Goal: Information Seeking & Learning: Learn about a topic

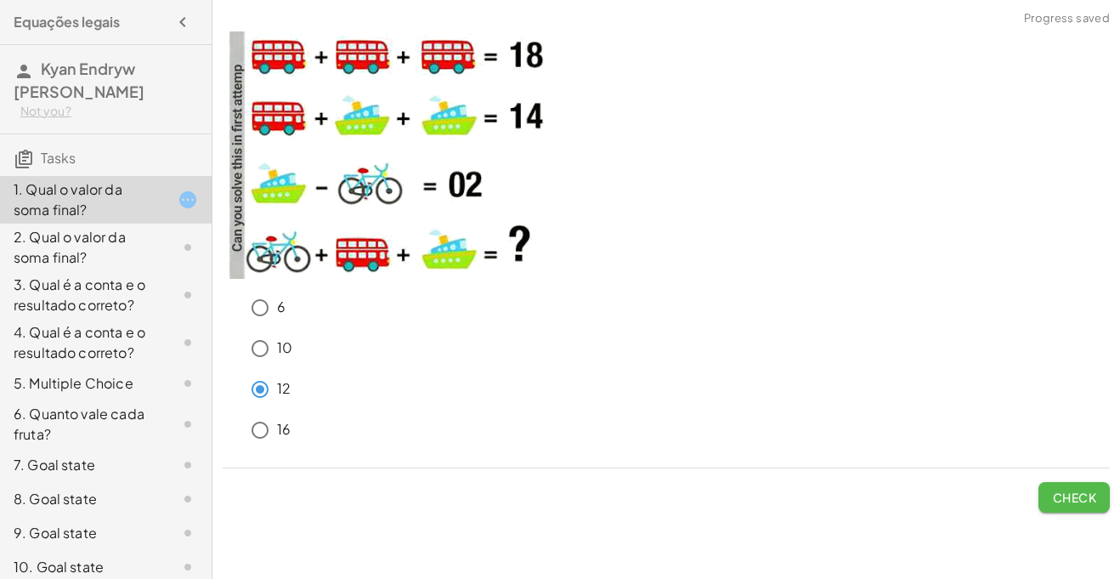
click at [1055, 507] on button "Check" at bounding box center [1074, 497] width 71 height 31
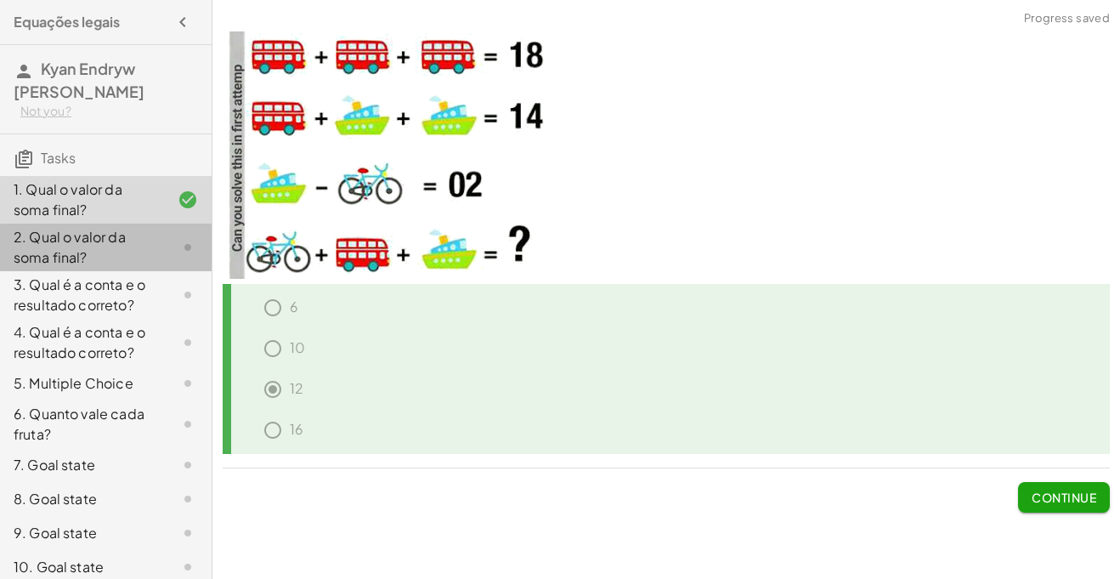
click at [172, 237] on div at bounding box center [174, 247] width 48 height 20
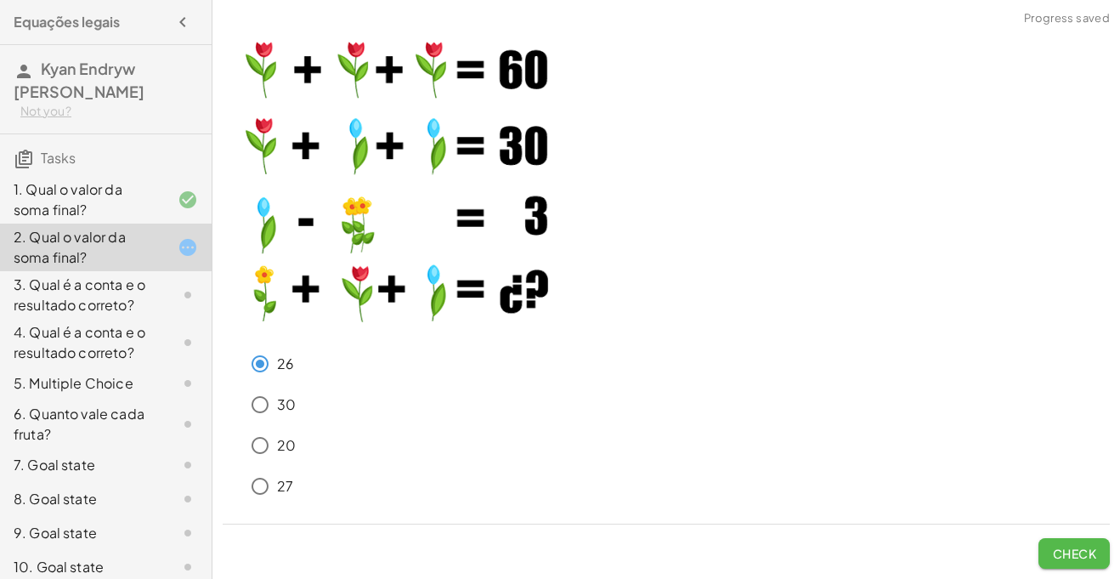
click at [1045, 548] on button "Check" at bounding box center [1074, 553] width 71 height 31
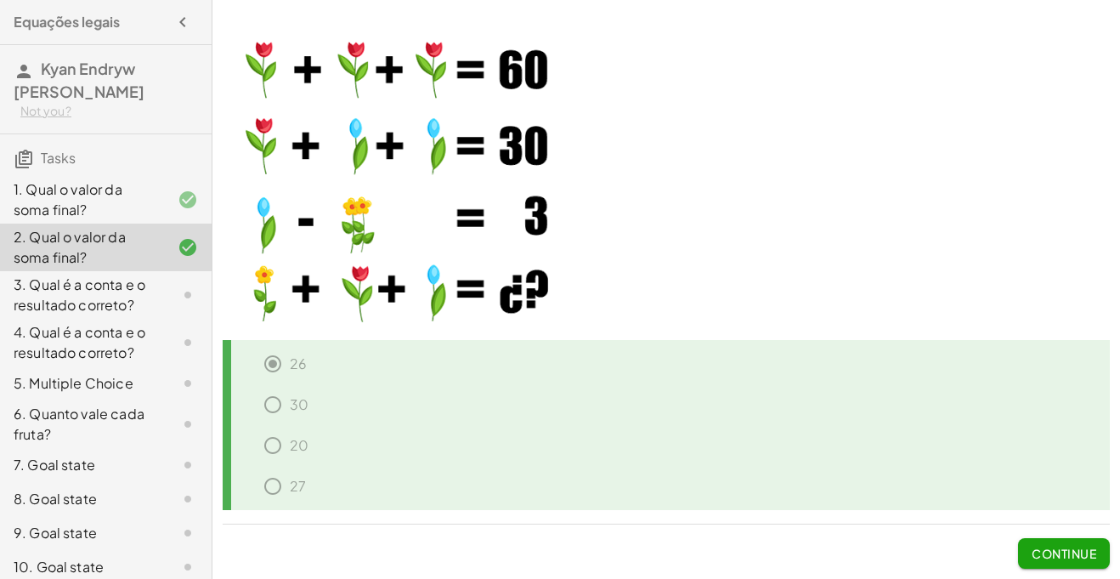
click at [1084, 543] on button "Continue" at bounding box center [1064, 553] width 92 height 31
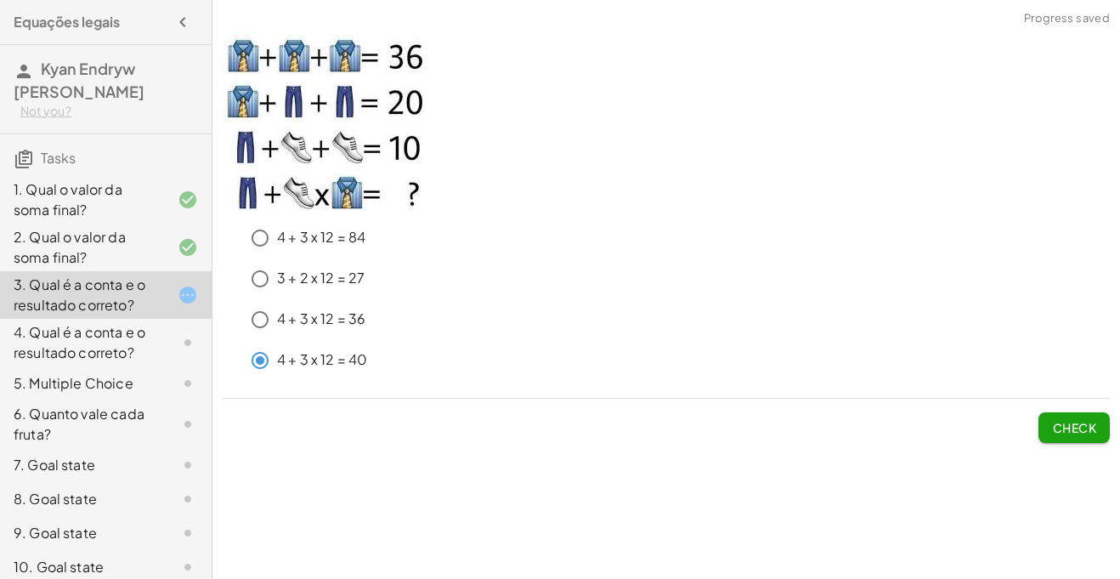
click at [1040, 432] on button "Check" at bounding box center [1074, 427] width 71 height 31
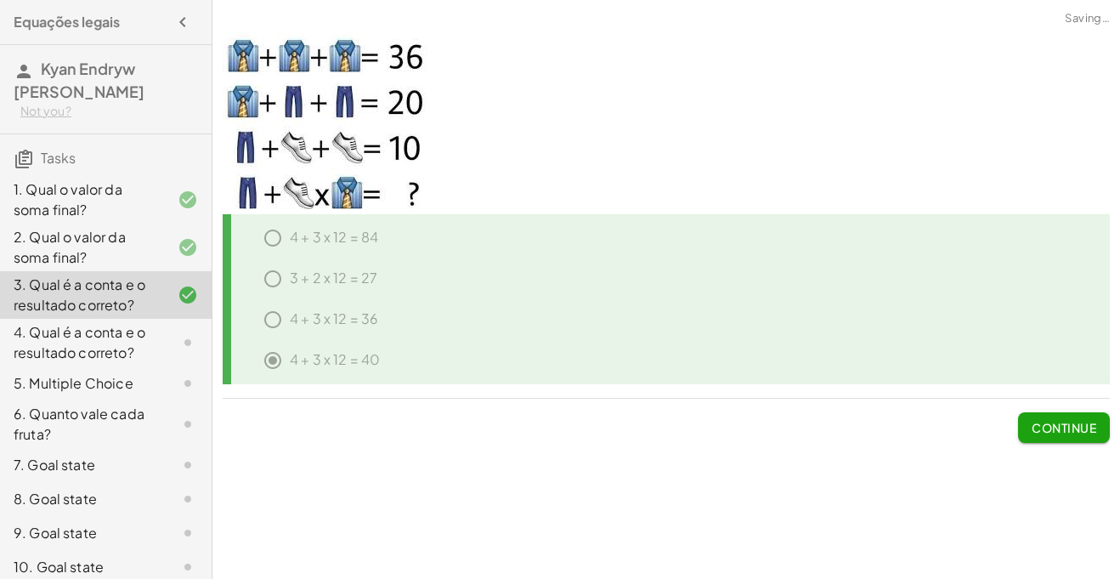
click at [1046, 432] on span "Continue" at bounding box center [1064, 427] width 65 height 15
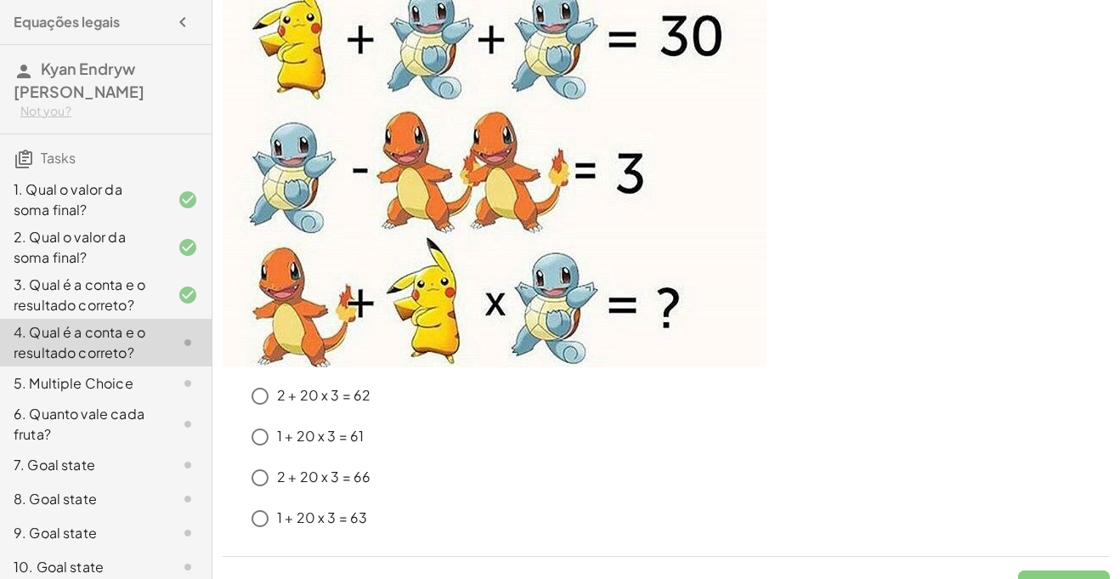
scroll to position [170, 0]
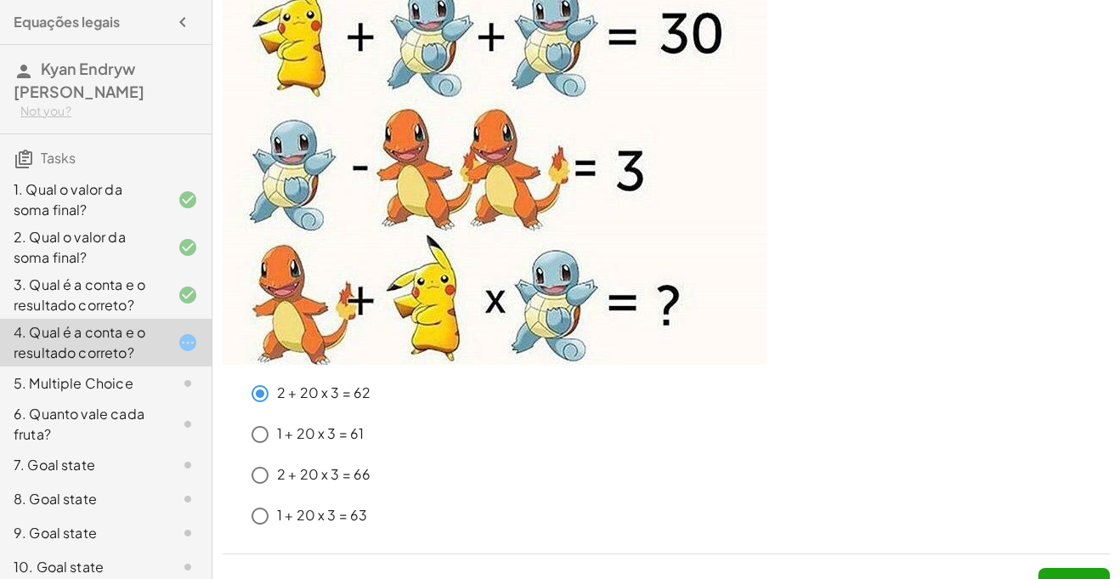
click at [1054, 575] on span "Check" at bounding box center [1074, 582] width 44 height 15
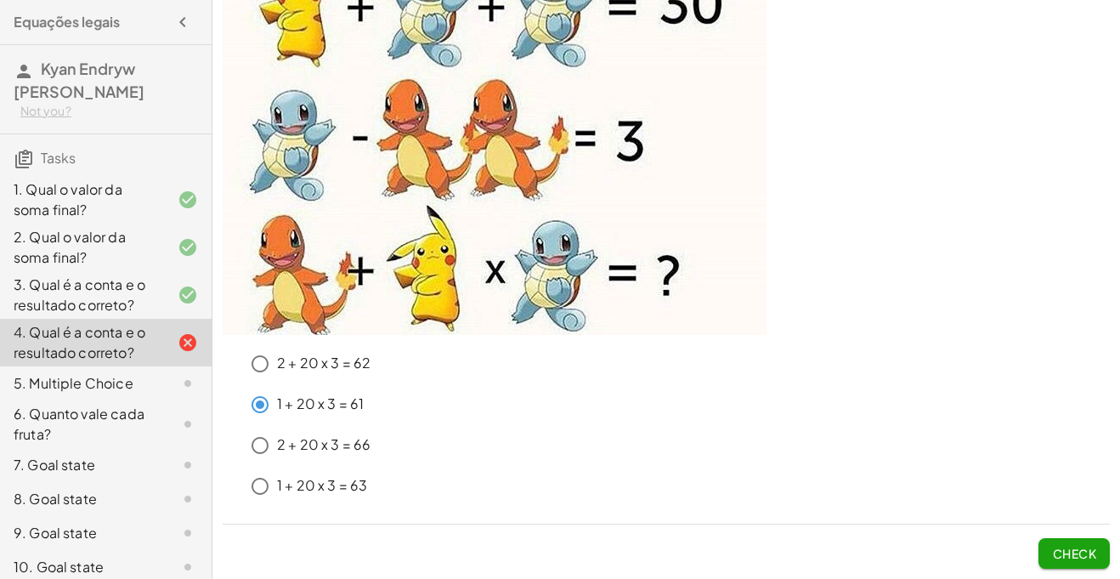
scroll to position [200, 0]
click at [1073, 568] on button "Check" at bounding box center [1074, 553] width 71 height 31
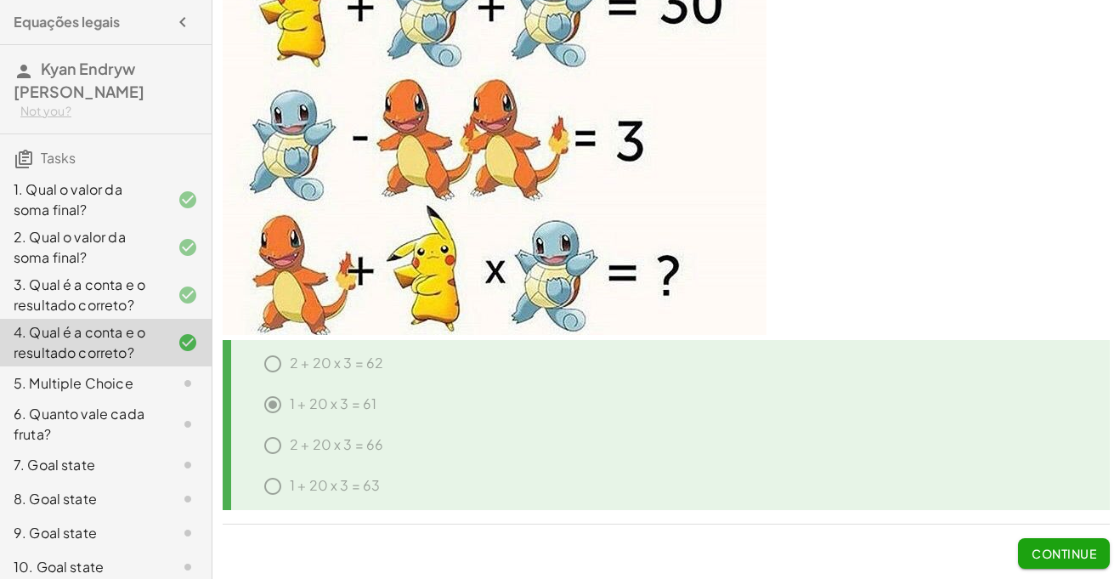
click at [1062, 560] on button "Continue" at bounding box center [1064, 553] width 92 height 31
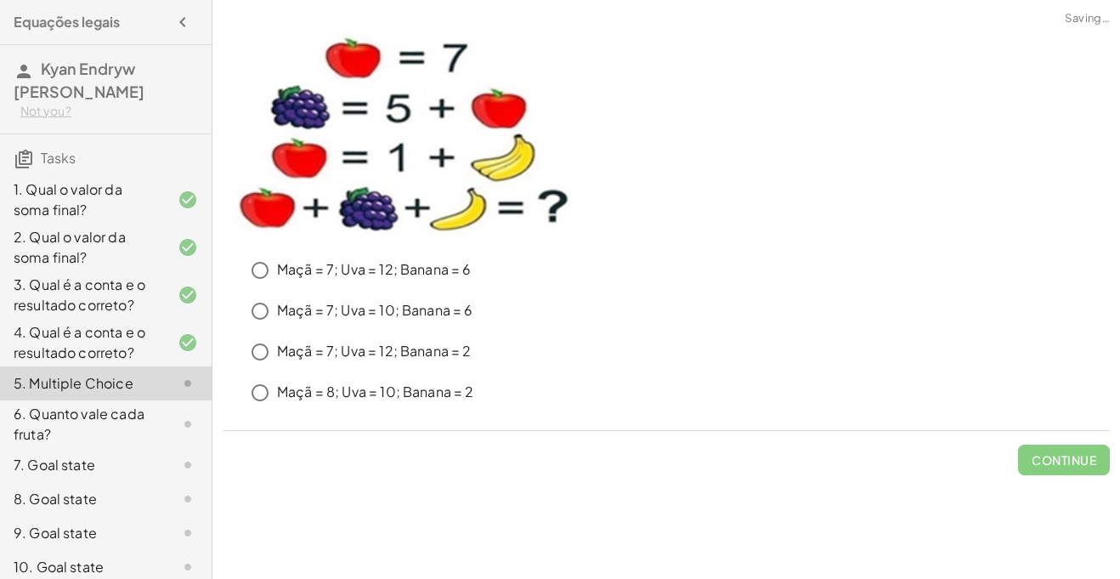
scroll to position [0, 0]
click at [1073, 449] on button "Check" at bounding box center [1074, 459] width 71 height 31
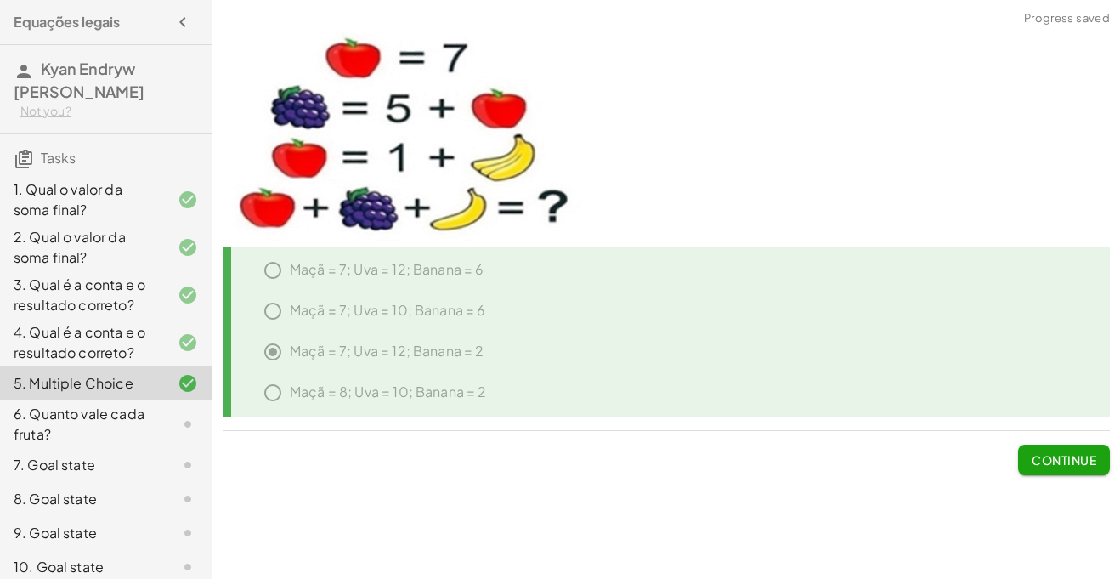
click at [190, 414] on icon at bounding box center [188, 424] width 20 height 20
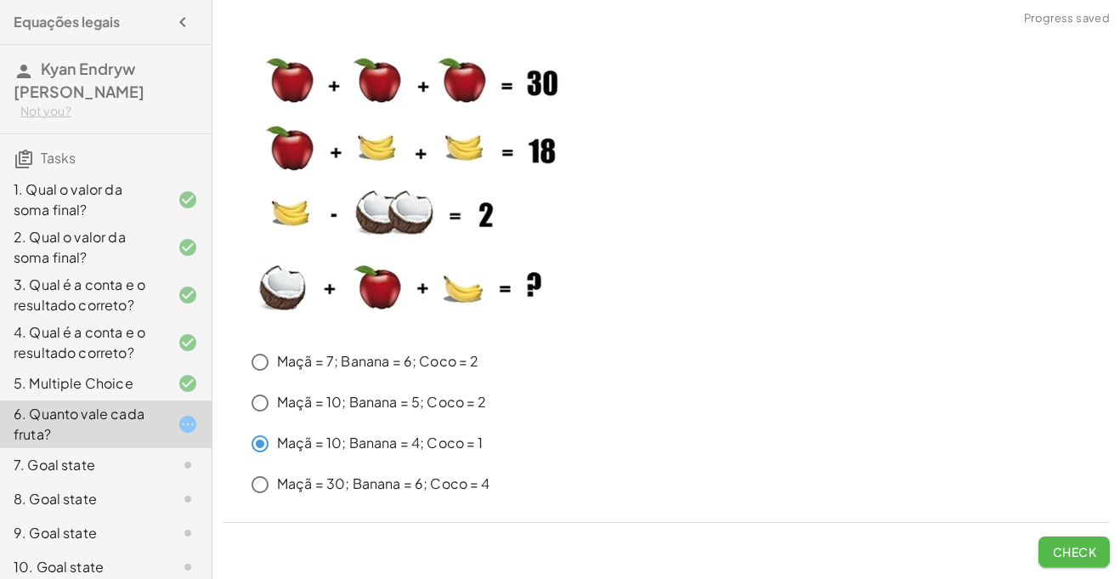
click at [1087, 539] on button "Check" at bounding box center [1074, 551] width 71 height 31
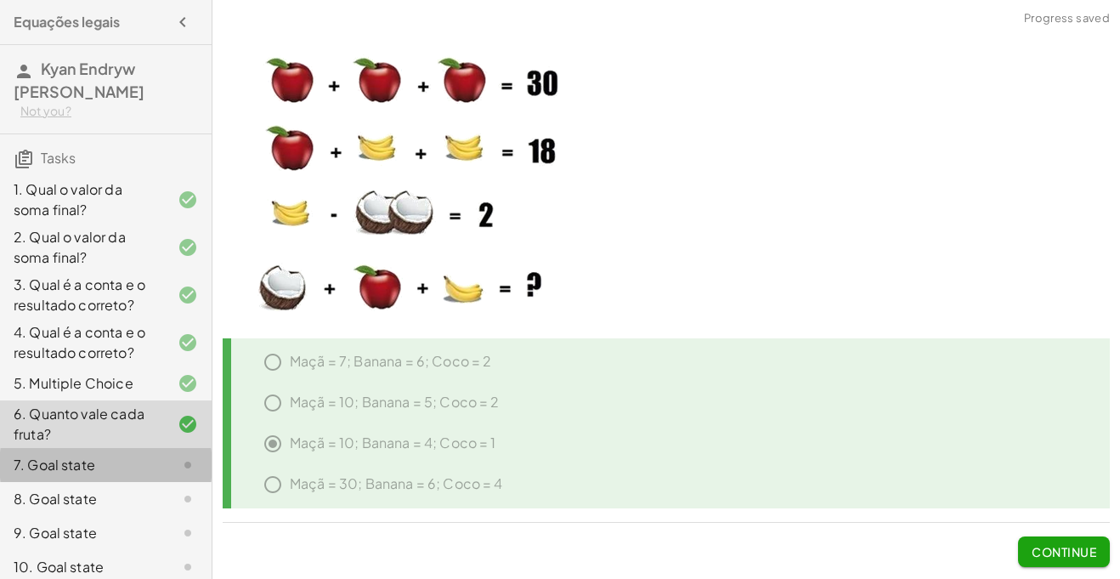
click at [116, 455] on div "7. Goal state" at bounding box center [82, 465] width 137 height 20
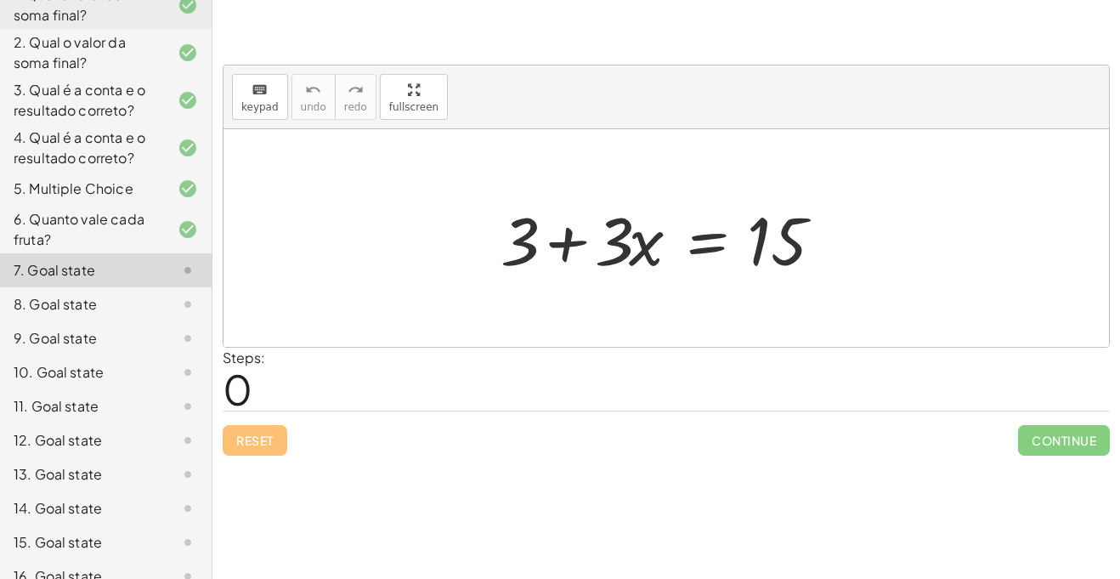
scroll to position [155, 0]
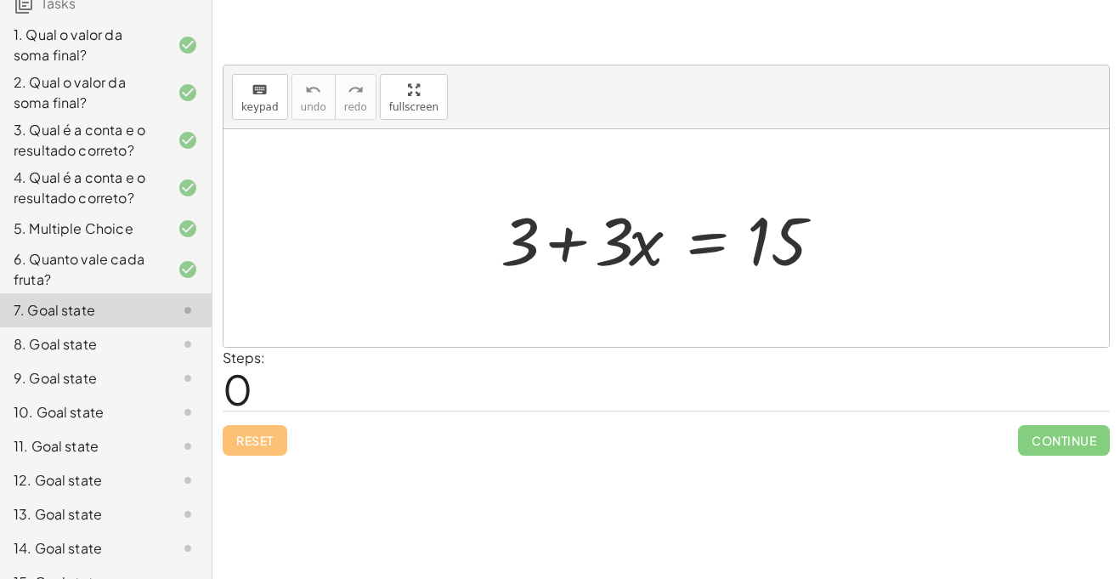
click at [235, 377] on span "0" at bounding box center [238, 389] width 30 height 52
click at [240, 381] on span "0" at bounding box center [238, 389] width 30 height 52
click at [268, 393] on div "Steps: 0" at bounding box center [666, 379] width 887 height 63
click at [241, 389] on span "0" at bounding box center [238, 389] width 30 height 52
click at [246, 386] on span "0" at bounding box center [238, 389] width 30 height 52
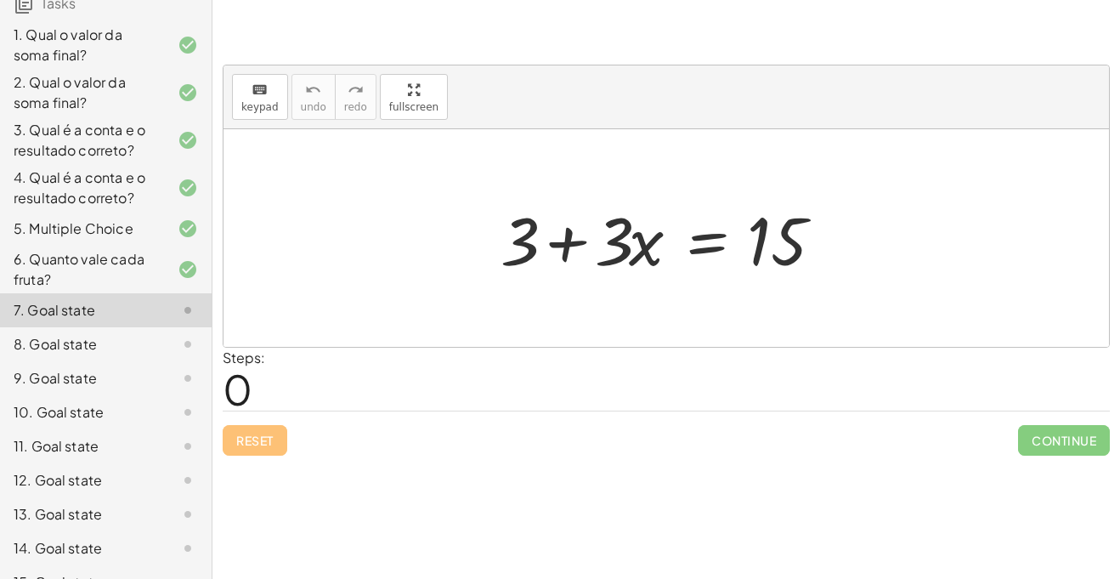
click at [244, 440] on div "Reset Continue" at bounding box center [666, 432] width 887 height 45
drag, startPoint x: 263, startPoint y: 433, endPoint x: 245, endPoint y: 404, distance: 34.0
click at [245, 404] on div "keyboard keypad undo undo redo redo fullscreen + 3 + · 3 · x = 15 × Steps: 0 Re…" at bounding box center [666, 243] width 908 height 444
click at [243, 402] on span "0" at bounding box center [238, 389] width 30 height 52
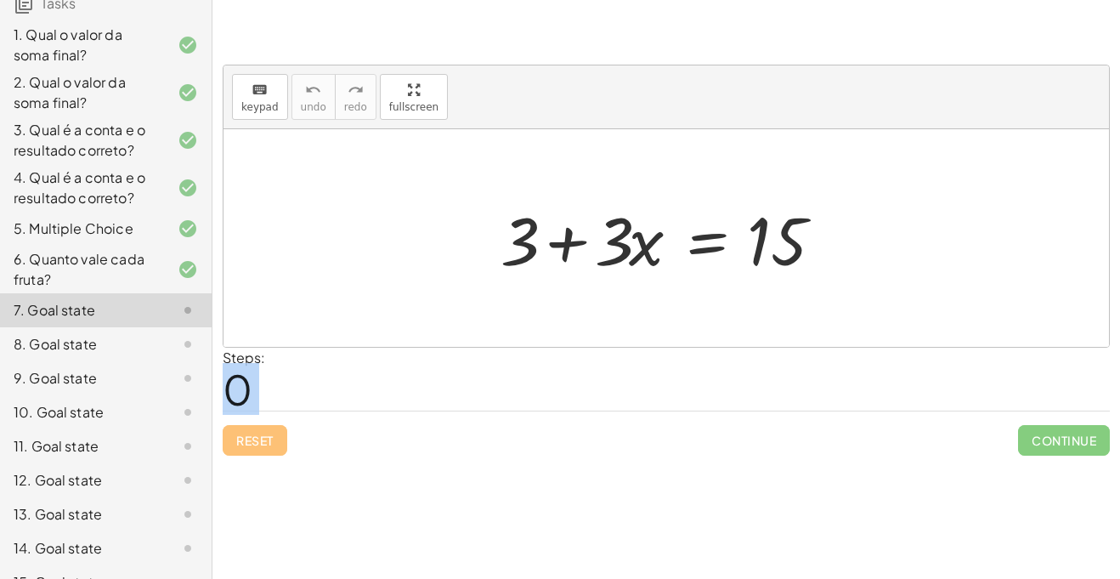
click at [243, 402] on span "0" at bounding box center [238, 389] width 30 height 52
click at [714, 235] on div at bounding box center [672, 239] width 361 height 88
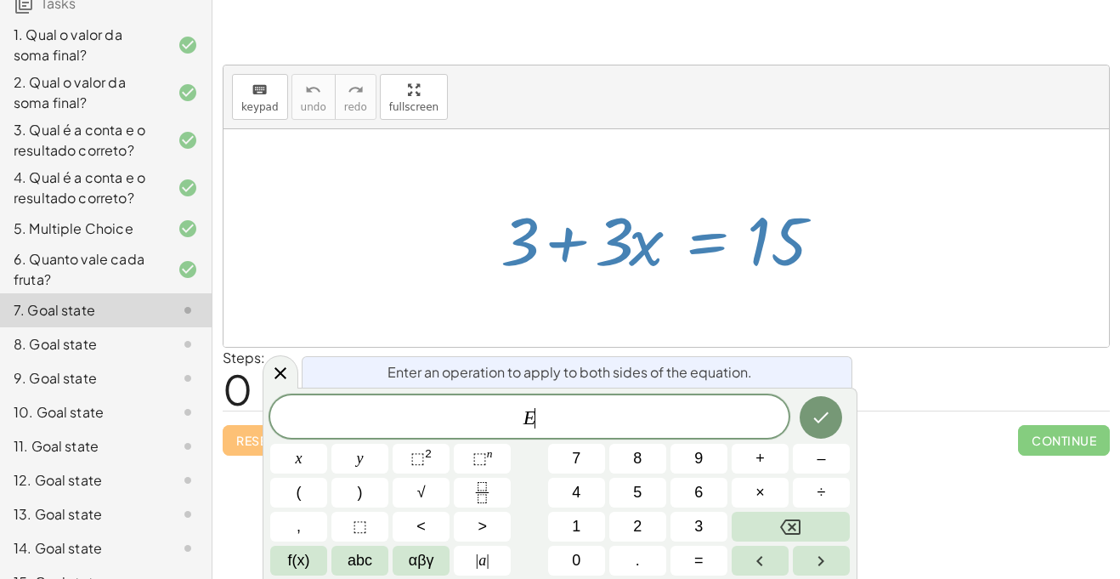
scroll to position [1, 0]
click at [410, 472] on button "⬚ 2" at bounding box center [421, 459] width 57 height 30
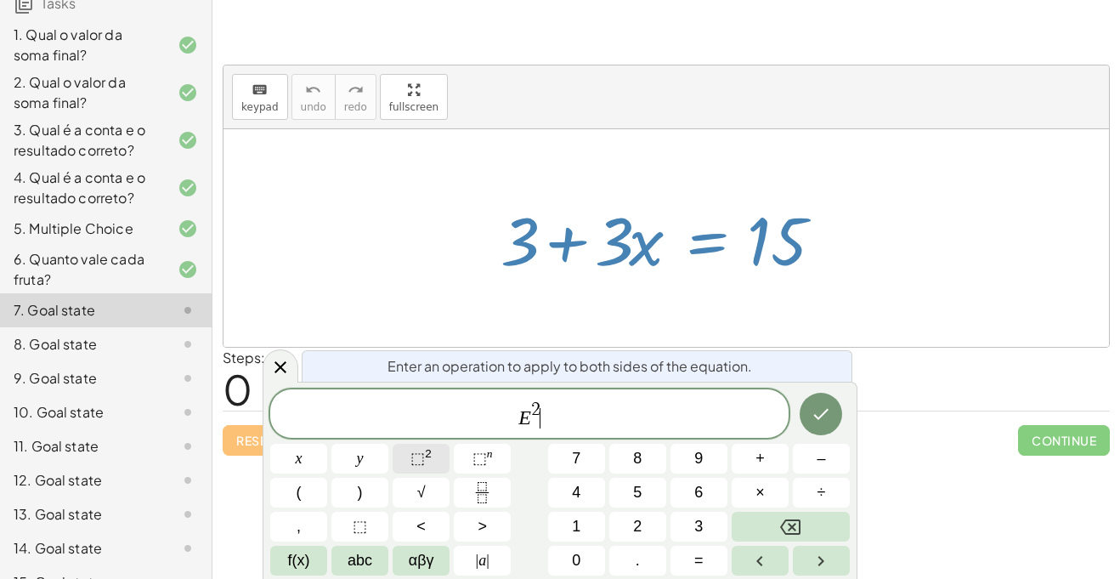
click at [410, 472] on button "⬚ 2" at bounding box center [421, 459] width 57 height 30
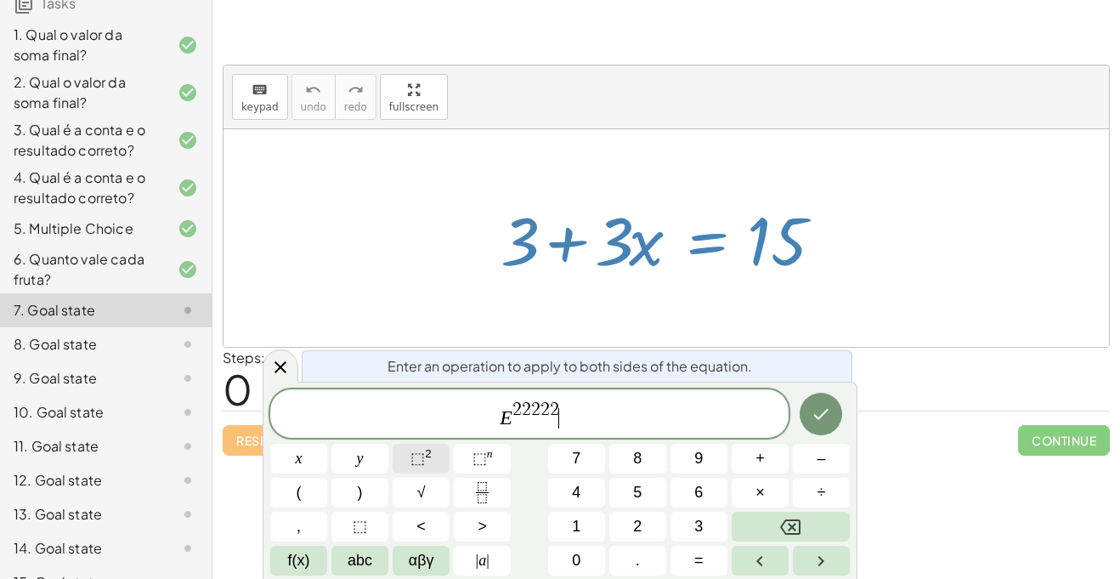
click at [410, 472] on button "⬚ 2" at bounding box center [421, 459] width 57 height 30
click at [427, 490] on button "√" at bounding box center [421, 493] width 57 height 30
click at [431, 516] on button "<" at bounding box center [421, 527] width 57 height 30
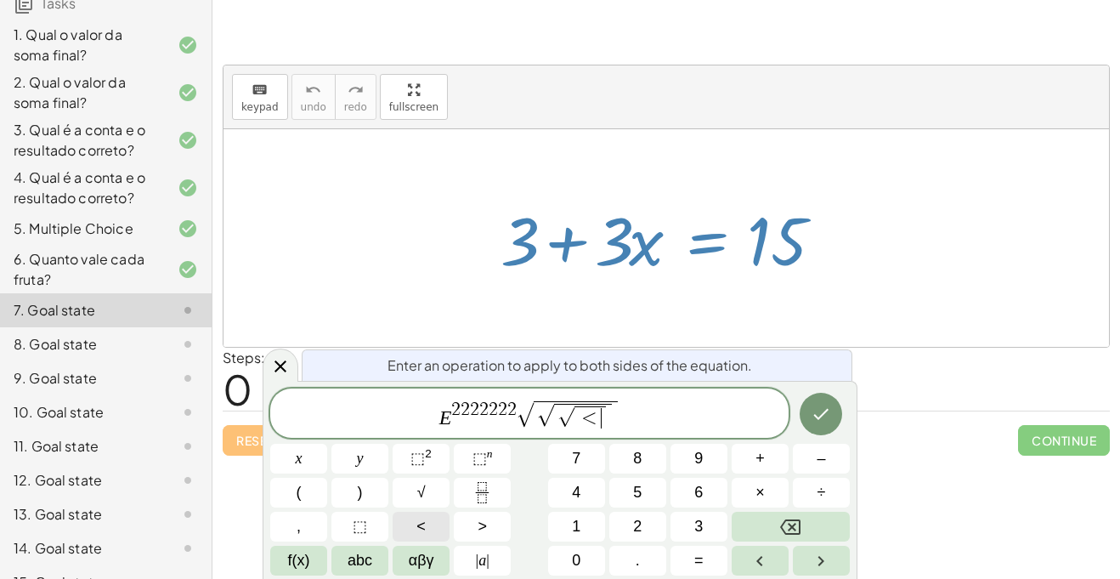
click at [431, 516] on button "<" at bounding box center [421, 527] width 57 height 30
click at [274, 359] on icon at bounding box center [280, 366] width 20 height 20
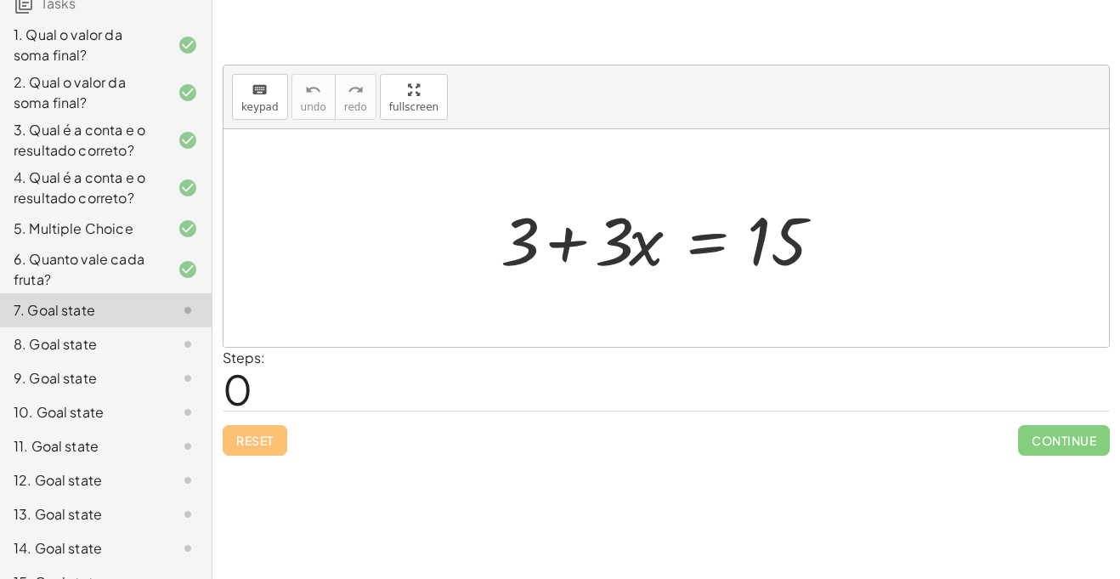
click at [515, 245] on div at bounding box center [672, 239] width 361 height 88
click at [526, 236] on div at bounding box center [672, 239] width 361 height 88
drag, startPoint x: 609, startPoint y: 258, endPoint x: 586, endPoint y: 251, distance: 25.0
click at [586, 251] on div at bounding box center [672, 239] width 361 height 88
drag, startPoint x: 529, startPoint y: 237, endPoint x: 894, endPoint y: 229, distance: 365.6
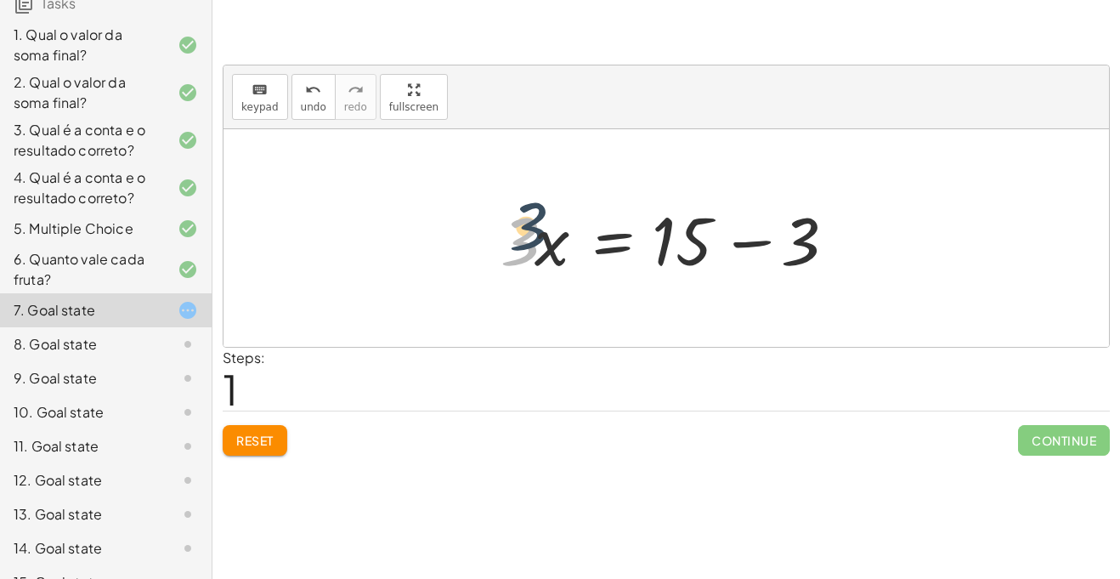
drag, startPoint x: 527, startPoint y: 253, endPoint x: 563, endPoint y: 220, distance: 49.3
click at [563, 220] on div at bounding box center [672, 239] width 361 height 88
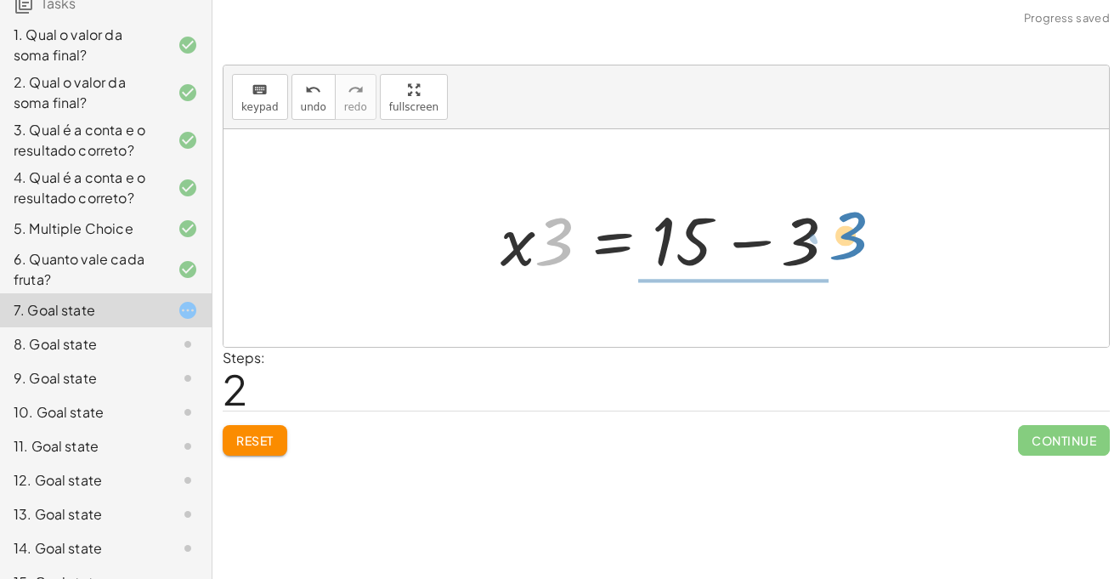
drag, startPoint x: 552, startPoint y: 246, endPoint x: 846, endPoint y: 241, distance: 294.9
click at [846, 241] on div at bounding box center [672, 239] width 361 height 88
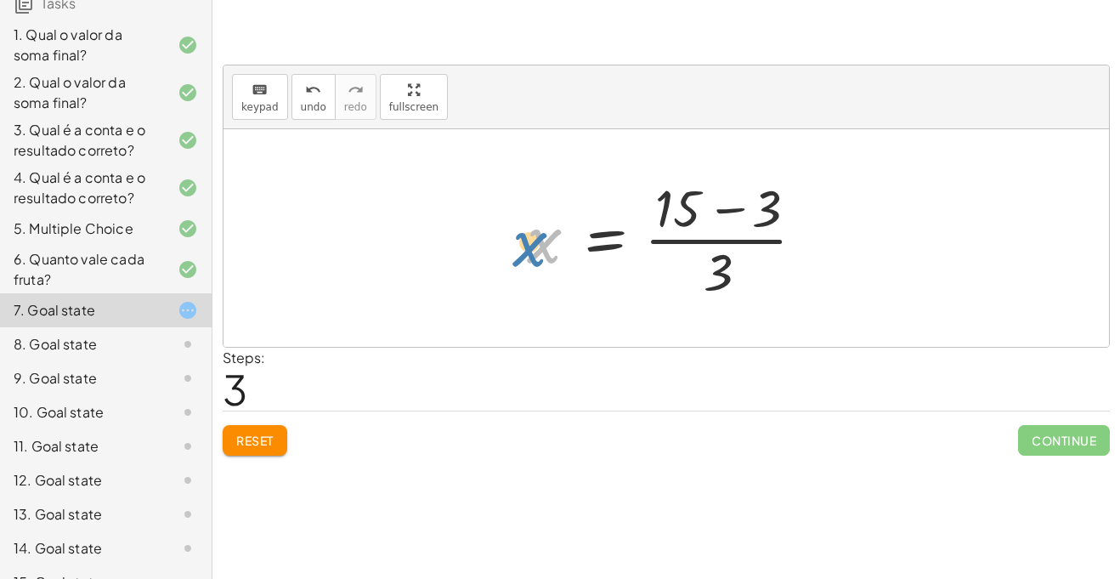
click at [537, 245] on div at bounding box center [672, 238] width 309 height 131
click at [535, 256] on div at bounding box center [672, 238] width 309 height 131
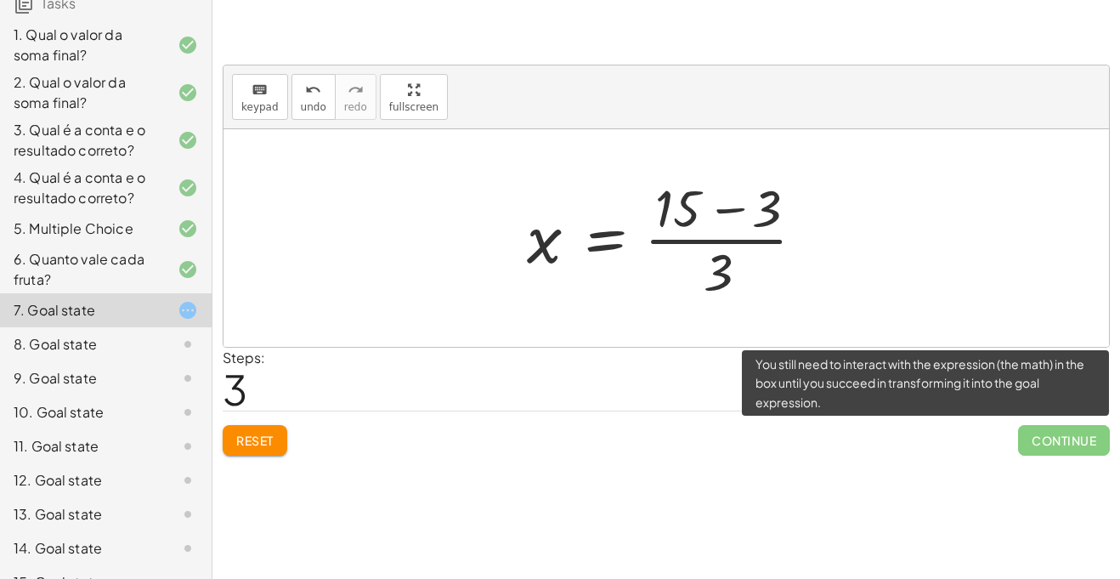
click at [1084, 433] on span "Continue" at bounding box center [1064, 440] width 92 height 31
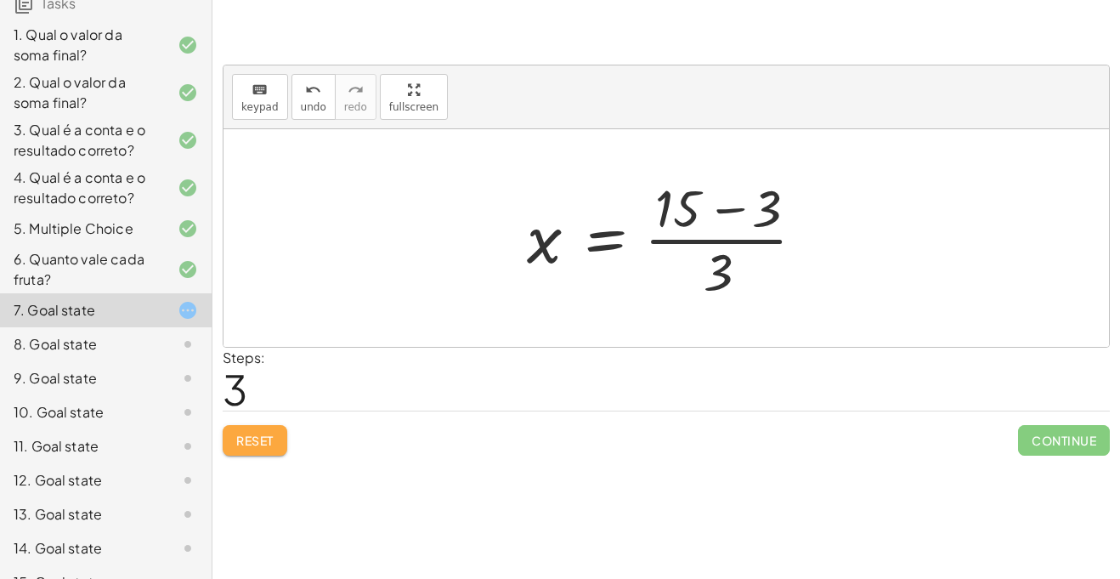
click at [265, 453] on button "Reset" at bounding box center [255, 440] width 65 height 31
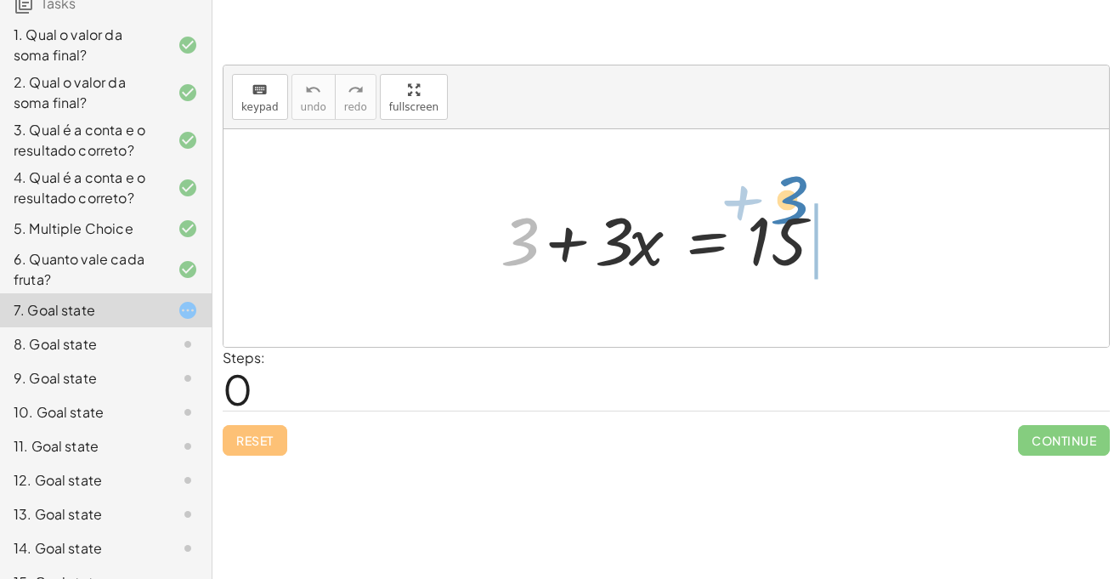
drag, startPoint x: 528, startPoint y: 245, endPoint x: 797, endPoint y: 204, distance: 272.5
click at [797, 204] on div at bounding box center [672, 239] width 361 height 88
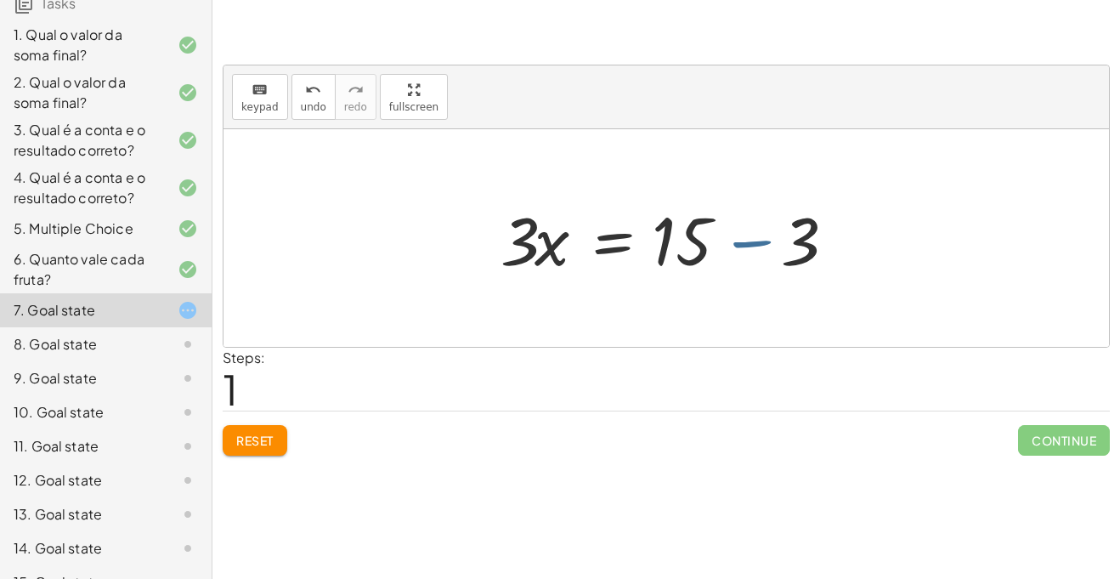
click at [744, 243] on div at bounding box center [672, 239] width 361 height 88
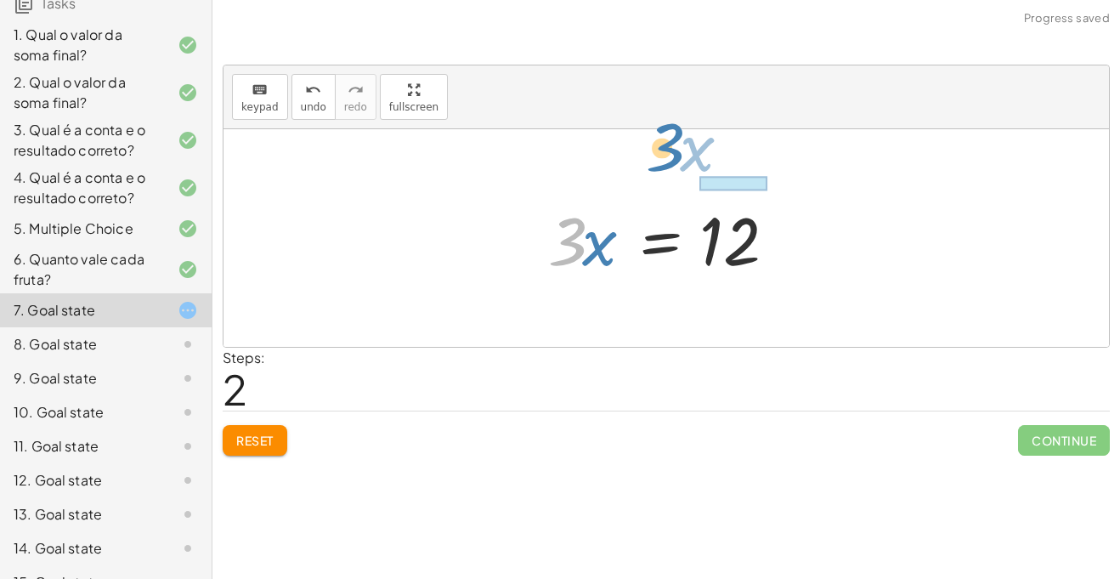
drag, startPoint x: 567, startPoint y: 257, endPoint x: 698, endPoint y: 157, distance: 164.4
click at [698, 157] on div "+ 3 + · 3 · x = 15 · 3 · x = + 15 − 3 · 3 · x · 3 · x = 12" at bounding box center [667, 238] width 886 height 218
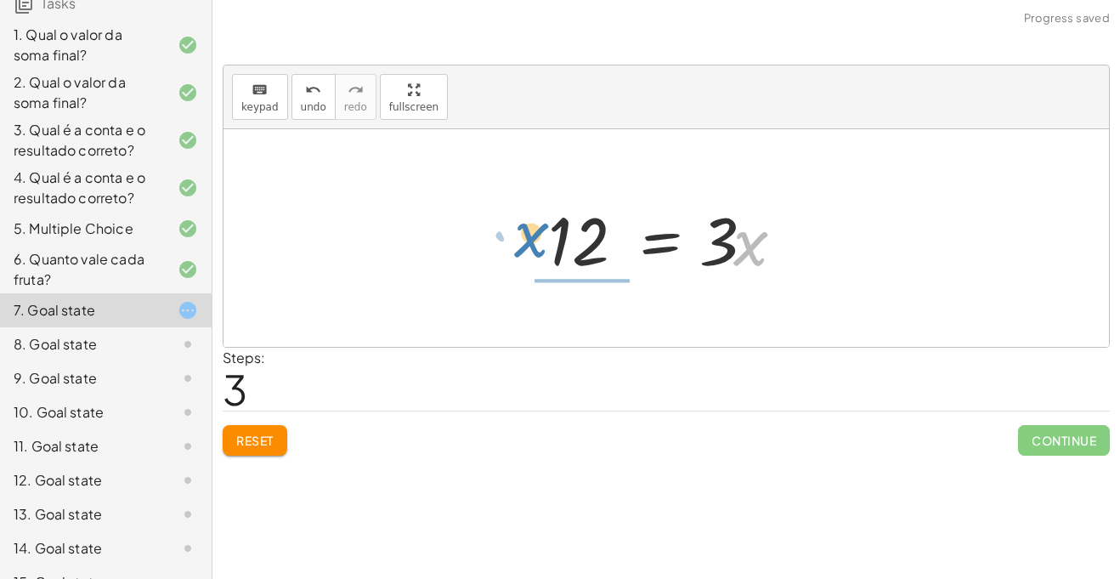
drag, startPoint x: 743, startPoint y: 248, endPoint x: 514, endPoint y: 250, distance: 228.6
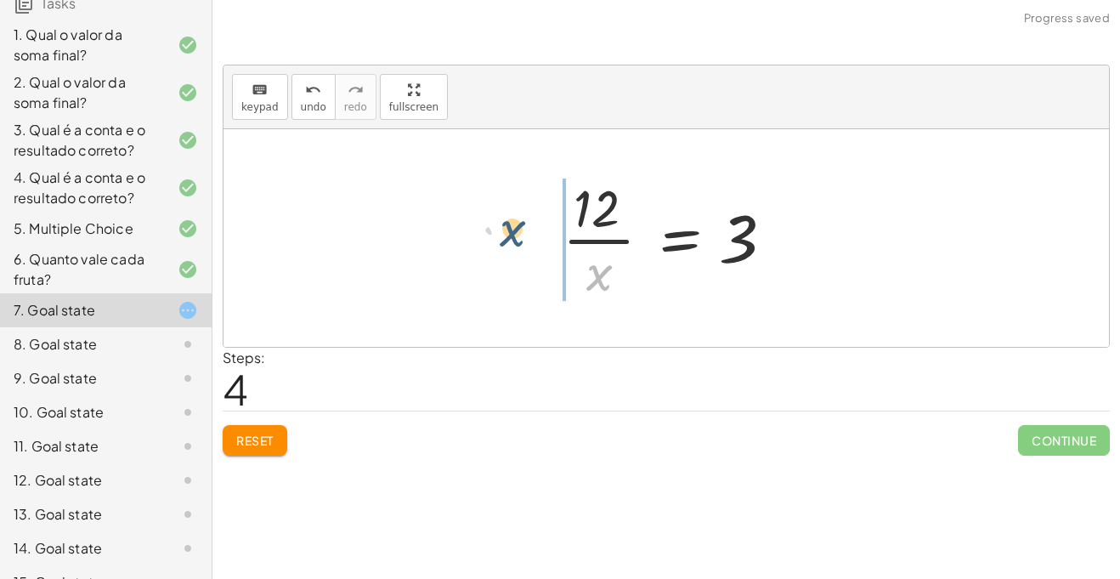
drag, startPoint x: 597, startPoint y: 273, endPoint x: 509, endPoint y: 228, distance: 98.4
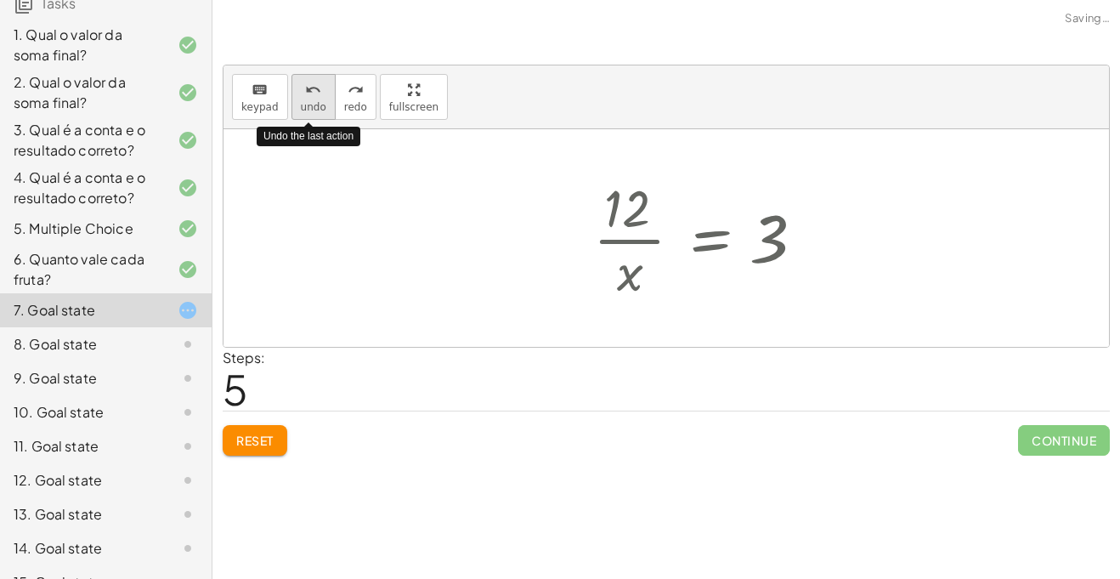
click at [314, 93] on icon "undo" at bounding box center [313, 90] width 16 height 20
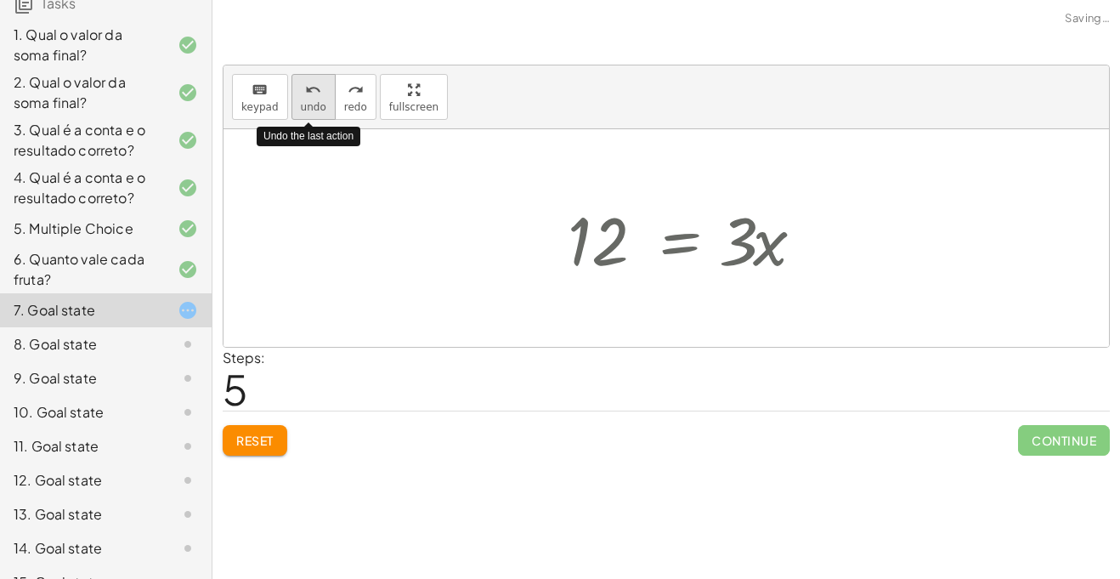
click at [314, 93] on icon "undo" at bounding box center [313, 90] width 16 height 20
click at [326, 95] on button "undo undo" at bounding box center [314, 97] width 44 height 46
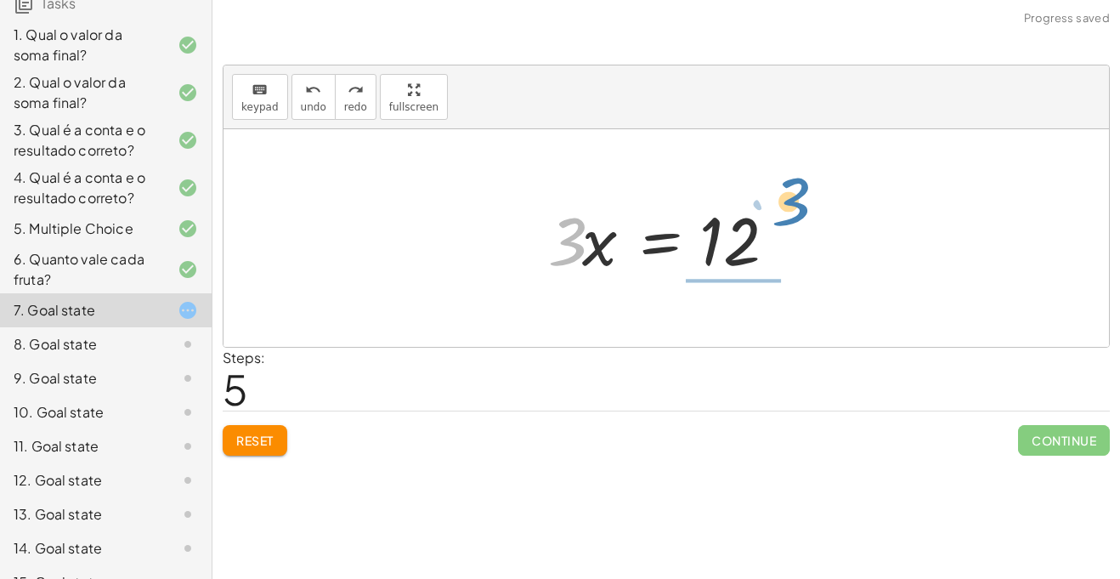
drag, startPoint x: 569, startPoint y: 223, endPoint x: 793, endPoint y: 184, distance: 226.8
click at [793, 184] on div "+ 3 + · 3 · x = 15 · 3 · x = + 15 − 3 · 3 · x · 3 · x = 12" at bounding box center [667, 238] width 886 height 218
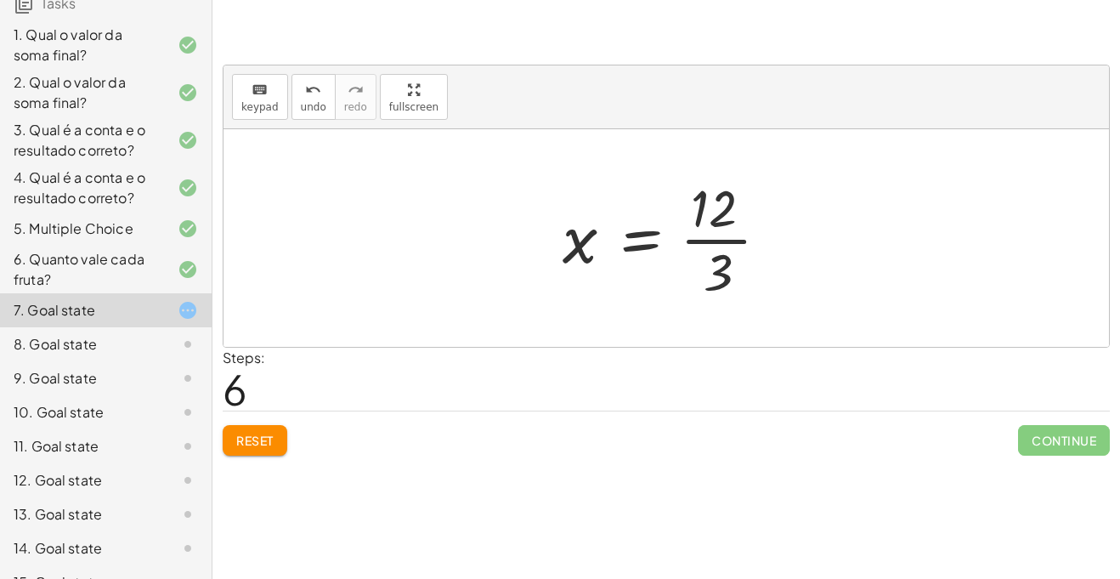
click at [719, 240] on div at bounding box center [672, 238] width 237 height 131
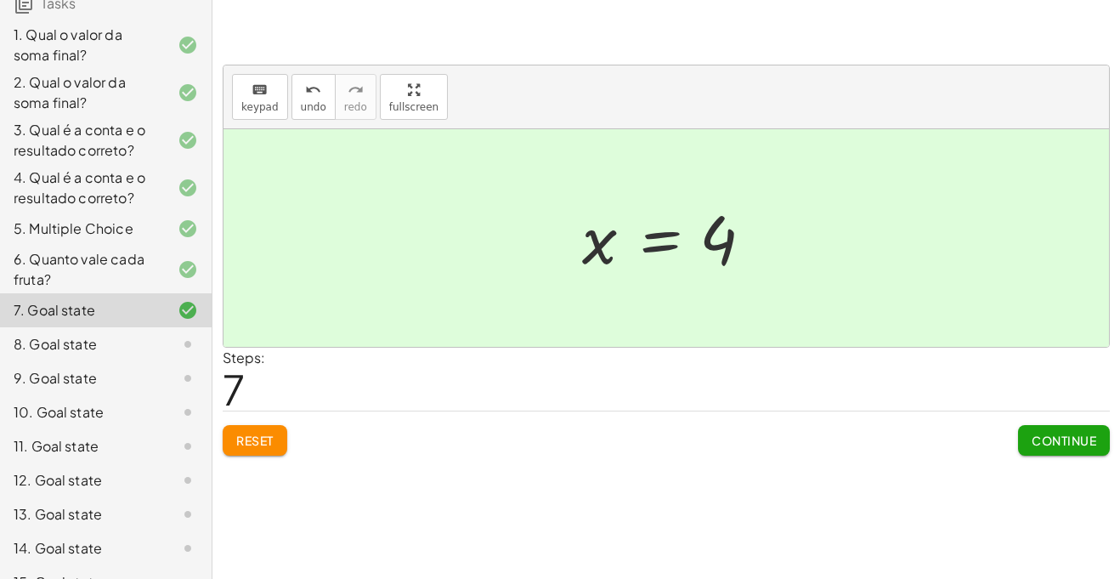
click at [669, 235] on div at bounding box center [673, 238] width 198 height 84
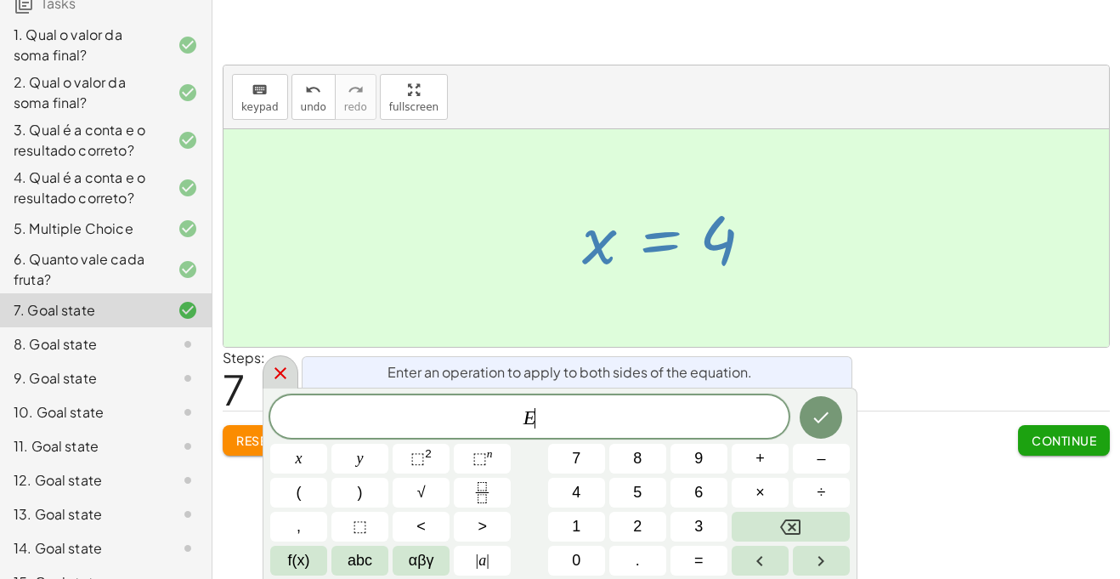
click at [282, 373] on icon at bounding box center [280, 373] width 20 height 20
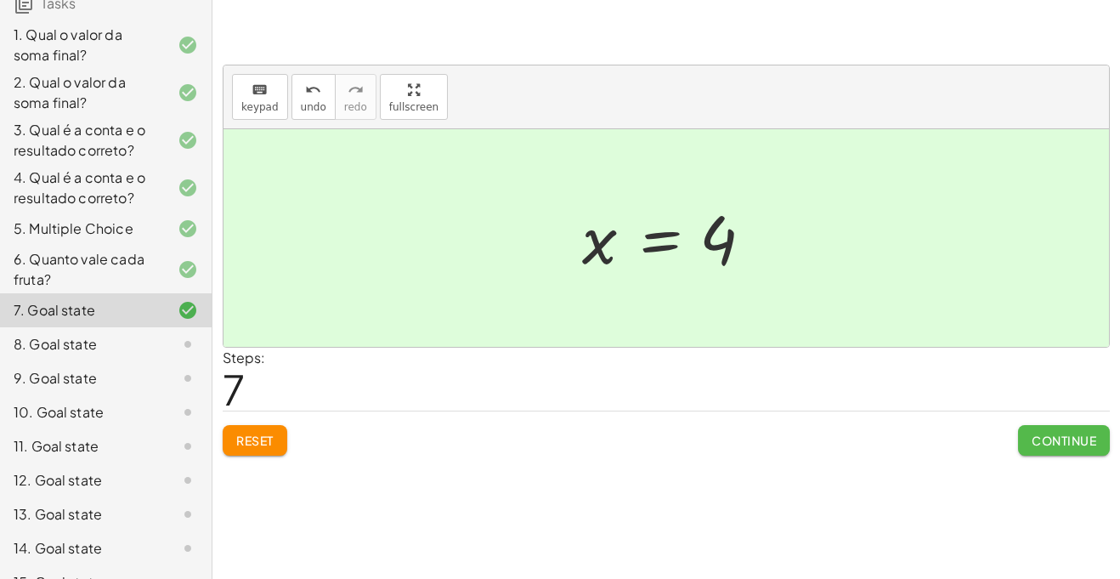
click at [1047, 431] on button "Continue" at bounding box center [1064, 440] width 92 height 31
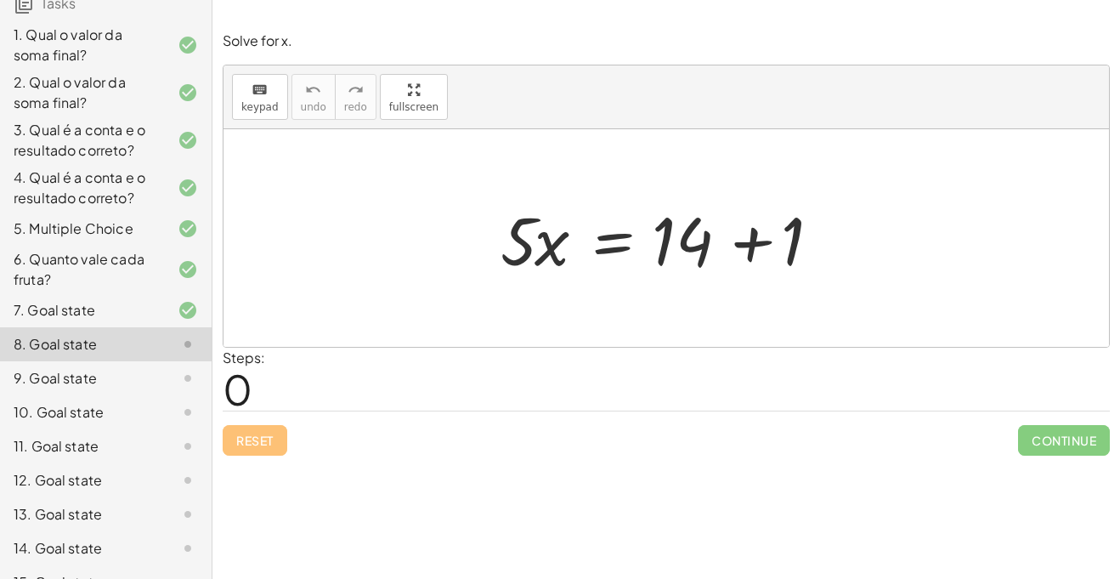
click at [269, 450] on div "Reset Continue" at bounding box center [666, 432] width 887 height 45
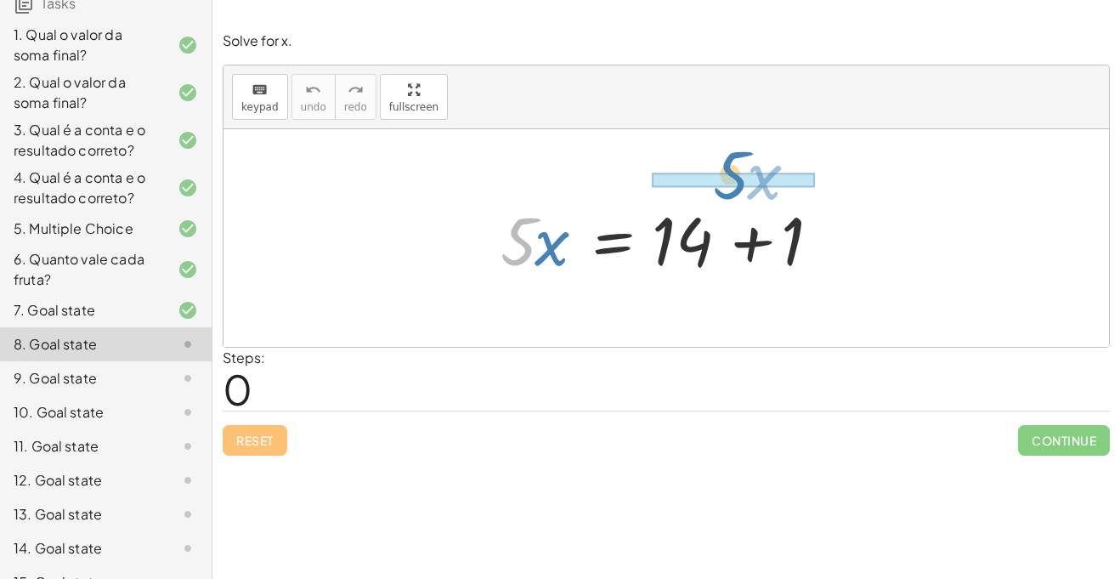
drag, startPoint x: 510, startPoint y: 253, endPoint x: 794, endPoint y: 221, distance: 285.7
click at [794, 221] on div at bounding box center [672, 239] width 361 height 88
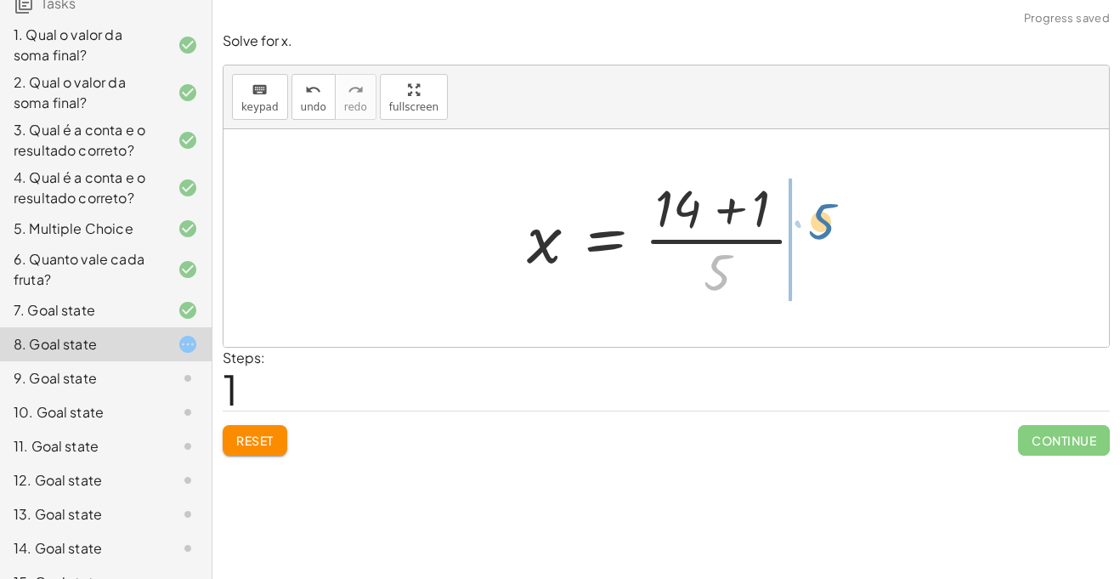
drag, startPoint x: 716, startPoint y: 265, endPoint x: 821, endPoint y: 214, distance: 116.3
click at [821, 214] on div at bounding box center [672, 238] width 309 height 131
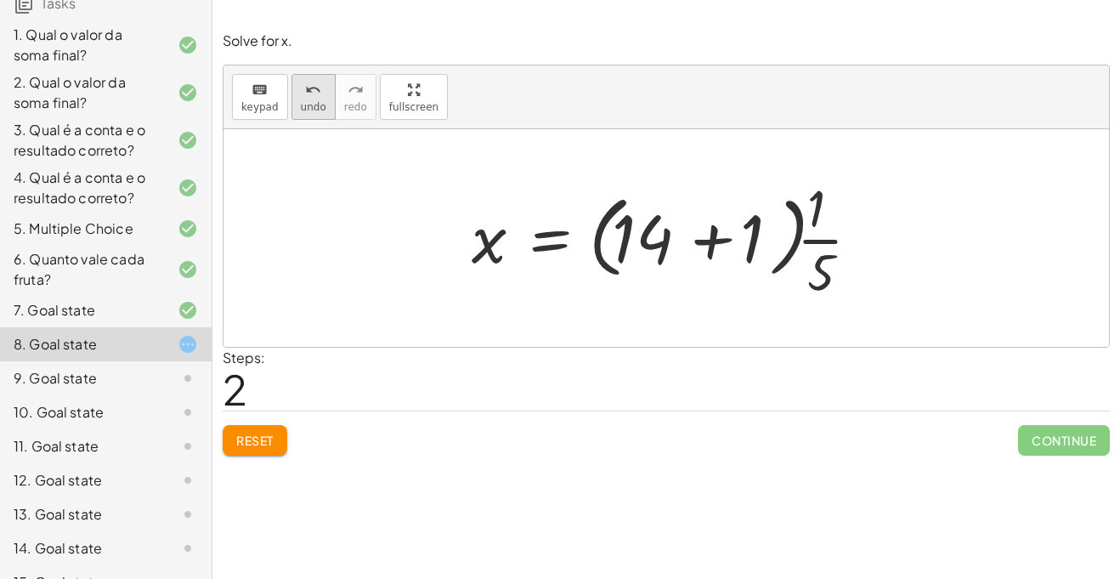
click at [301, 86] on div "undo" at bounding box center [313, 89] width 25 height 20
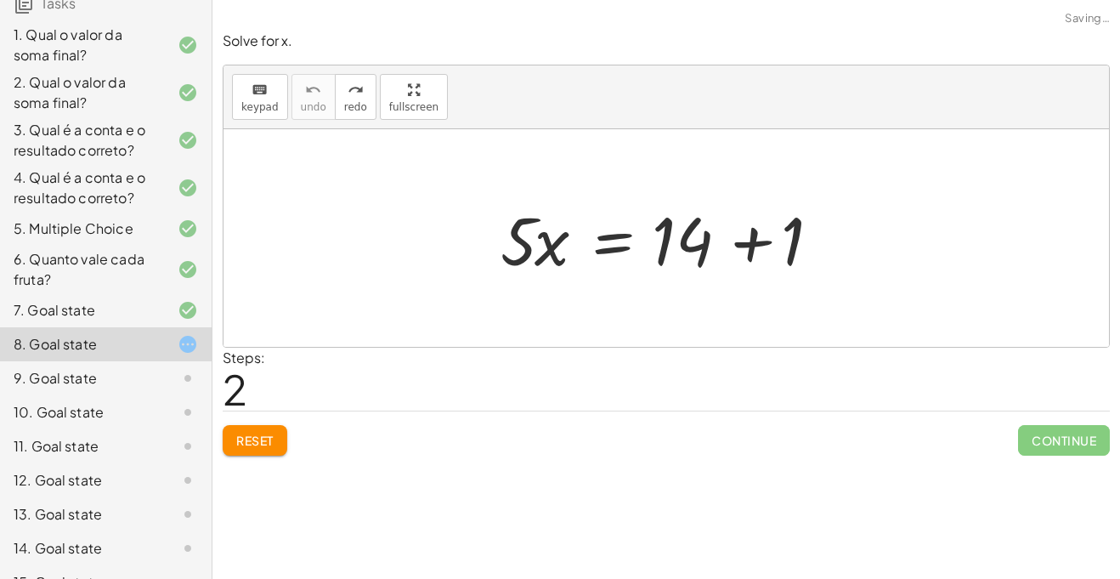
click at [255, 445] on span "Reset" at bounding box center [254, 440] width 37 height 15
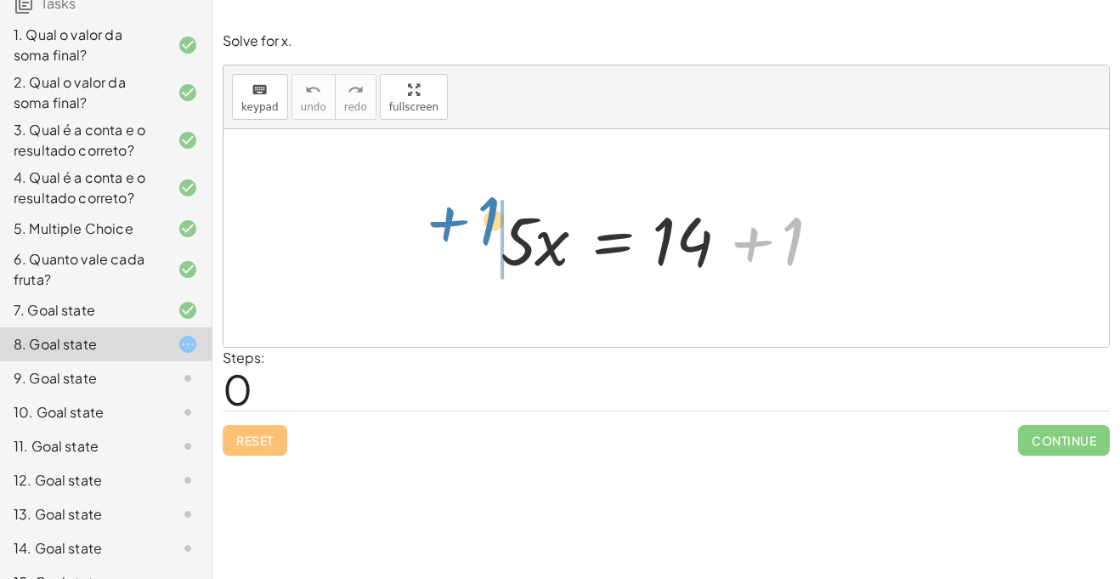
drag, startPoint x: 792, startPoint y: 250, endPoint x: 487, endPoint y: 229, distance: 305.8
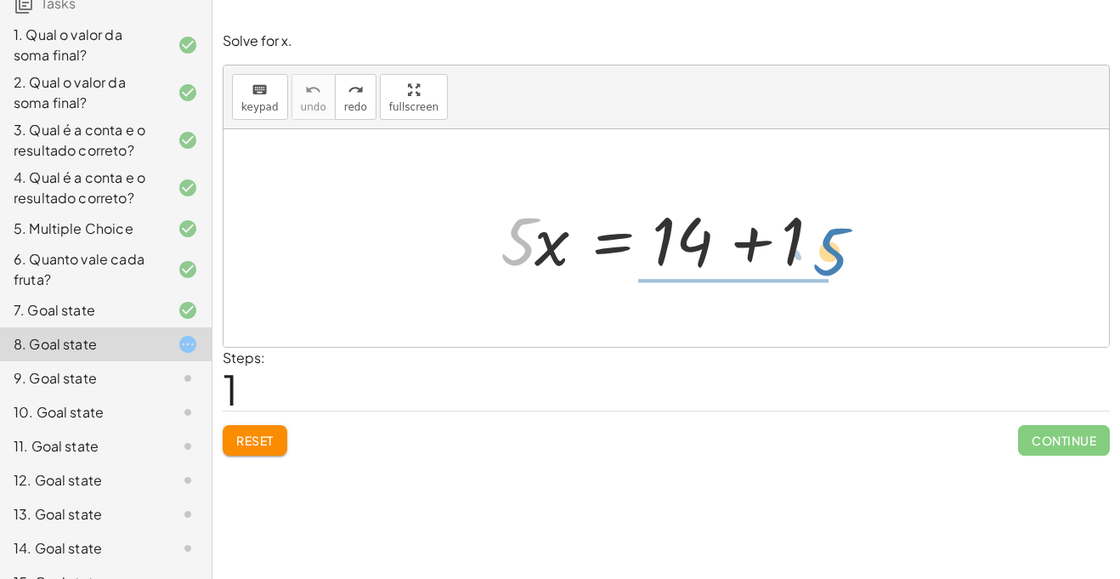
drag, startPoint x: 508, startPoint y: 235, endPoint x: 820, endPoint y: 246, distance: 312.1
click at [820, 246] on div at bounding box center [672, 239] width 361 height 88
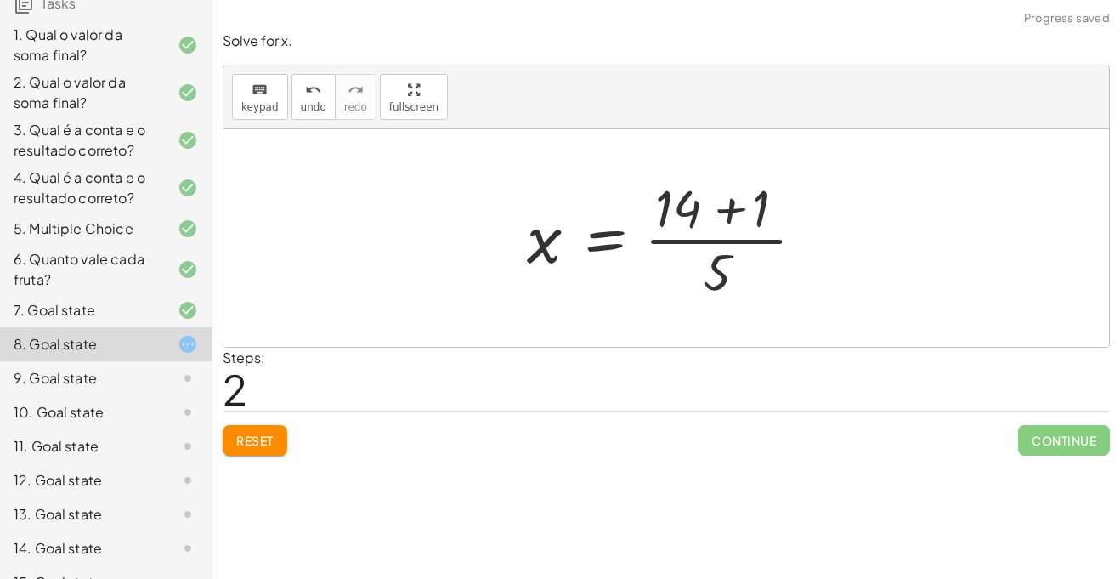
click at [694, 204] on div at bounding box center [672, 238] width 309 height 131
click at [736, 216] on div at bounding box center [672, 238] width 309 height 131
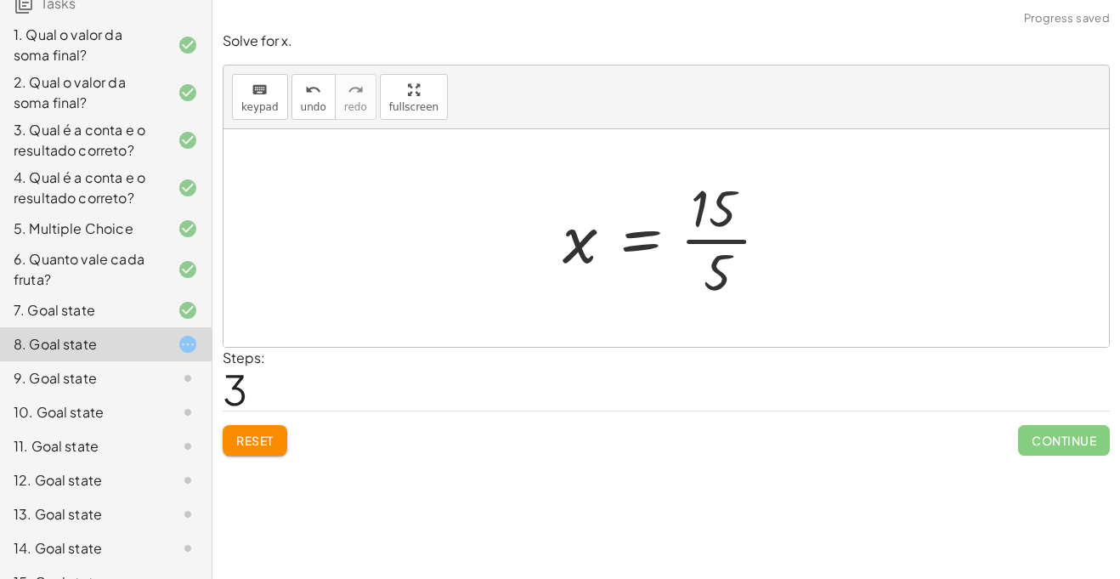
click at [705, 243] on div at bounding box center [672, 238] width 237 height 131
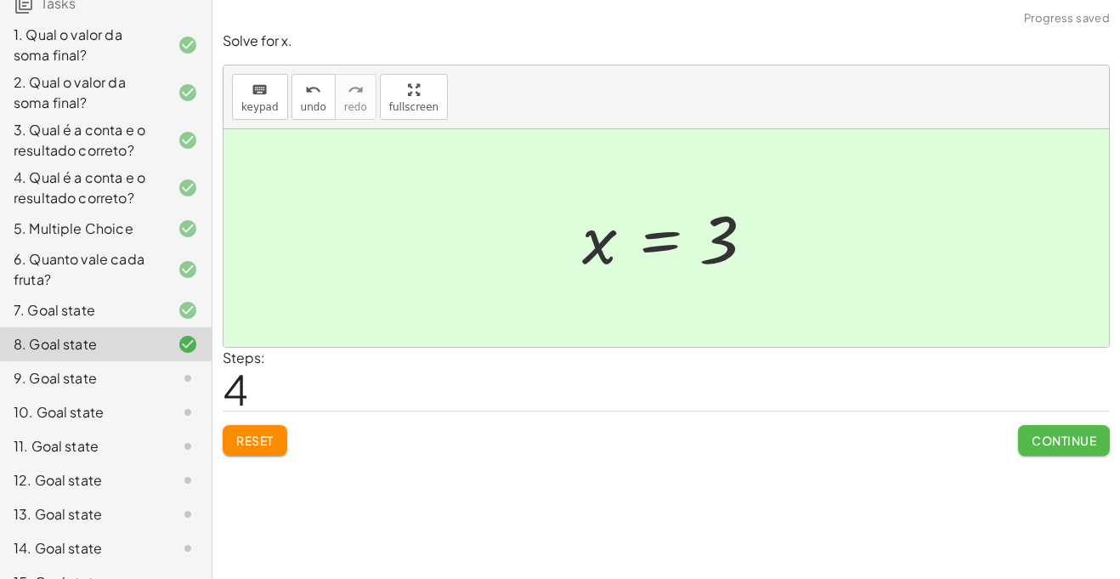
click at [1091, 447] on span "Continue" at bounding box center [1064, 440] width 65 height 15
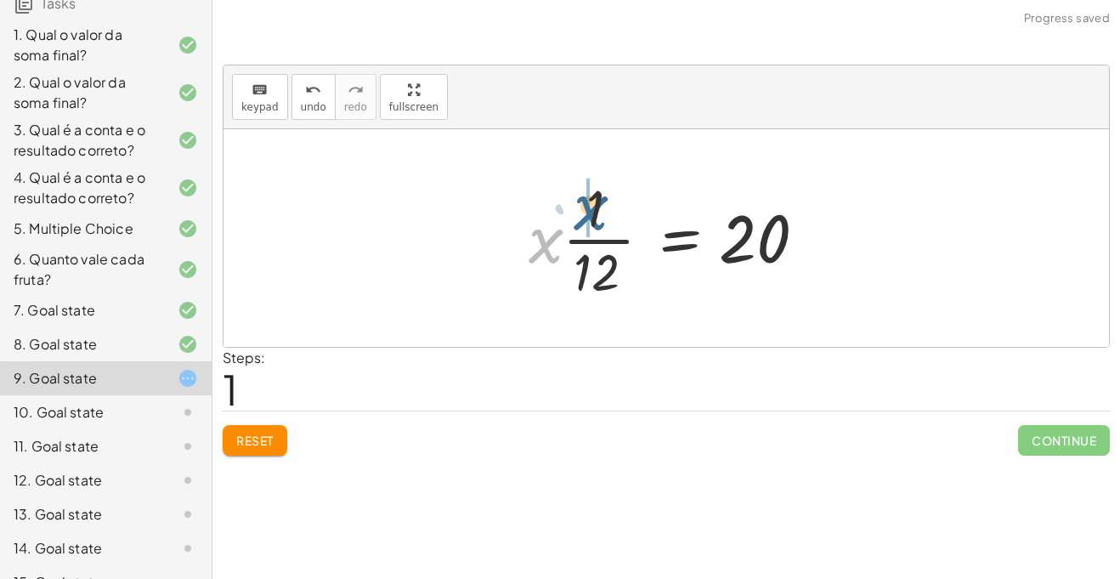
drag, startPoint x: 539, startPoint y: 237, endPoint x: 586, endPoint y: 203, distance: 57.8
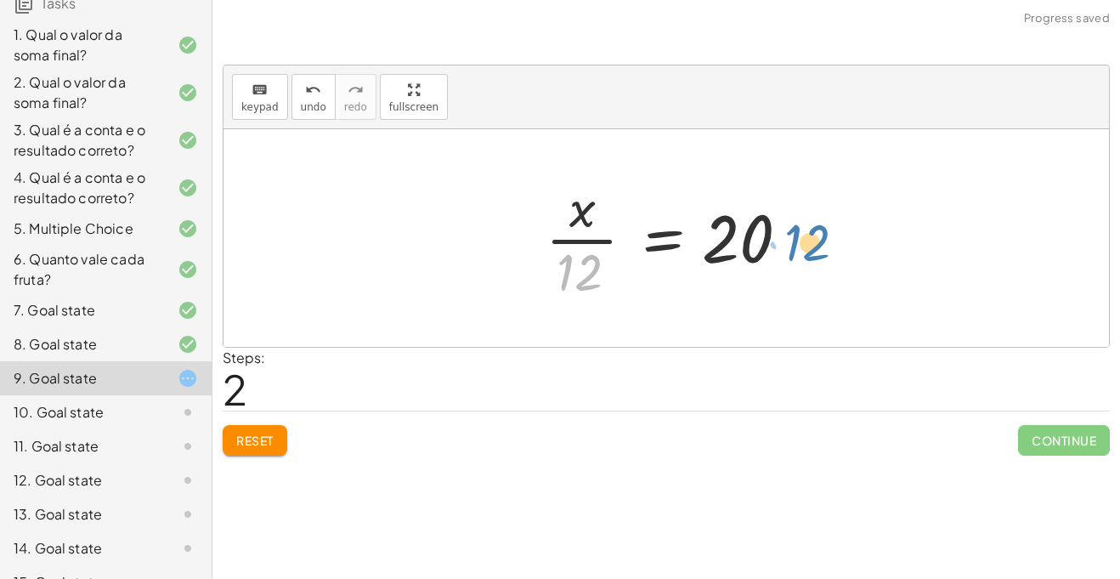
drag, startPoint x: 575, startPoint y: 268, endPoint x: 804, endPoint y: 239, distance: 230.4
click at [804, 239] on div at bounding box center [672, 238] width 271 height 131
drag, startPoint x: 585, startPoint y: 272, endPoint x: 817, endPoint y: 241, distance: 234.0
drag, startPoint x: 571, startPoint y: 273, endPoint x: 784, endPoint y: 247, distance: 214.8
click at [784, 247] on div at bounding box center [672, 238] width 271 height 131
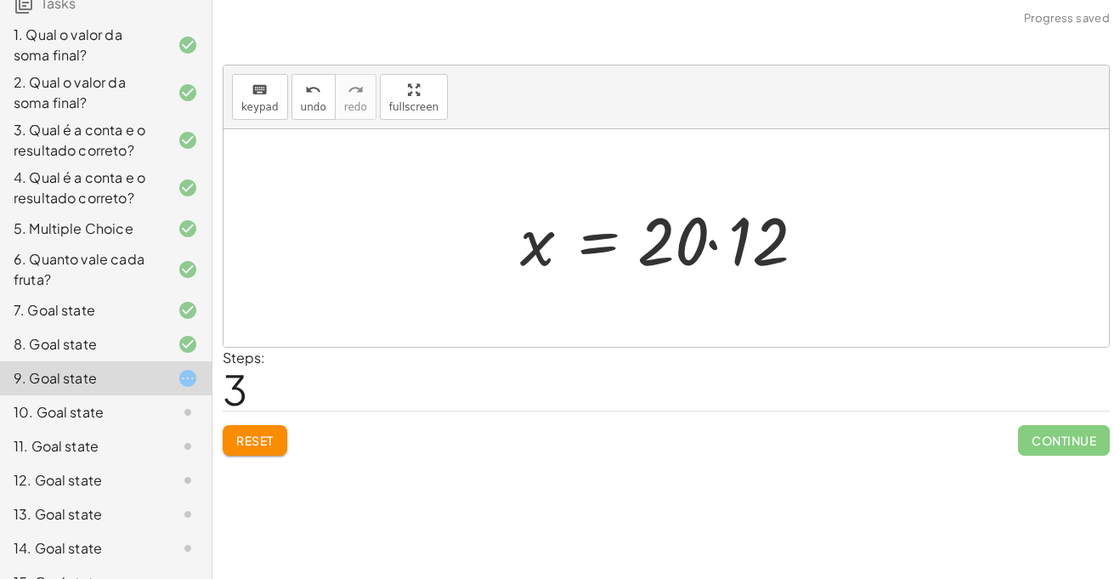
click at [597, 240] on div at bounding box center [673, 239] width 323 height 88
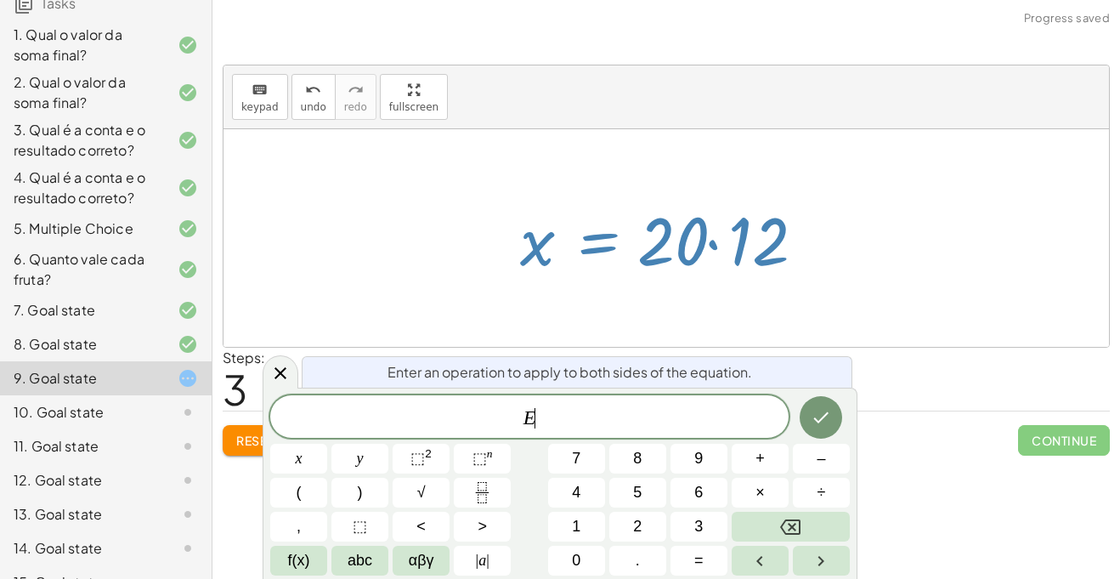
scroll to position [3, 0]
click at [596, 239] on div at bounding box center [673, 239] width 323 height 88
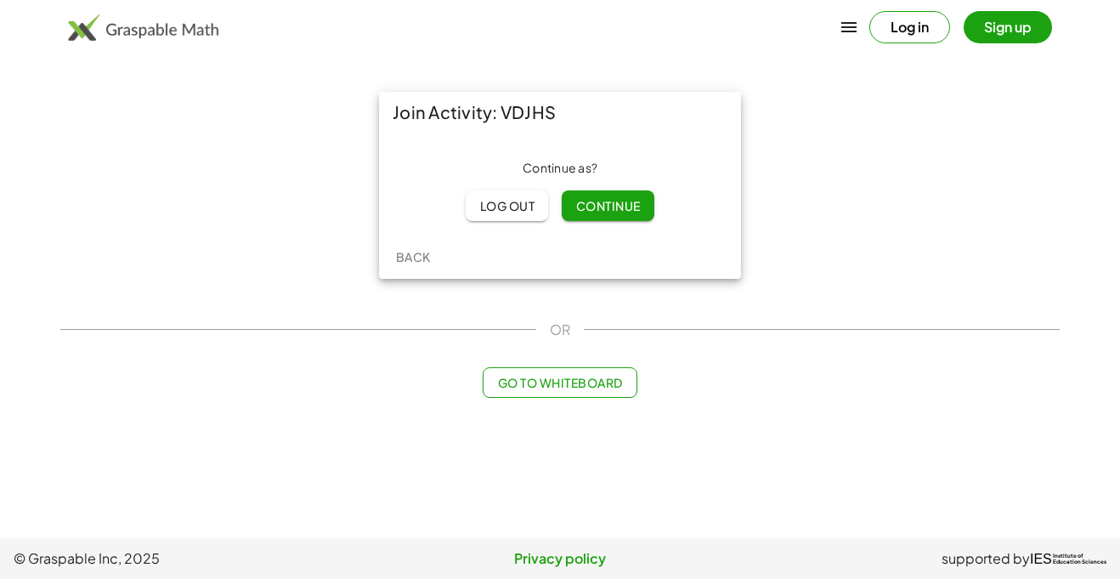
click at [603, 210] on span "Continue" at bounding box center [607, 205] width 65 height 15
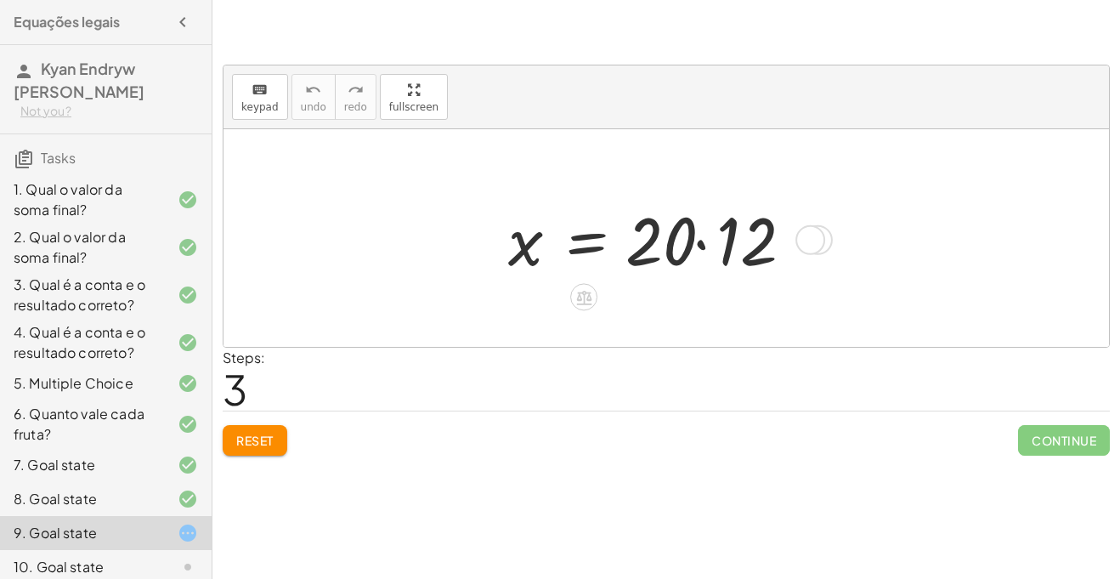
click at [673, 251] on div at bounding box center [661, 239] width 323 height 88
click at [700, 245] on div at bounding box center [661, 239] width 323 height 88
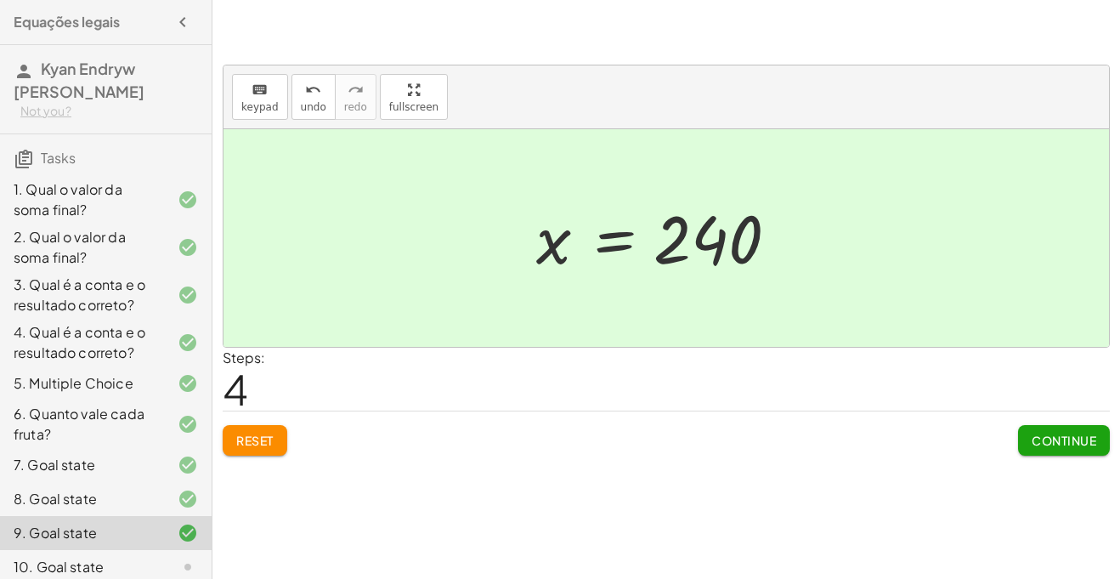
click at [1074, 433] on span "Continue" at bounding box center [1064, 440] width 65 height 15
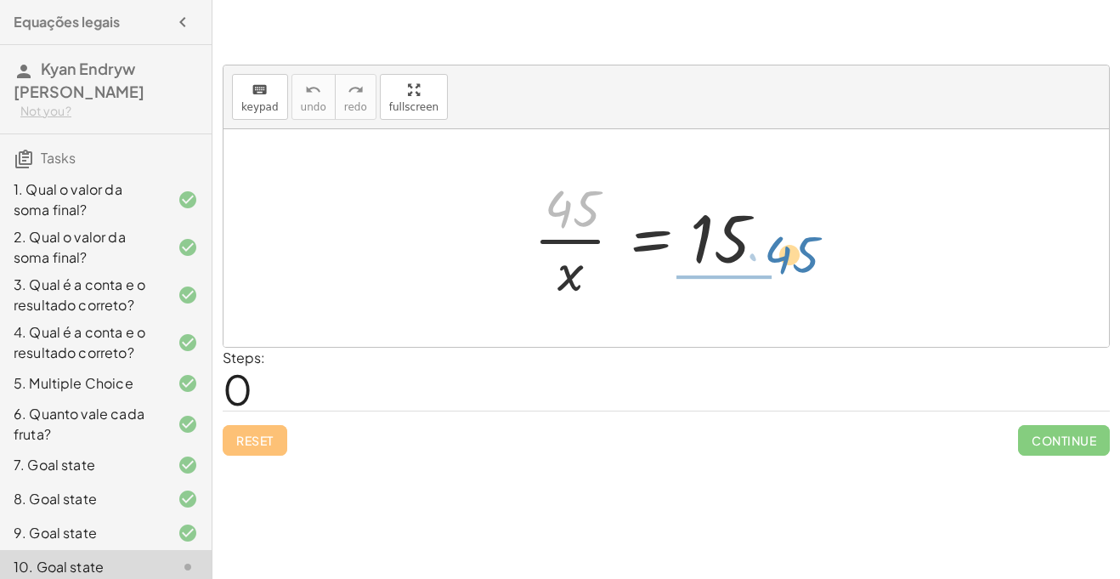
drag, startPoint x: 555, startPoint y: 190, endPoint x: 774, endPoint y: 234, distance: 223.7
click at [774, 234] on div at bounding box center [660, 238] width 271 height 131
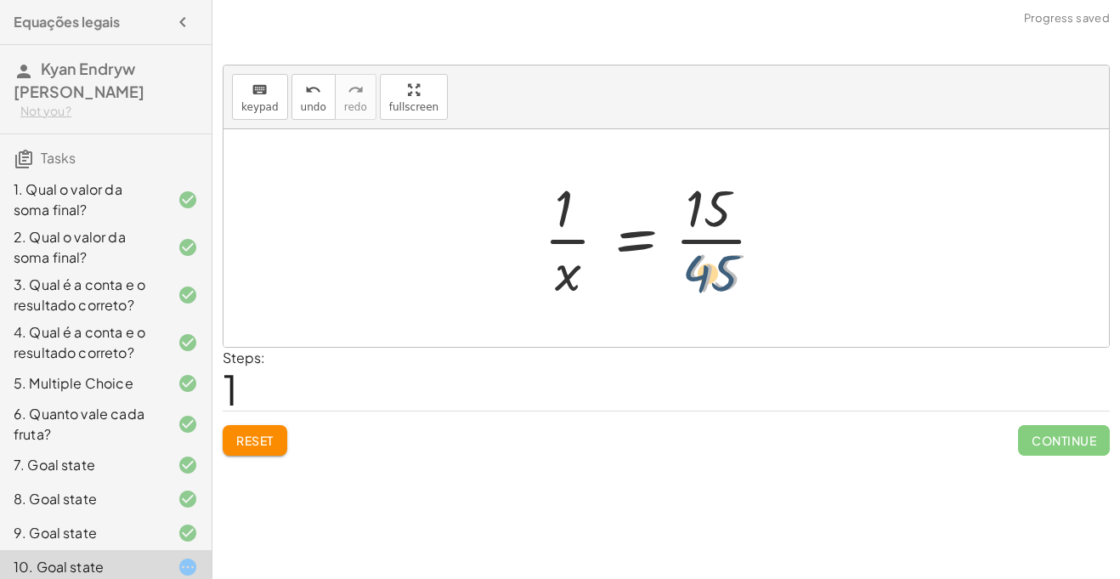
drag, startPoint x: 752, startPoint y: 259, endPoint x: 743, endPoint y: 262, distance: 9.7
click at [743, 262] on div at bounding box center [660, 238] width 251 height 131
drag, startPoint x: 743, startPoint y: 262, endPoint x: 813, endPoint y: 204, distance: 91.2
click at [813, 204] on div "· 45 · x = 15 · 45 · 45 · x = 15 · 1 ·" at bounding box center [666, 237] width 296 height 139
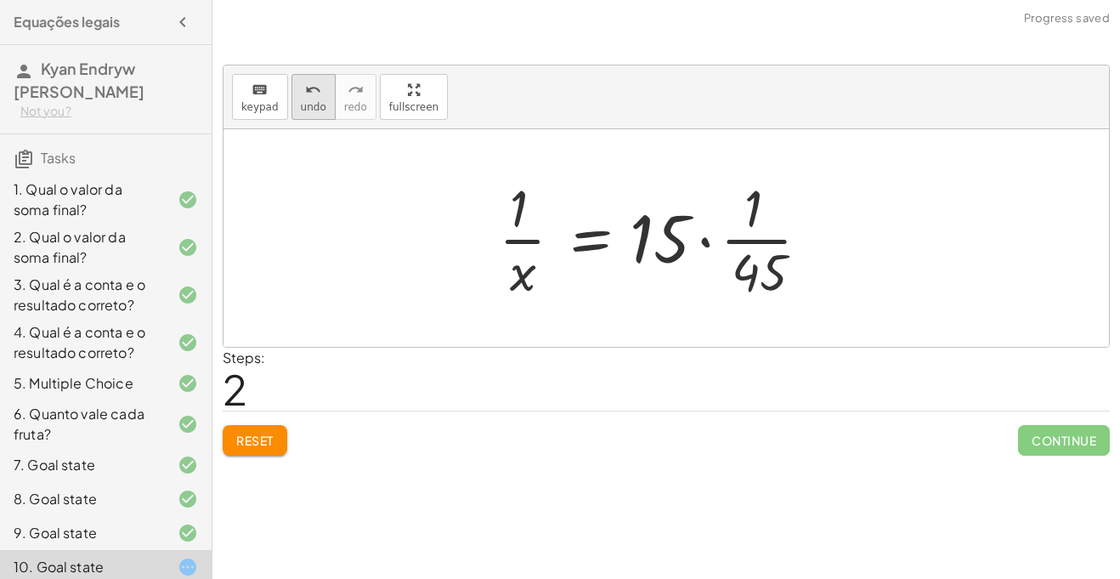
click at [303, 104] on span "undo" at bounding box center [313, 107] width 25 height 12
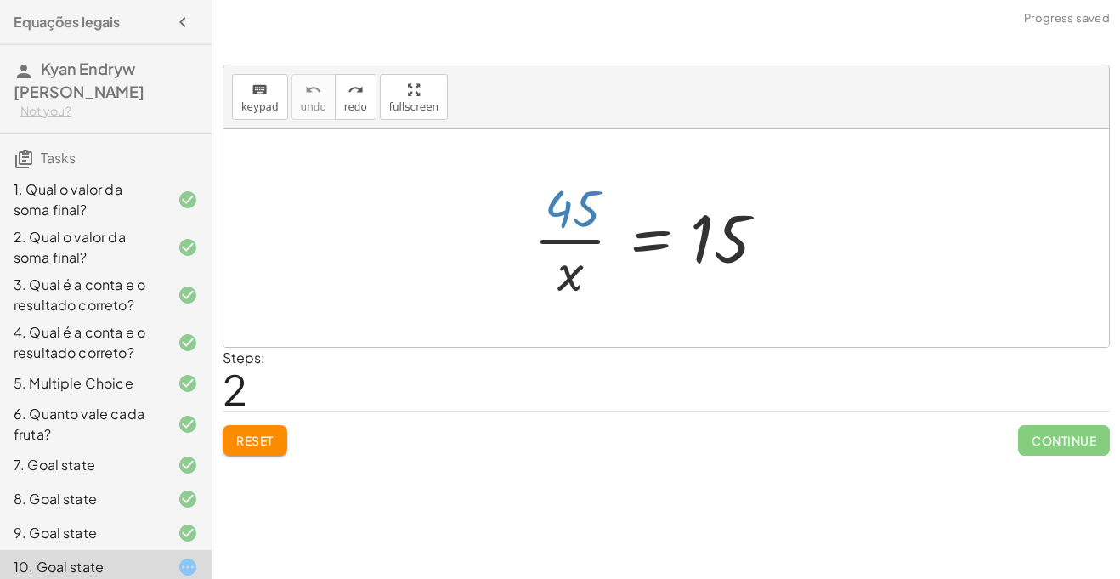
click at [577, 215] on div at bounding box center [660, 238] width 271 height 131
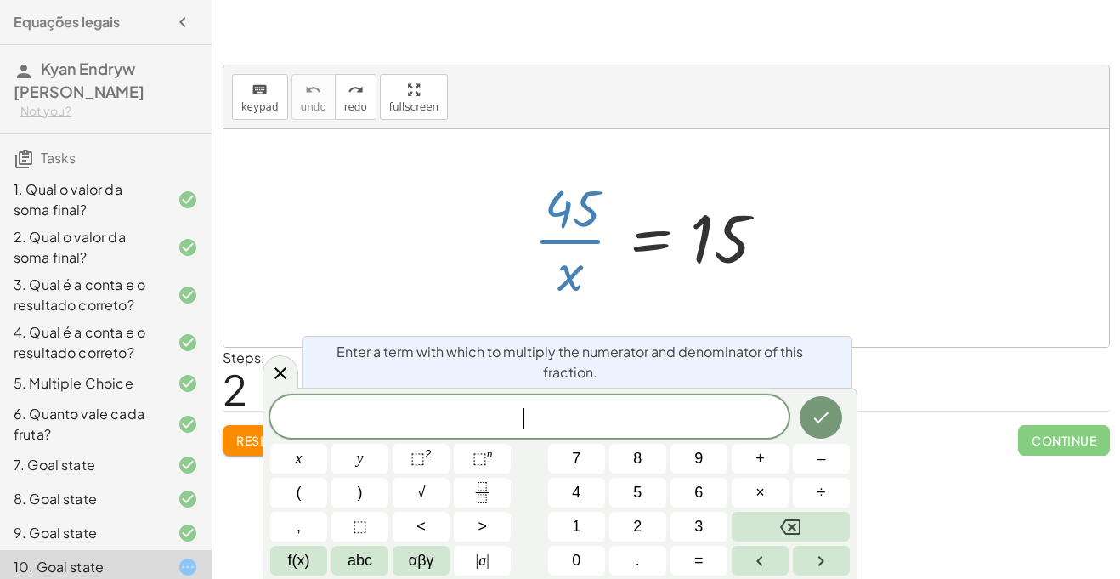
drag, startPoint x: 577, startPoint y: 215, endPoint x: 668, endPoint y: 227, distance: 91.7
click at [668, 227] on div at bounding box center [660, 238] width 271 height 131
click at [293, 377] on div at bounding box center [281, 371] width 36 height 33
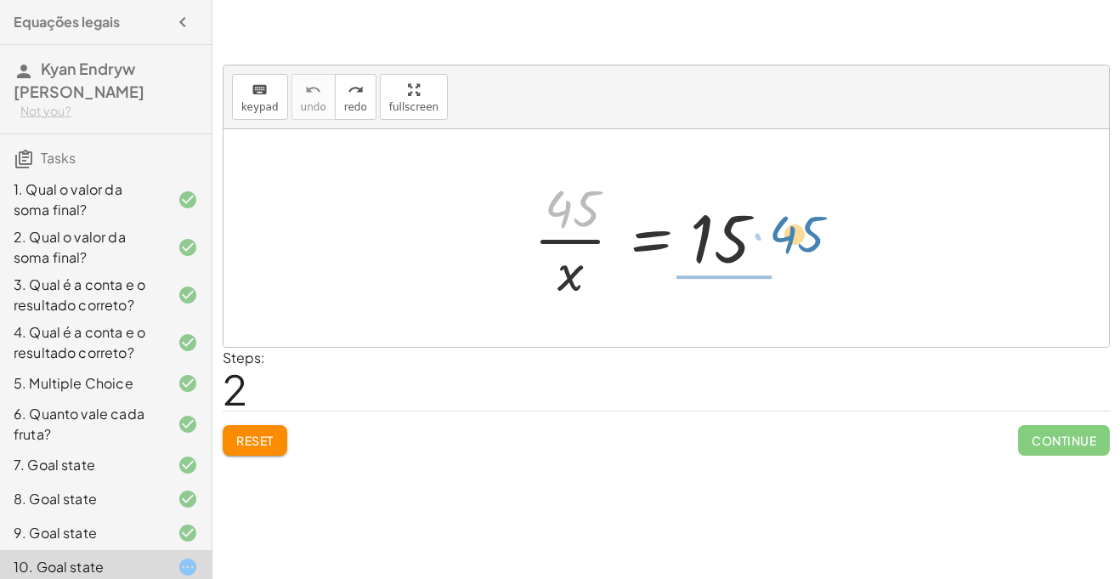
drag, startPoint x: 568, startPoint y: 213, endPoint x: 792, endPoint y: 239, distance: 225.8
click at [792, 239] on div at bounding box center [660, 238] width 271 height 131
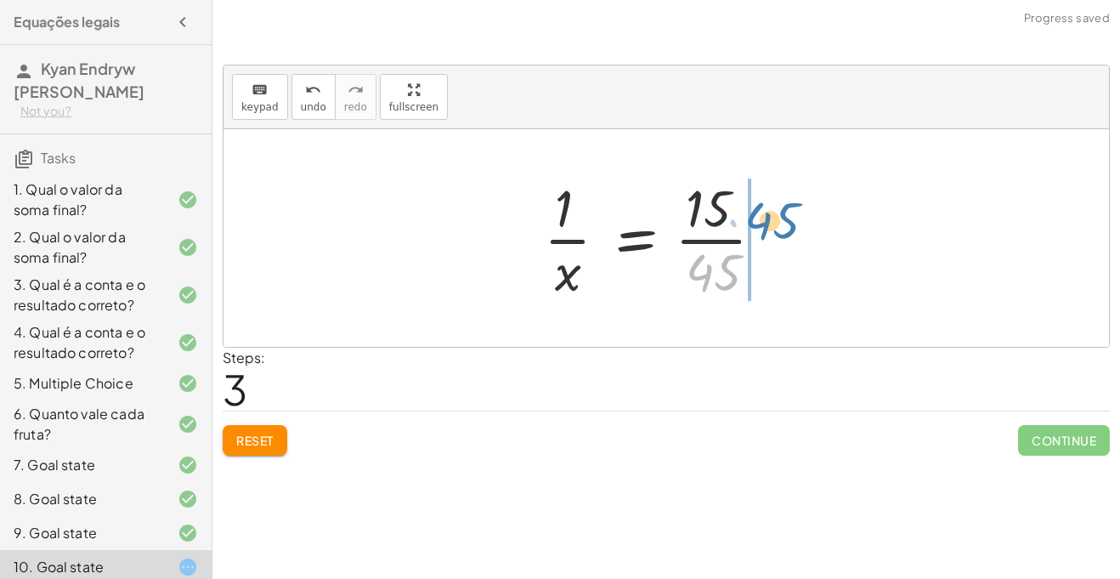
drag, startPoint x: 750, startPoint y: 258, endPoint x: 811, endPoint y: 205, distance: 80.8
click at [811, 205] on div "· 45 · x = 15 · 45 · 45 · x = 15 · 1 ·" at bounding box center [666, 237] width 296 height 139
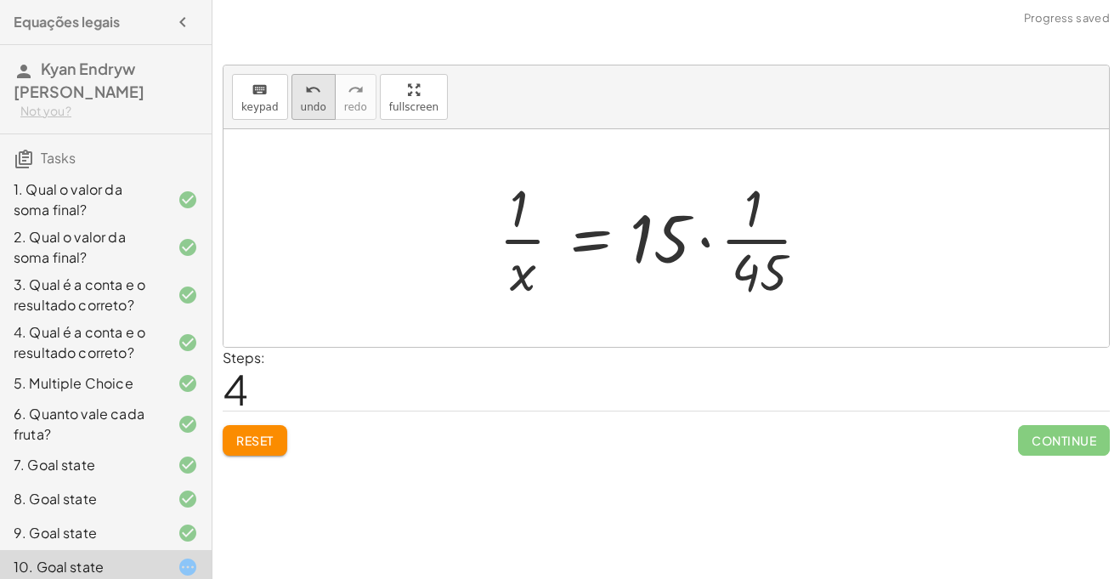
click at [294, 82] on button "undo undo" at bounding box center [314, 97] width 44 height 46
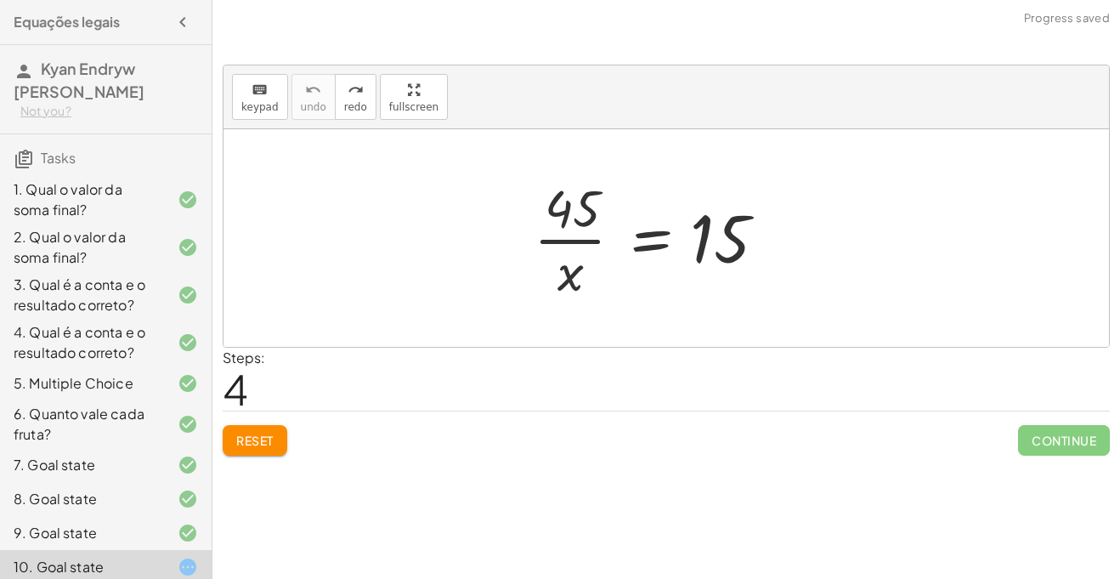
click at [511, 194] on div "· 45 · x = 15" at bounding box center [666, 237] width 316 height 139
drag, startPoint x: 575, startPoint y: 208, endPoint x: 780, endPoint y: 229, distance: 206.7
click at [780, 229] on div at bounding box center [660, 238] width 271 height 131
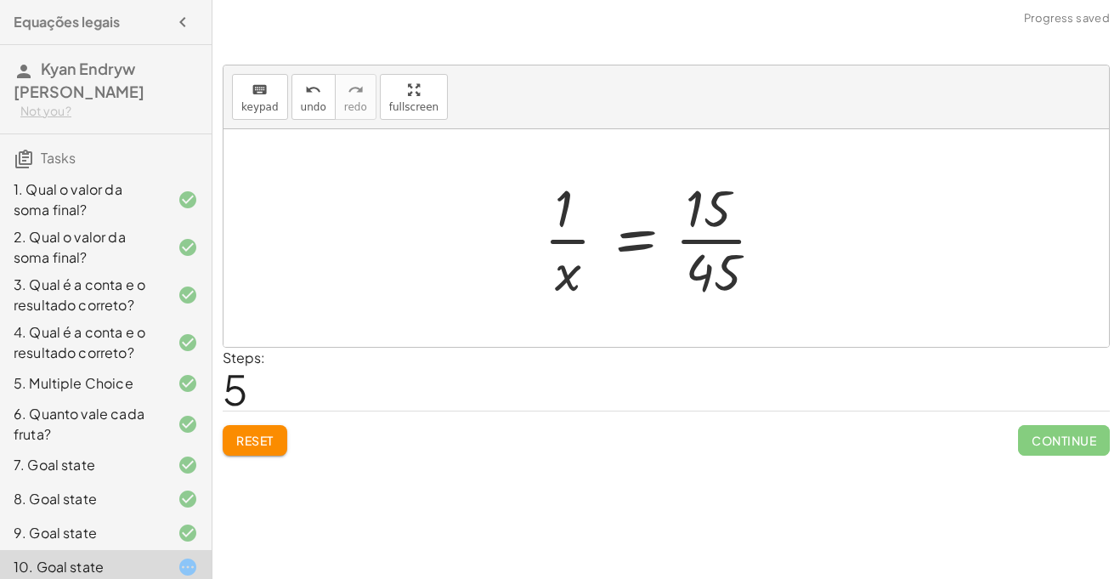
click at [640, 227] on div at bounding box center [660, 238] width 251 height 131
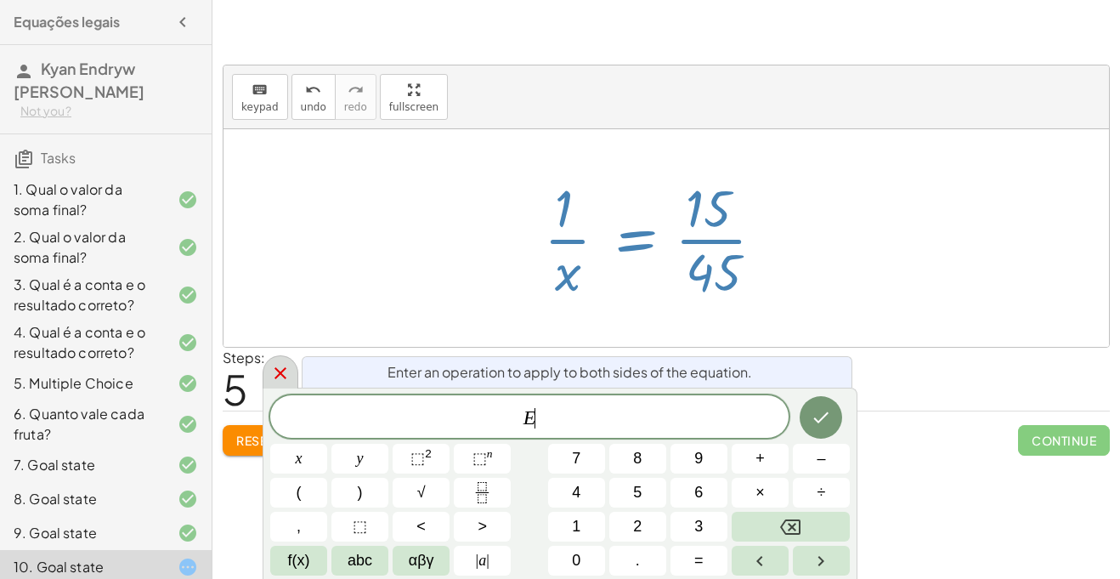
click at [270, 378] on icon at bounding box center [280, 373] width 20 height 20
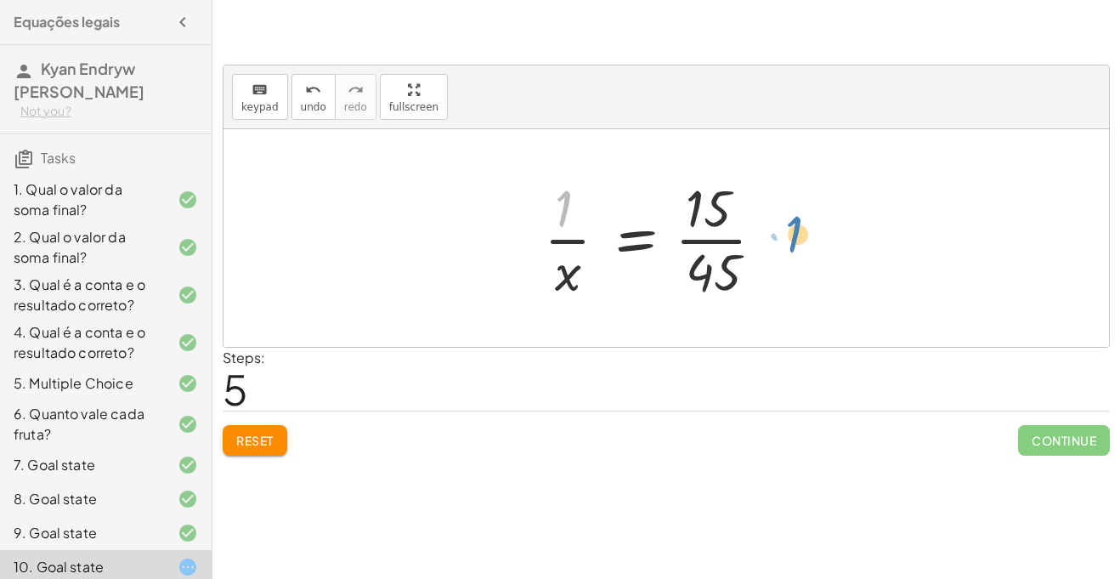
drag, startPoint x: 569, startPoint y: 186, endPoint x: 797, endPoint y: 206, distance: 229.5
click at [797, 206] on div "· 45 · x = [DATE] · x = 15 · 1 ·" at bounding box center [666, 237] width 296 height 139
drag, startPoint x: 552, startPoint y: 203, endPoint x: 558, endPoint y: 176, distance: 27.8
click at [558, 176] on div at bounding box center [660, 238] width 251 height 131
click at [630, 233] on div at bounding box center [660, 238] width 251 height 131
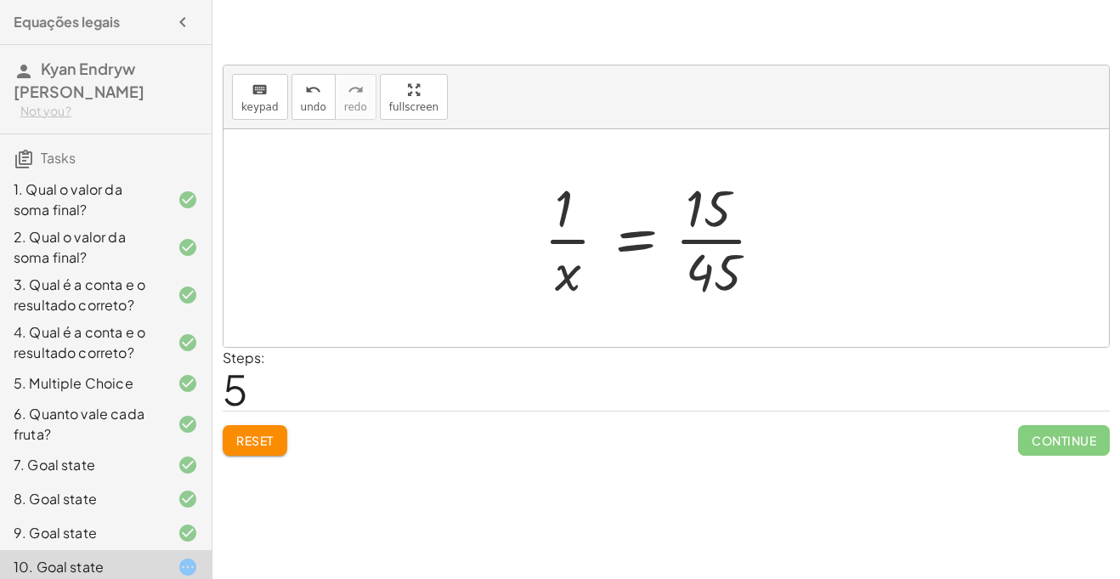
scroll to position [4, 0]
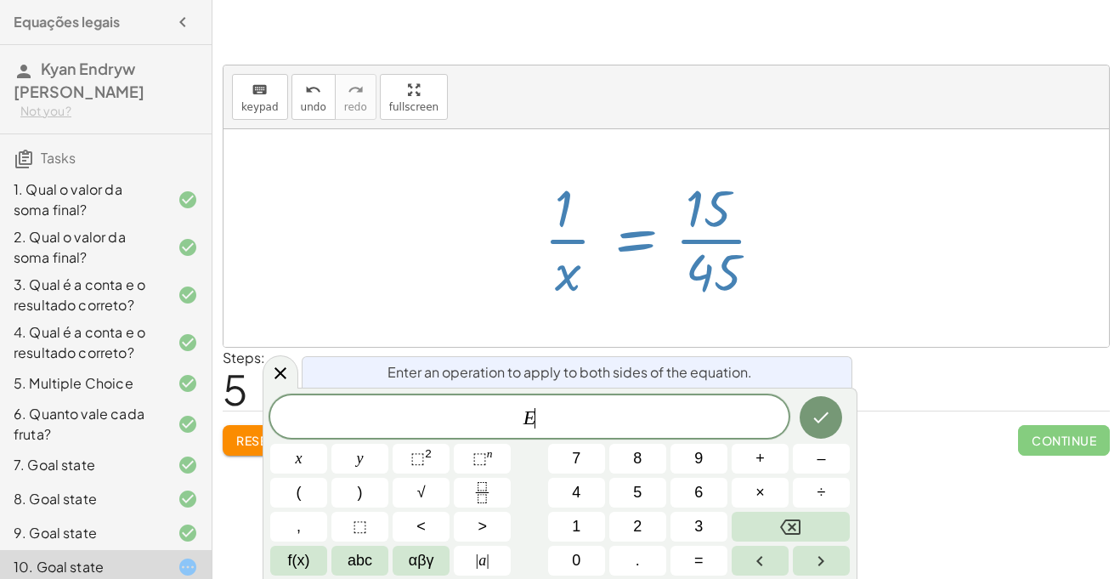
click at [570, 242] on div at bounding box center [660, 238] width 251 height 131
click at [286, 371] on icon at bounding box center [280, 373] width 20 height 20
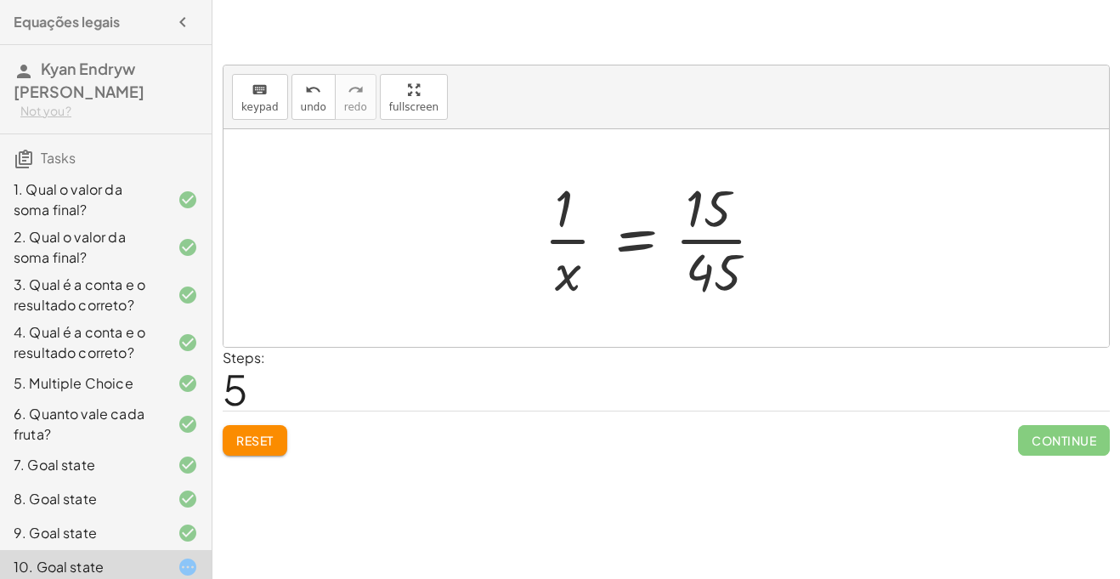
click at [561, 241] on div at bounding box center [660, 238] width 251 height 131
click at [719, 241] on div at bounding box center [660, 238] width 251 height 131
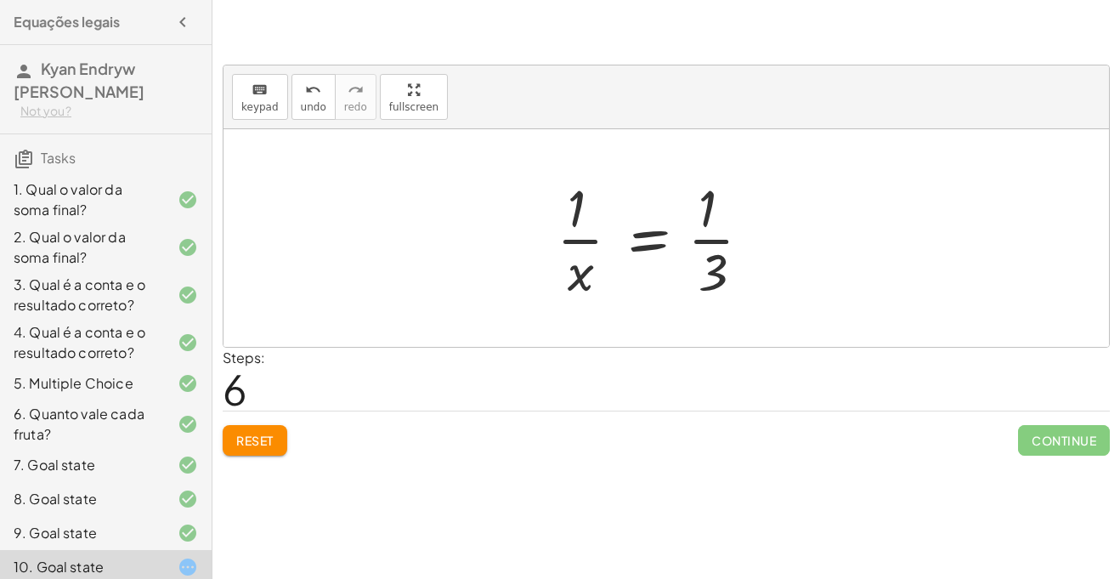
click at [167, 455] on div at bounding box center [174, 465] width 48 height 20
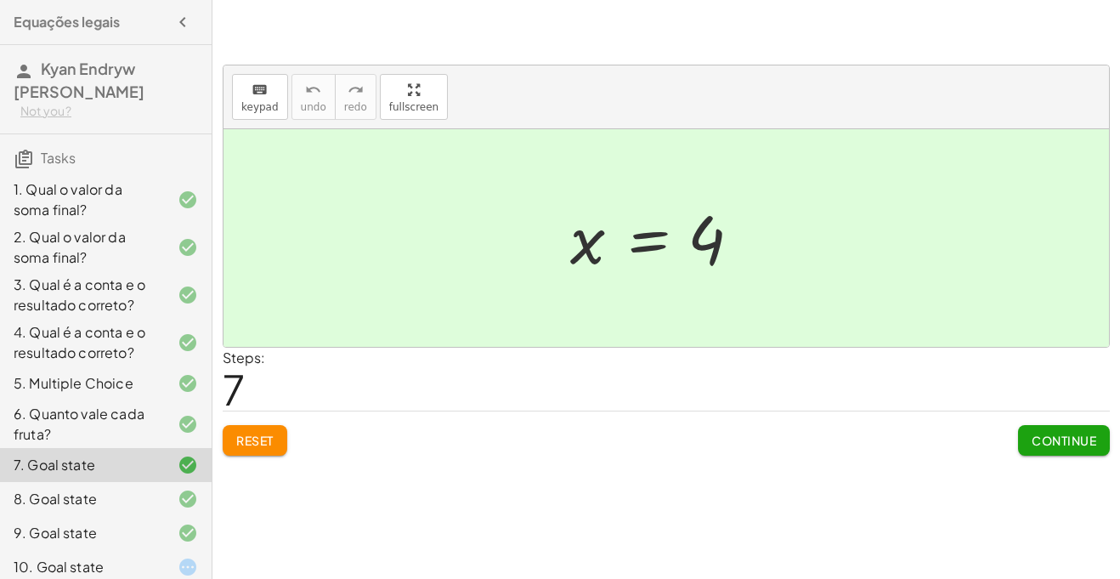
click at [270, 439] on span "Reset" at bounding box center [254, 440] width 37 height 15
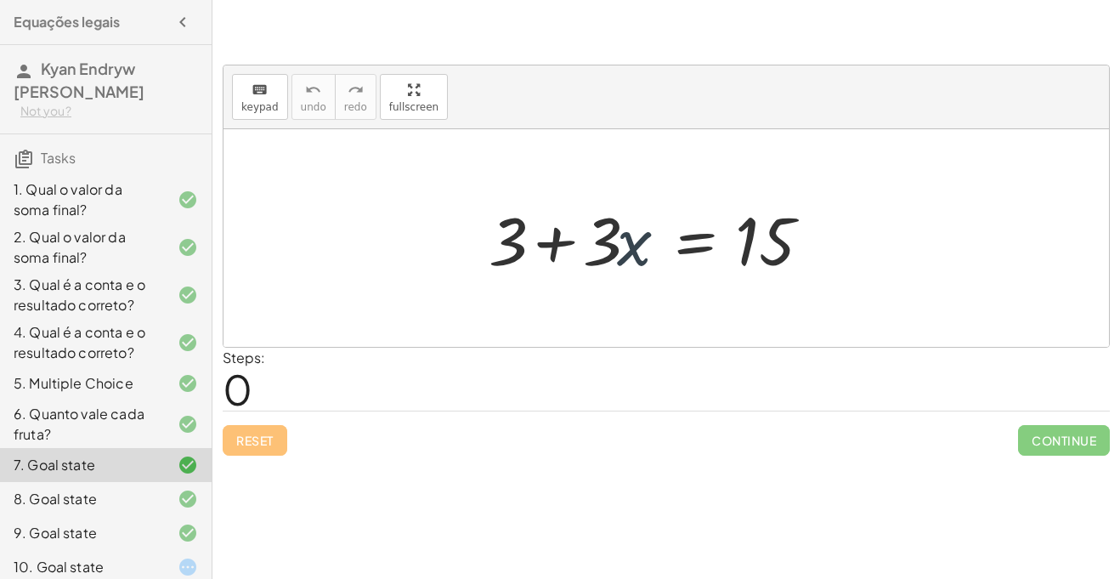
click at [637, 252] on div at bounding box center [660, 239] width 361 height 88
drag, startPoint x: 604, startPoint y: 246, endPoint x: 614, endPoint y: 236, distance: 13.8
click at [614, 236] on div at bounding box center [660, 239] width 361 height 88
drag, startPoint x: 517, startPoint y: 232, endPoint x: 877, endPoint y: 188, distance: 363.1
click at [877, 188] on div "+ 3 + 3 + · 3 · x = 15" at bounding box center [667, 238] width 886 height 218
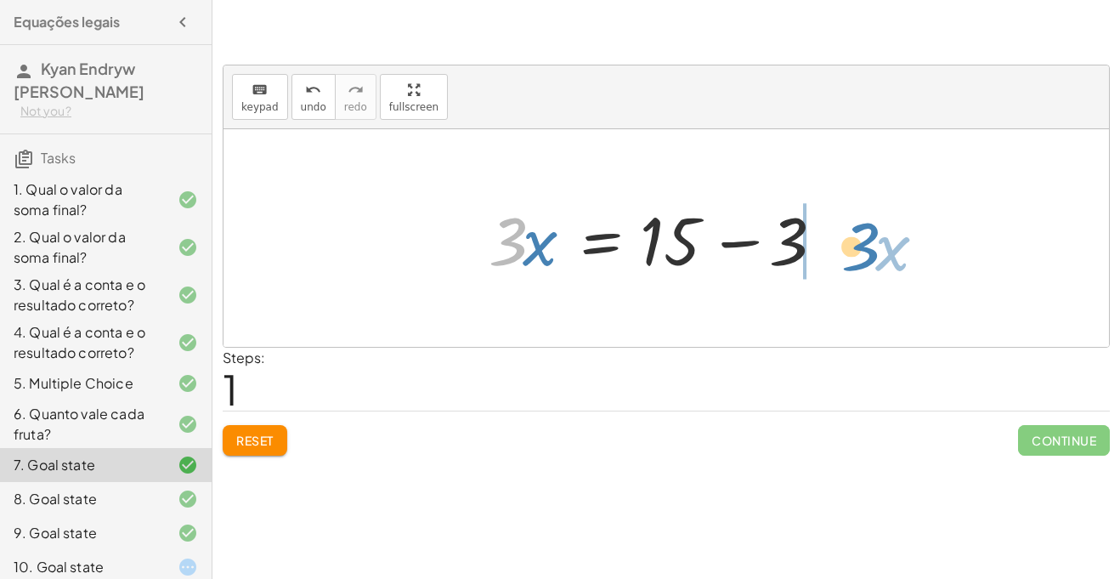
drag, startPoint x: 514, startPoint y: 243, endPoint x: 909, endPoint y: 236, distance: 395.3
click at [909, 236] on div "+ 3 + · 3 · x = 15 · 3 · x 3 · 3 · x = 15 + −" at bounding box center [667, 238] width 886 height 218
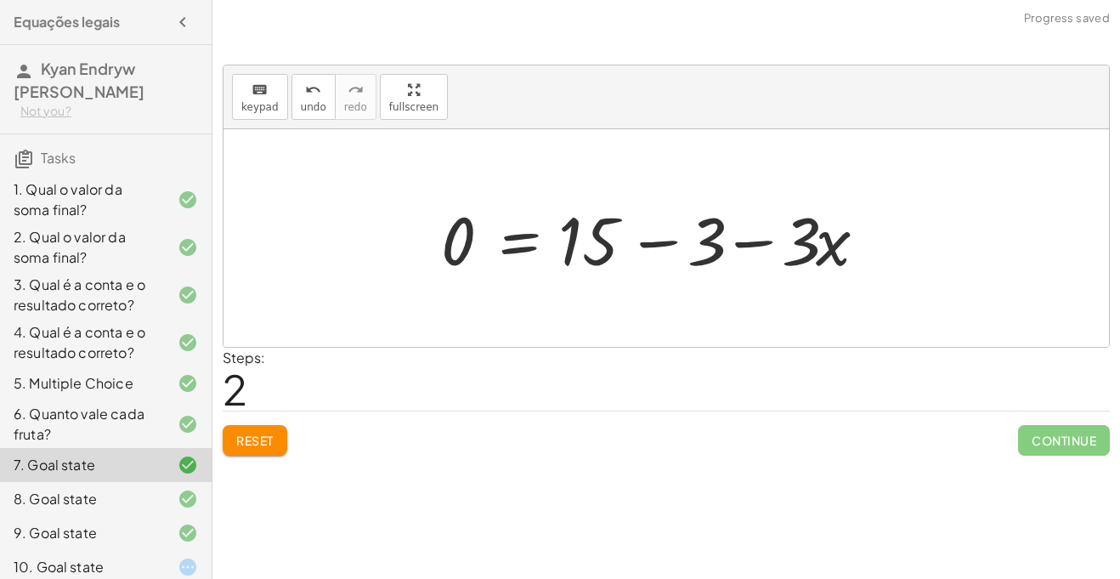
click at [756, 245] on div at bounding box center [661, 239] width 456 height 88
drag, startPoint x: 839, startPoint y: 258, endPoint x: 480, endPoint y: 264, distance: 358.7
click at [480, 264] on div at bounding box center [661, 239] width 456 height 88
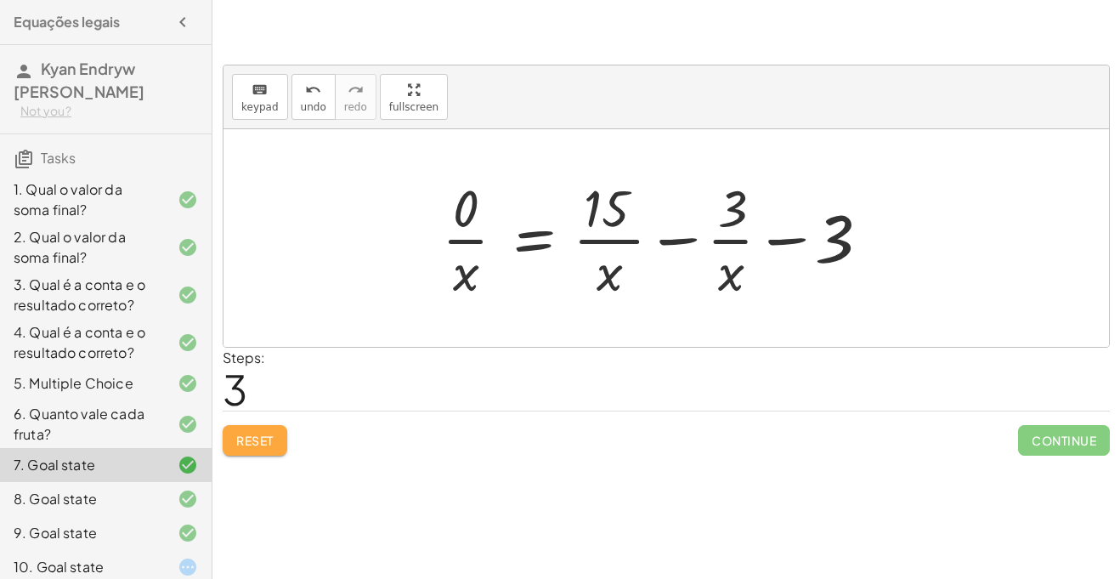
click at [281, 432] on button "Reset" at bounding box center [255, 440] width 65 height 31
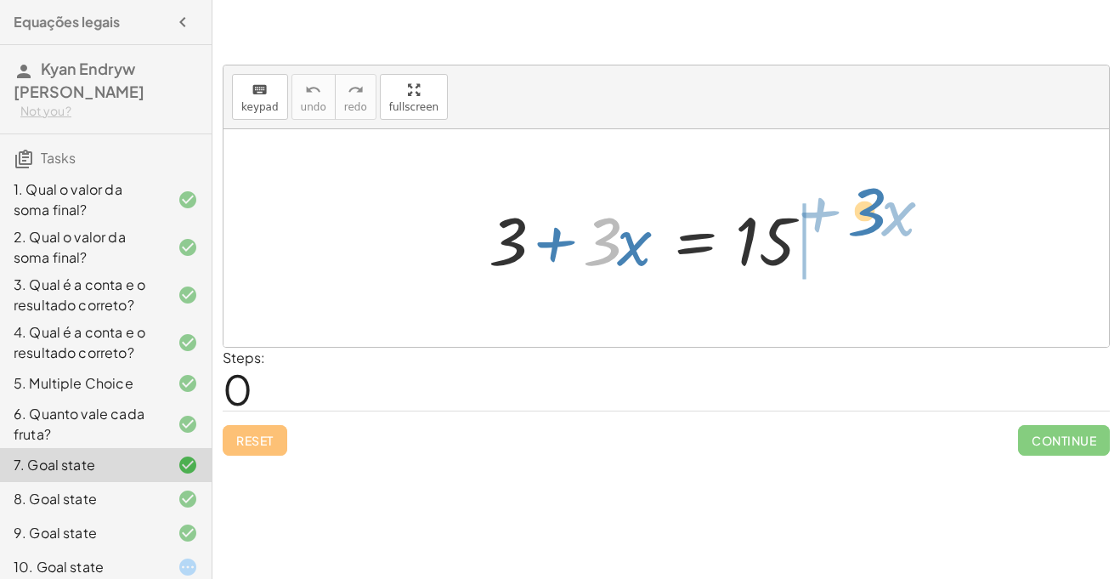
drag, startPoint x: 602, startPoint y: 241, endPoint x: 866, endPoint y: 212, distance: 265.8
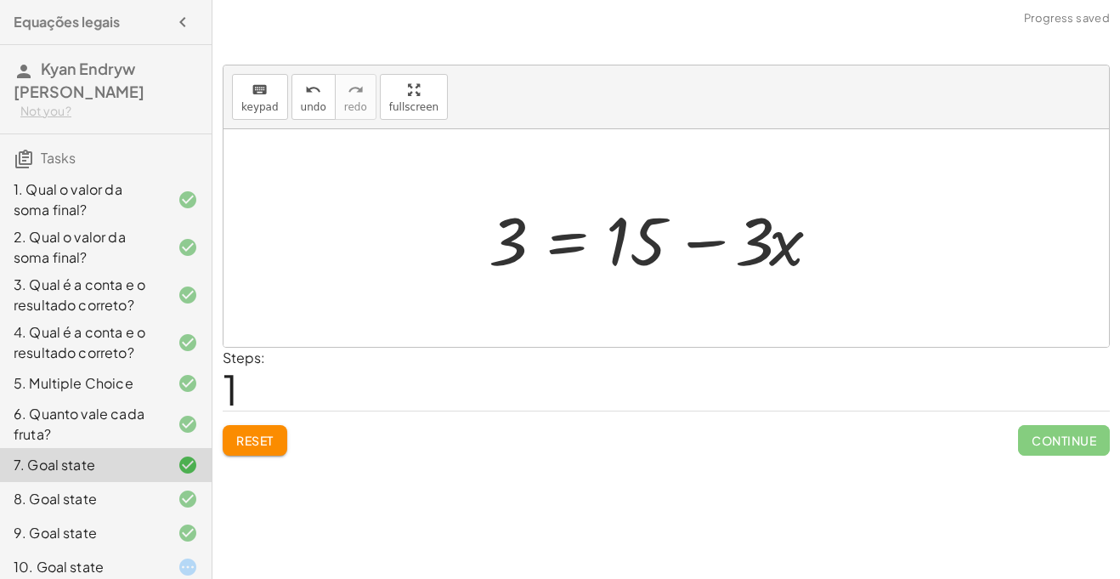
click at [703, 241] on div at bounding box center [660, 239] width 361 height 88
drag, startPoint x: 772, startPoint y: 248, endPoint x: 807, endPoint y: 254, distance: 36.2
click at [807, 254] on div at bounding box center [660, 239] width 361 height 88
drag, startPoint x: 762, startPoint y: 244, endPoint x: 472, endPoint y: 242, distance: 289.8
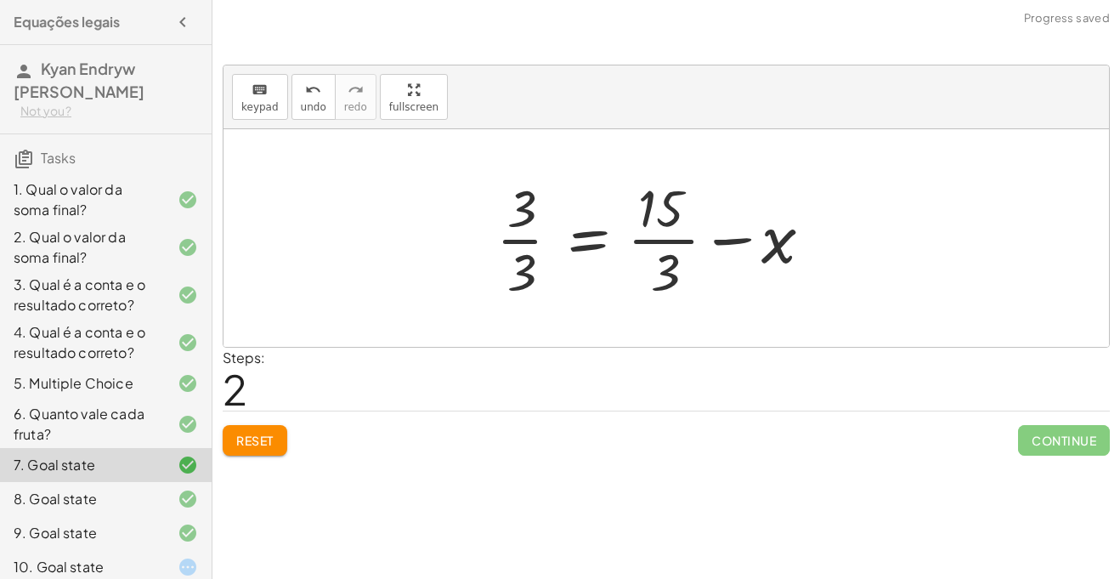
click at [283, 438] on button "Reset" at bounding box center [255, 440] width 65 height 31
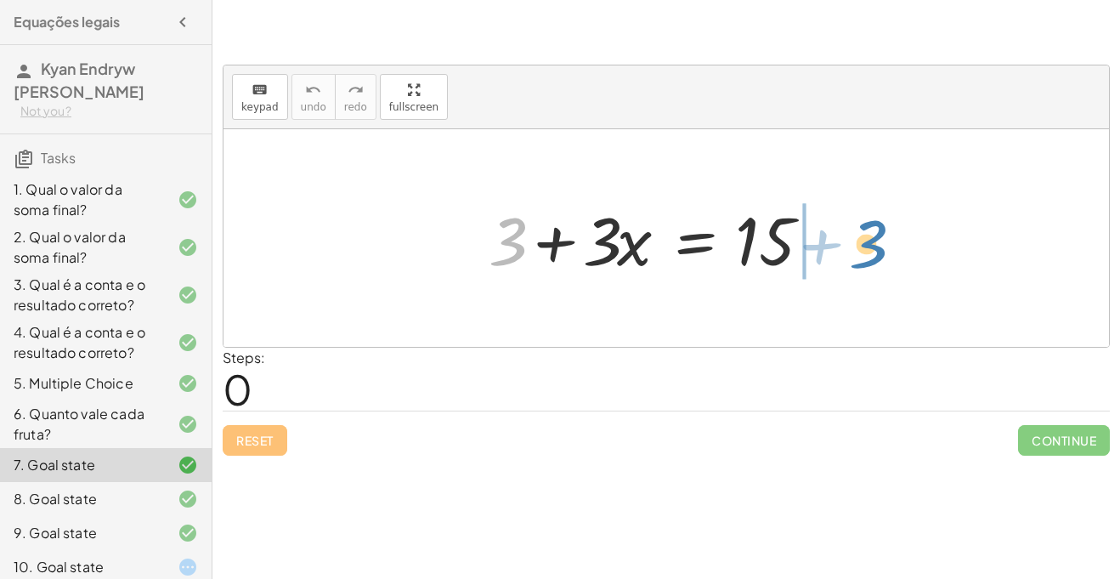
drag, startPoint x: 508, startPoint y: 229, endPoint x: 869, endPoint y: 232, distance: 360.4
click at [869, 232] on div "+ 3 + 3 + · 3 · x = 15" at bounding box center [666, 238] width 406 height 96
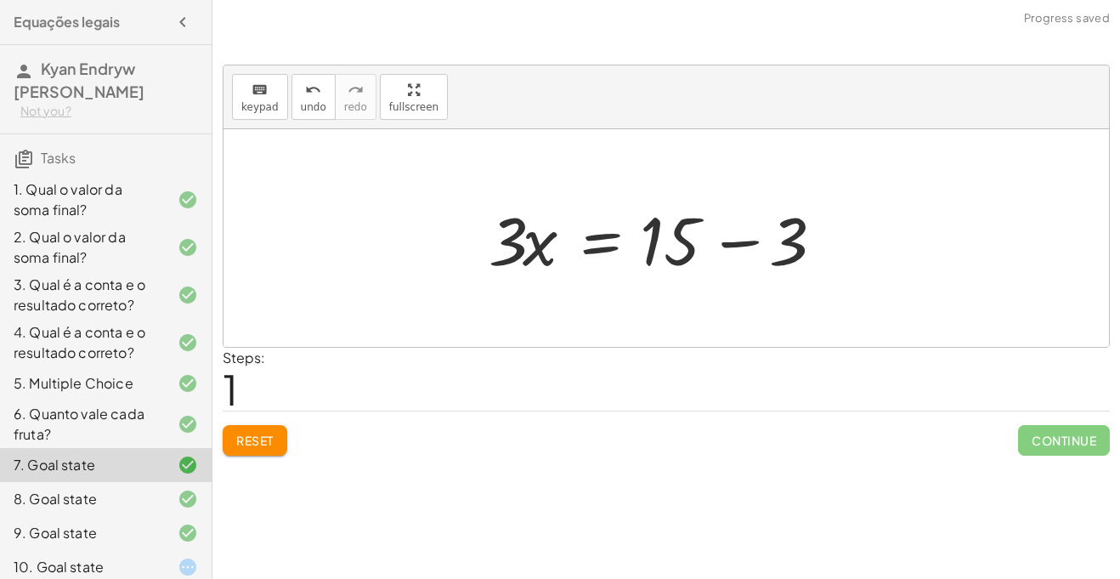
click at [740, 241] on div at bounding box center [660, 239] width 361 height 88
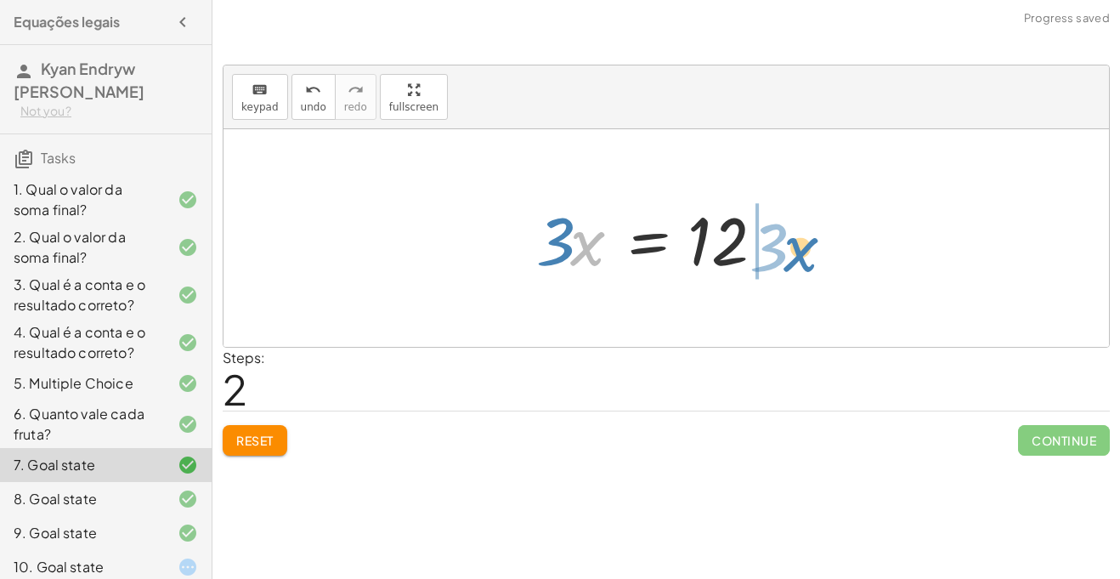
drag, startPoint x: 570, startPoint y: 235, endPoint x: 783, endPoint y: 241, distance: 212.6
click at [783, 241] on div at bounding box center [661, 239] width 266 height 88
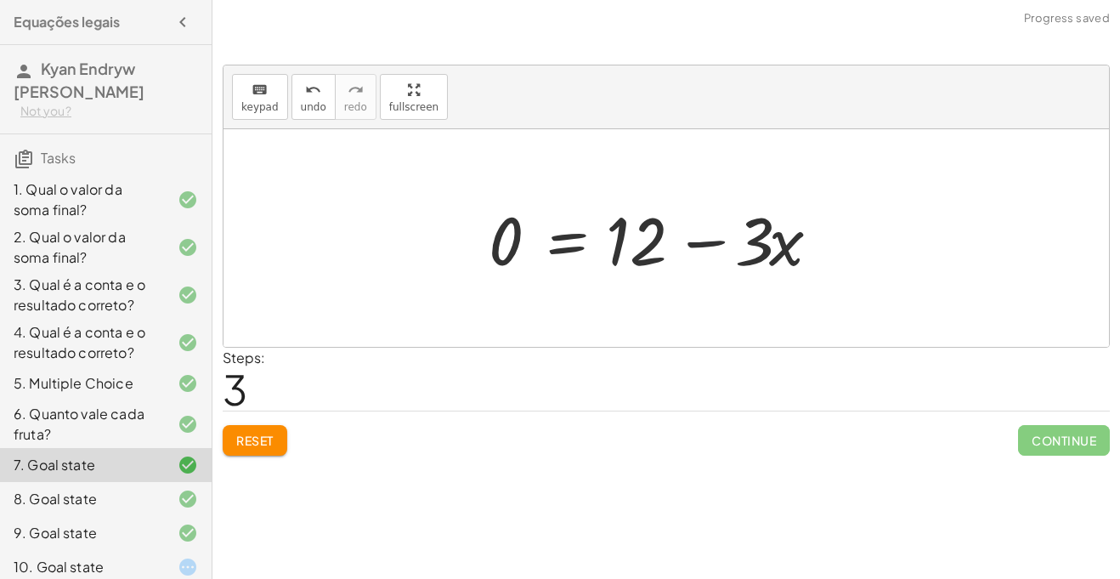
click at [690, 241] on div at bounding box center [660, 239] width 361 height 88
click at [263, 445] on span "Reset" at bounding box center [254, 440] width 37 height 15
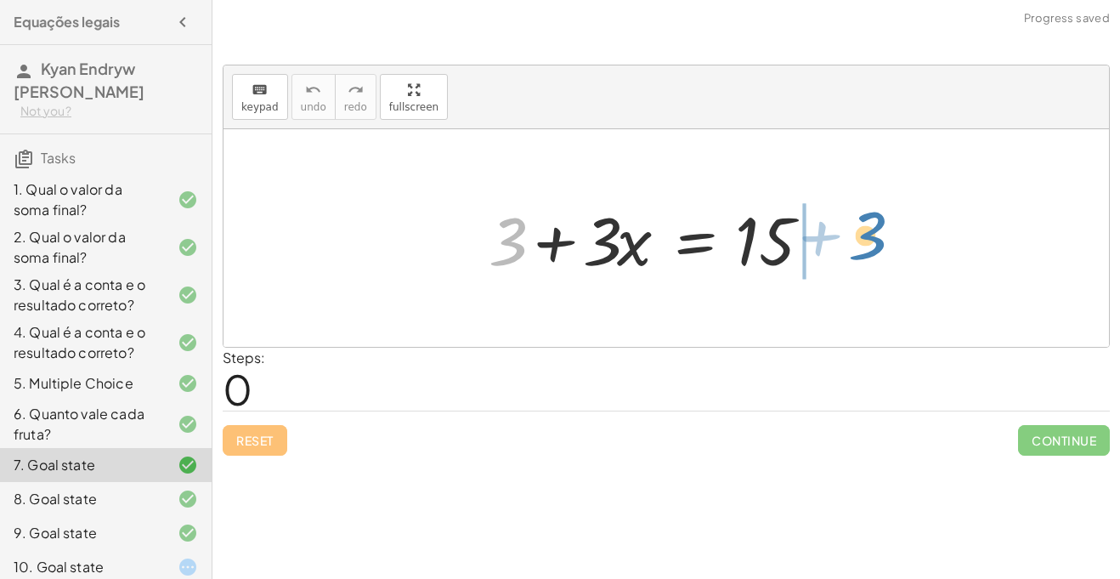
drag, startPoint x: 487, startPoint y: 253, endPoint x: 851, endPoint y: 258, distance: 363.8
click at [851, 258] on div "+ 3 + 3 + · 3 · x = 15" at bounding box center [666, 238] width 406 height 96
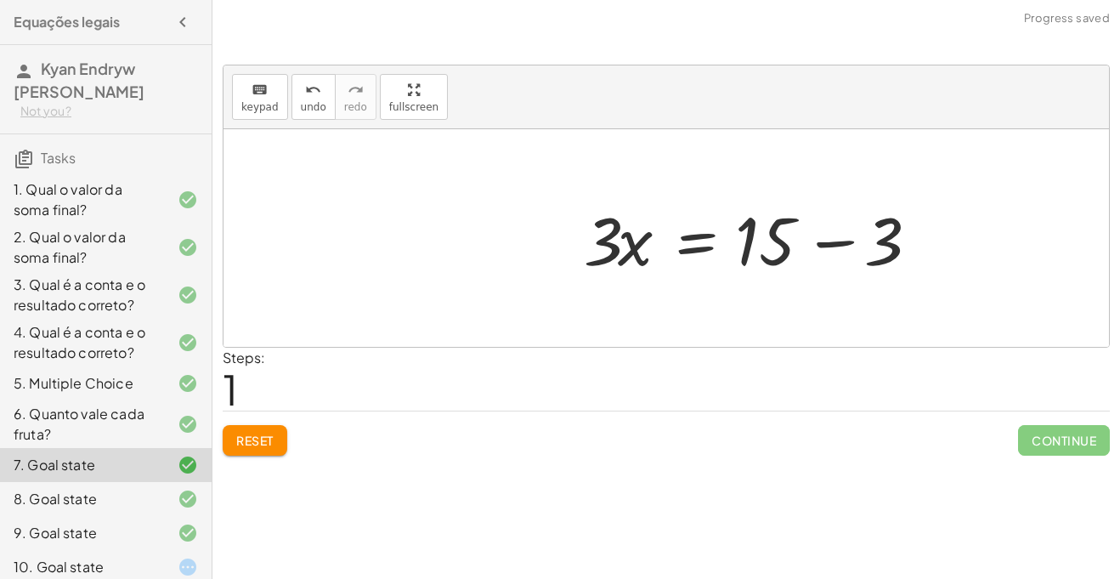
click at [814, 243] on div at bounding box center [755, 239] width 361 height 88
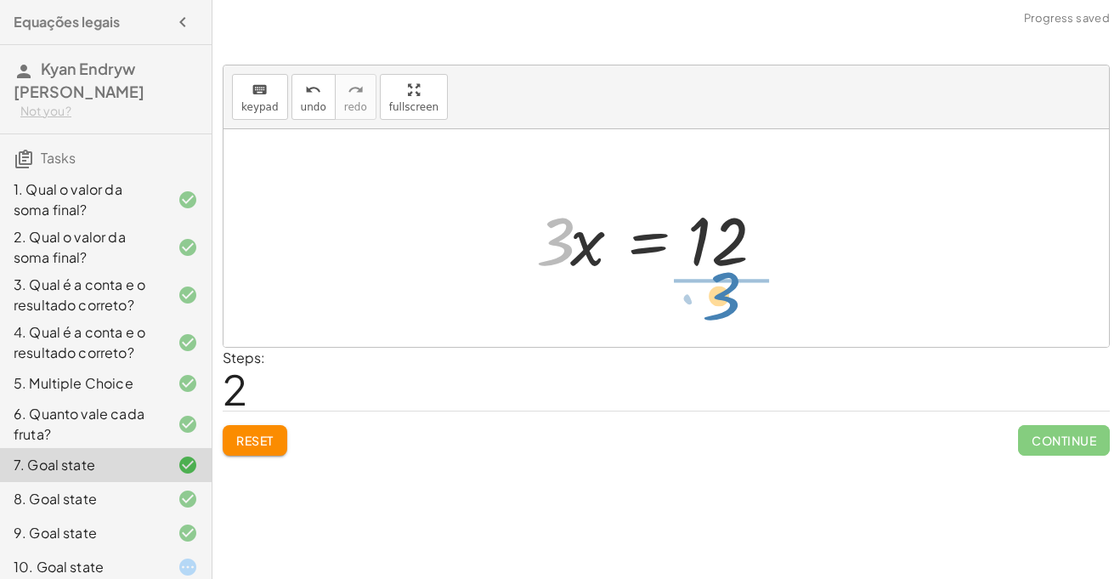
drag, startPoint x: 558, startPoint y: 231, endPoint x: 724, endPoint y: 291, distance: 176.1
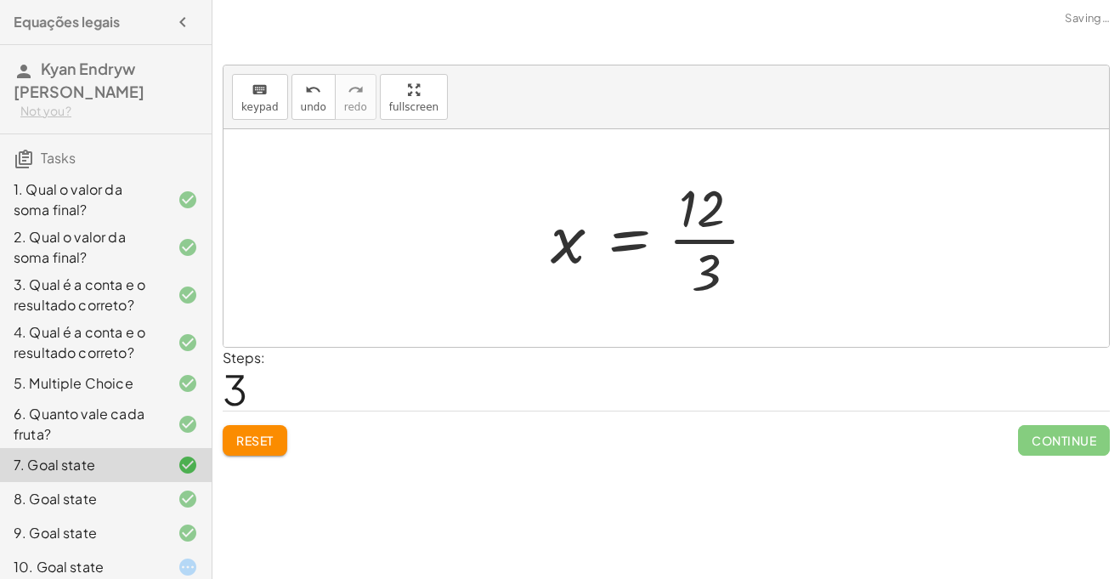
click at [717, 235] on div at bounding box center [660, 238] width 237 height 131
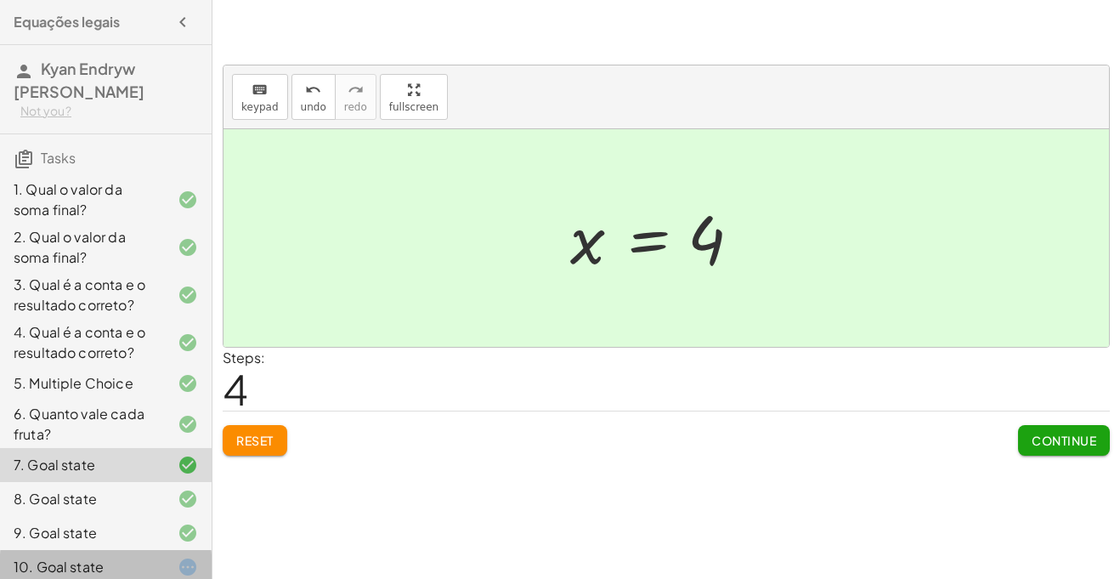
click at [148, 557] on div "10. Goal state" at bounding box center [82, 567] width 137 height 20
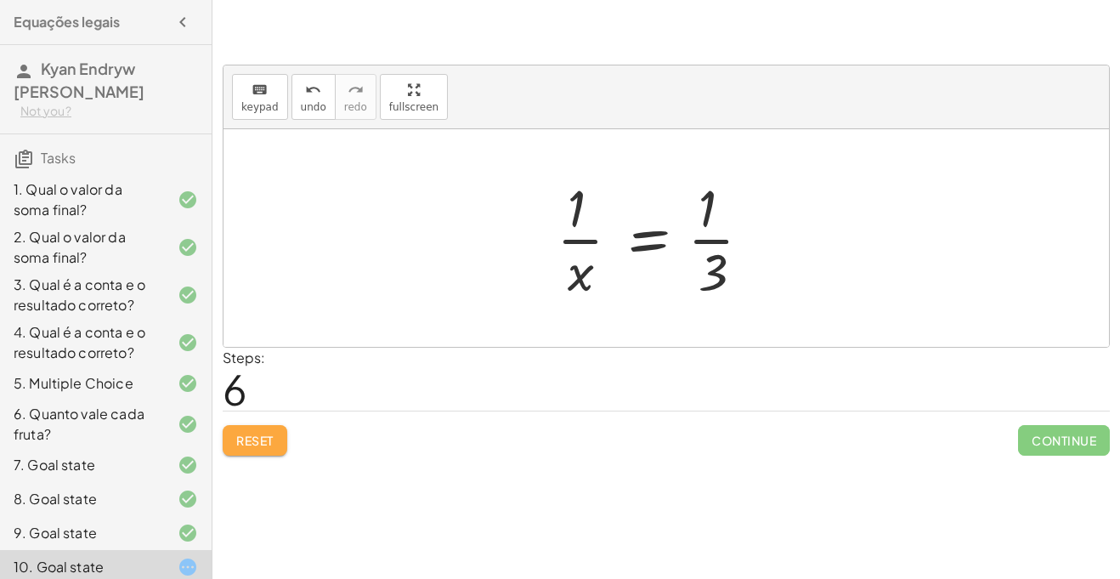
click at [261, 433] on span "Reset" at bounding box center [254, 440] width 37 height 15
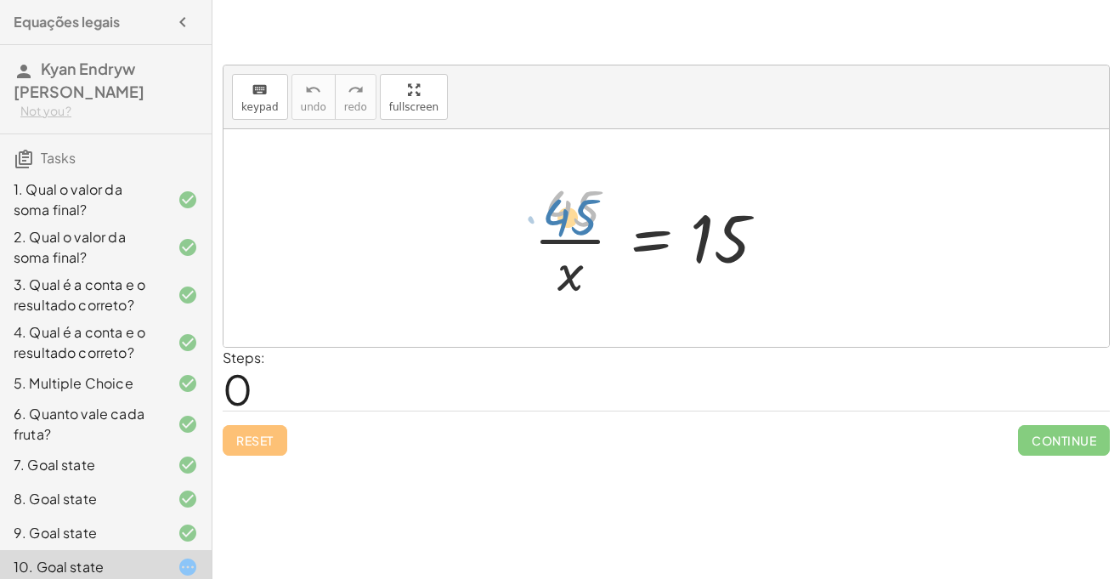
drag, startPoint x: 570, startPoint y: 204, endPoint x: 569, endPoint y: 212, distance: 8.5
click at [569, 212] on div at bounding box center [660, 238] width 271 height 131
drag, startPoint x: 558, startPoint y: 301, endPoint x: 560, endPoint y: 291, distance: 10.5
click at [560, 291] on div at bounding box center [660, 238] width 271 height 131
drag, startPoint x: 564, startPoint y: 285, endPoint x: 574, endPoint y: 283, distance: 9.5
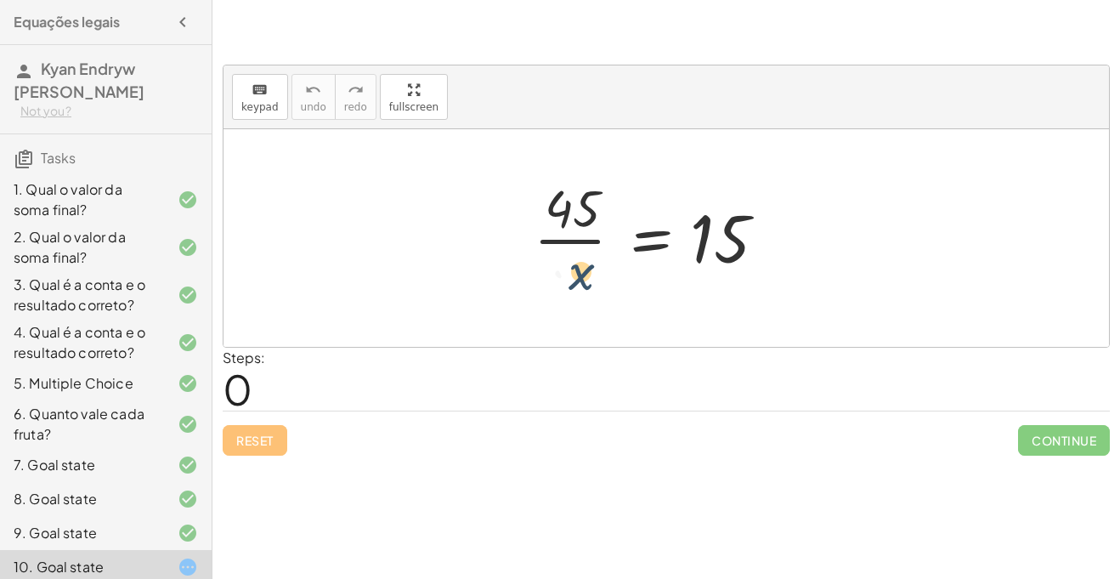
click at [574, 283] on div at bounding box center [660, 238] width 271 height 131
drag, startPoint x: 569, startPoint y: 239, endPoint x: 579, endPoint y: 229, distance: 13.8
click at [579, 229] on div at bounding box center [660, 238] width 271 height 131
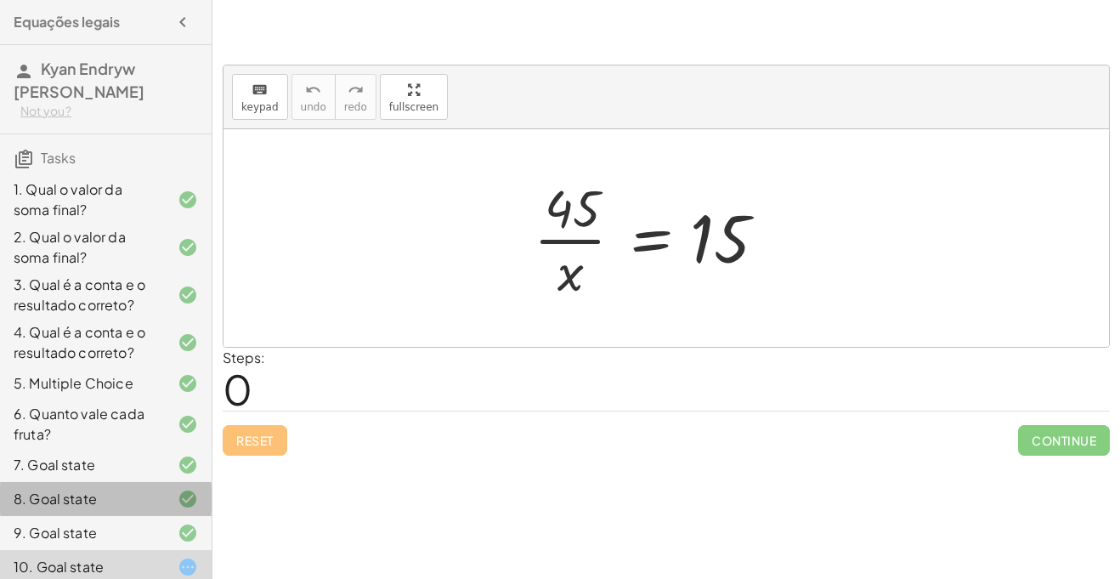
click at [19, 489] on div "8. Goal state" at bounding box center [82, 499] width 137 height 20
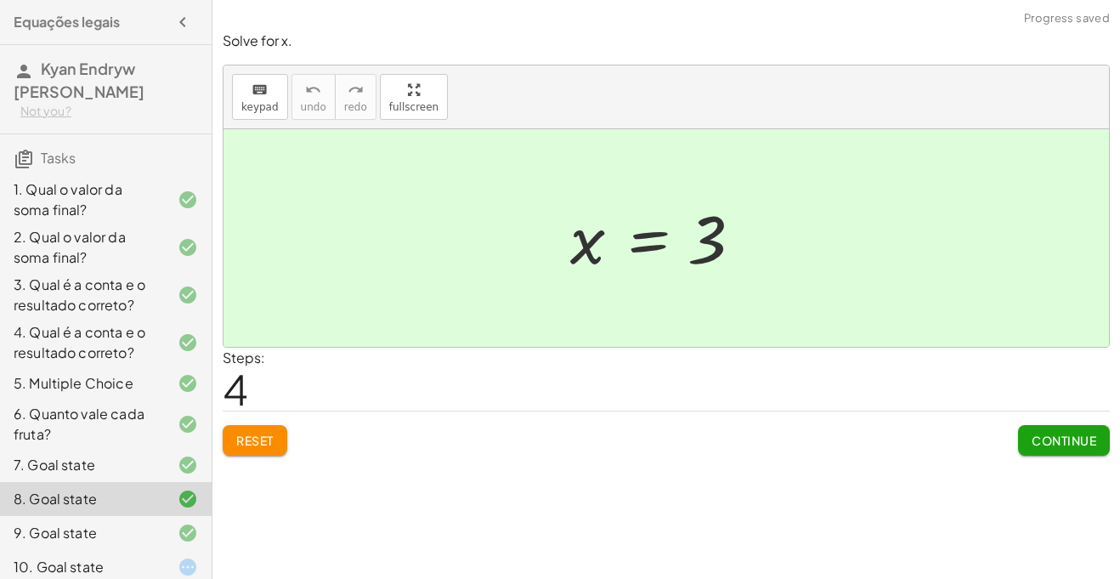
click at [54, 523] on div "9. Goal state" at bounding box center [82, 533] width 137 height 20
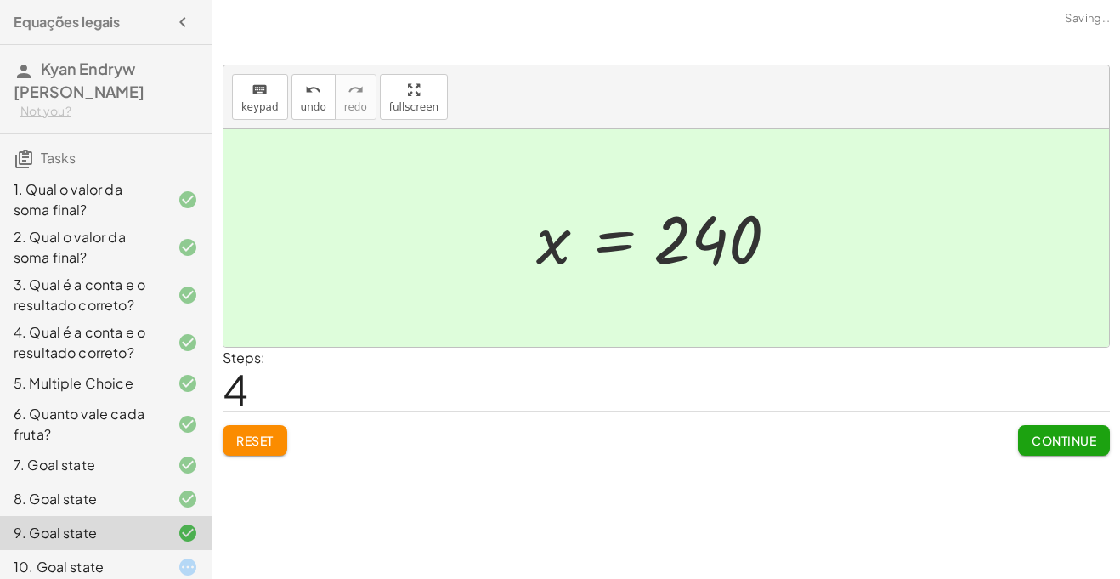
click at [61, 550] on div "10. Goal state" at bounding box center [106, 567] width 212 height 34
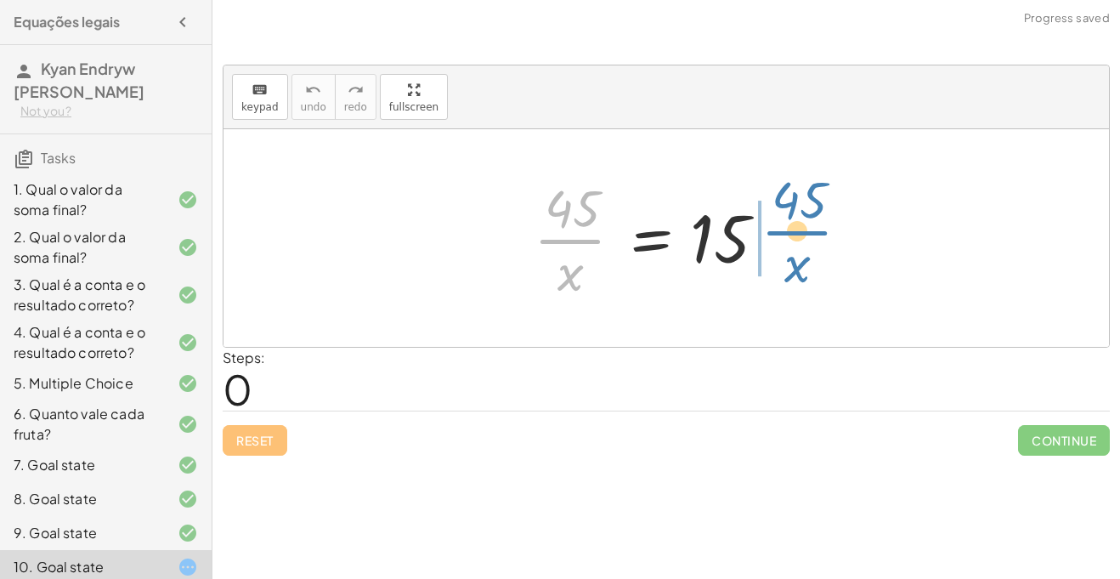
drag, startPoint x: 552, startPoint y: 233, endPoint x: 779, endPoint y: 224, distance: 227.1
click at [779, 224] on div at bounding box center [660, 238] width 271 height 131
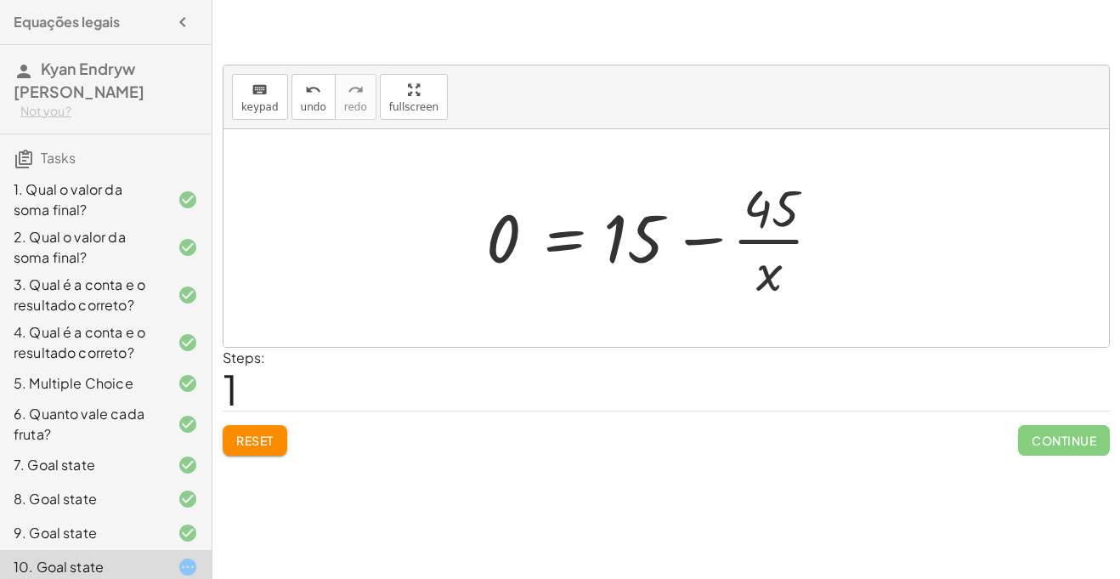
click at [763, 237] on div at bounding box center [661, 238] width 366 height 131
click at [691, 241] on div at bounding box center [661, 238] width 366 height 131
drag, startPoint x: 773, startPoint y: 275, endPoint x: 484, endPoint y: 246, distance: 289.5
click at [484, 246] on div at bounding box center [661, 238] width 366 height 131
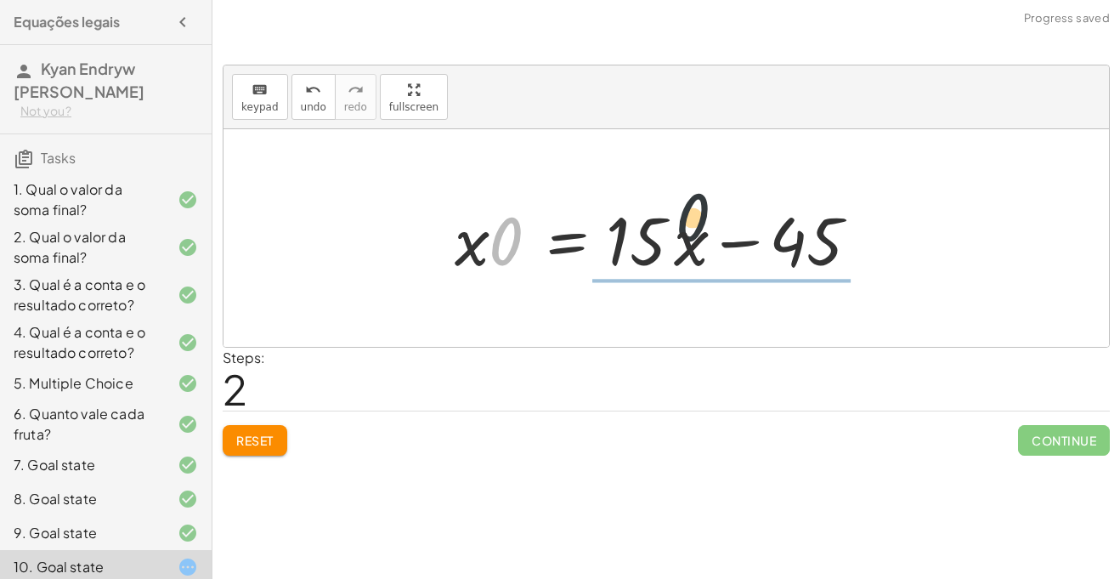
drag, startPoint x: 501, startPoint y: 241, endPoint x: 756, endPoint y: 208, distance: 257.1
click at [756, 208] on div at bounding box center [660, 239] width 429 height 88
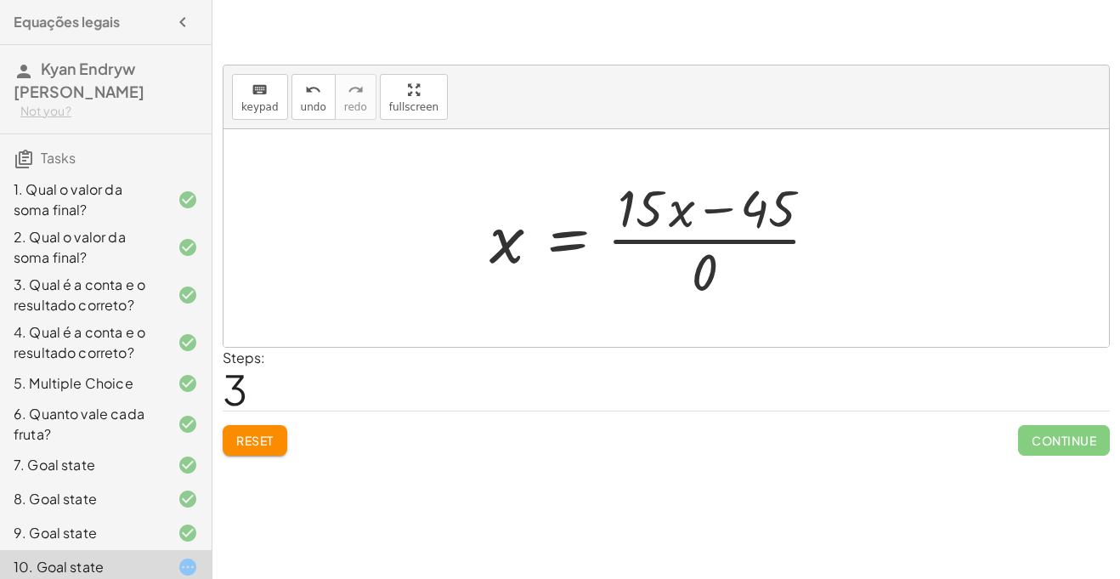
click at [242, 448] on button "Reset" at bounding box center [255, 440] width 65 height 31
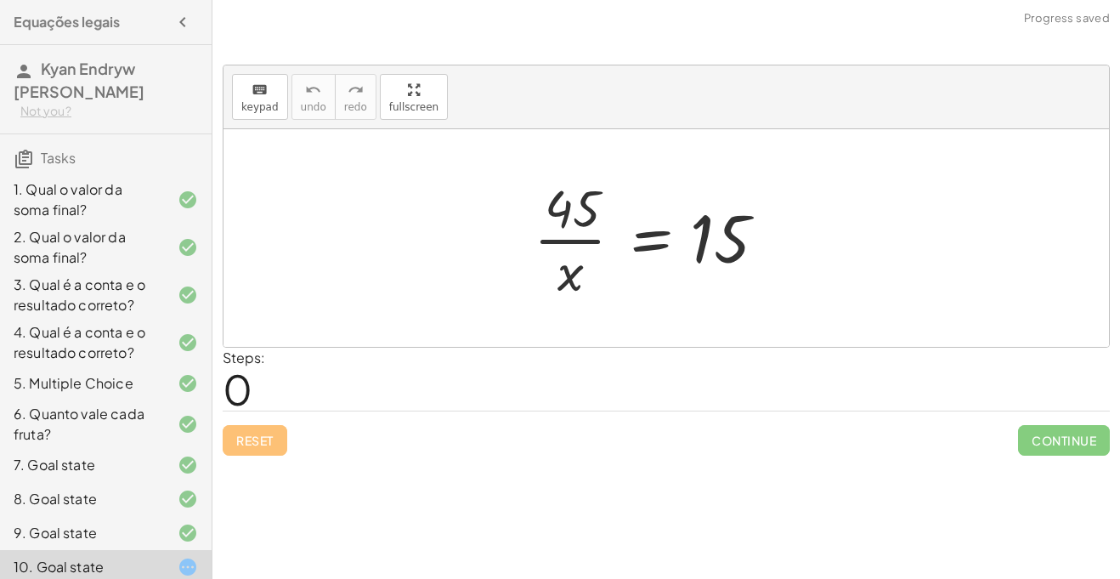
click at [112, 557] on div "10. Goal state" at bounding box center [82, 567] width 137 height 20
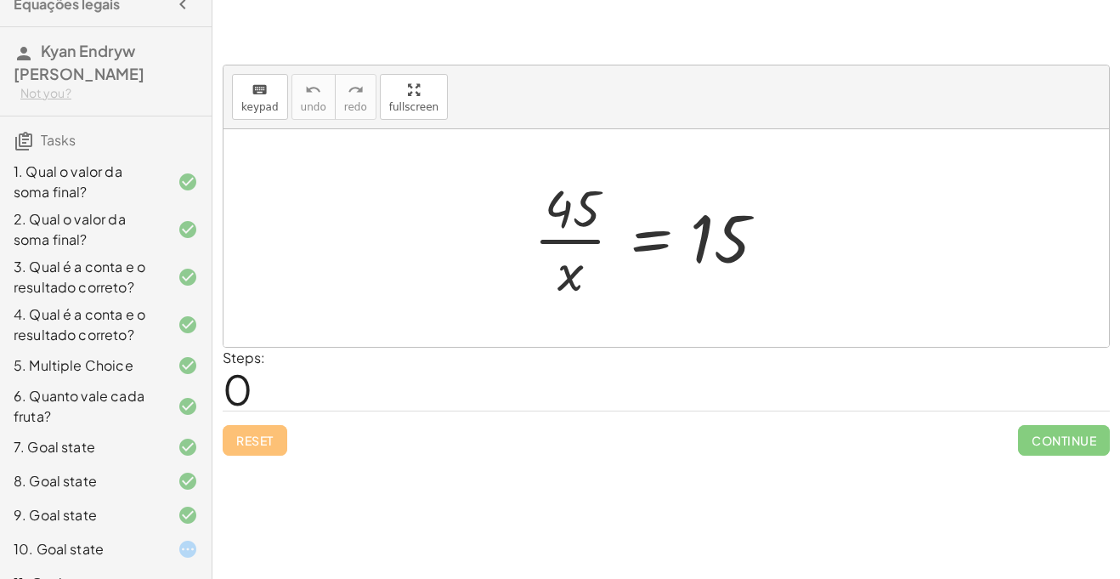
scroll to position [195, 0]
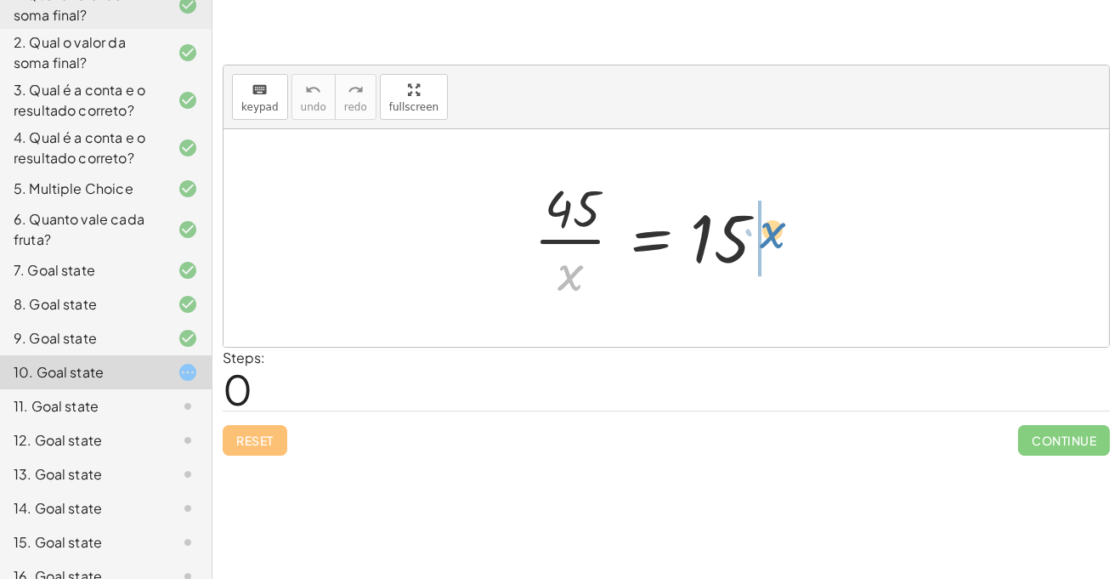
drag, startPoint x: 566, startPoint y: 276, endPoint x: 768, endPoint y: 234, distance: 206.7
click at [768, 234] on div at bounding box center [660, 238] width 271 height 131
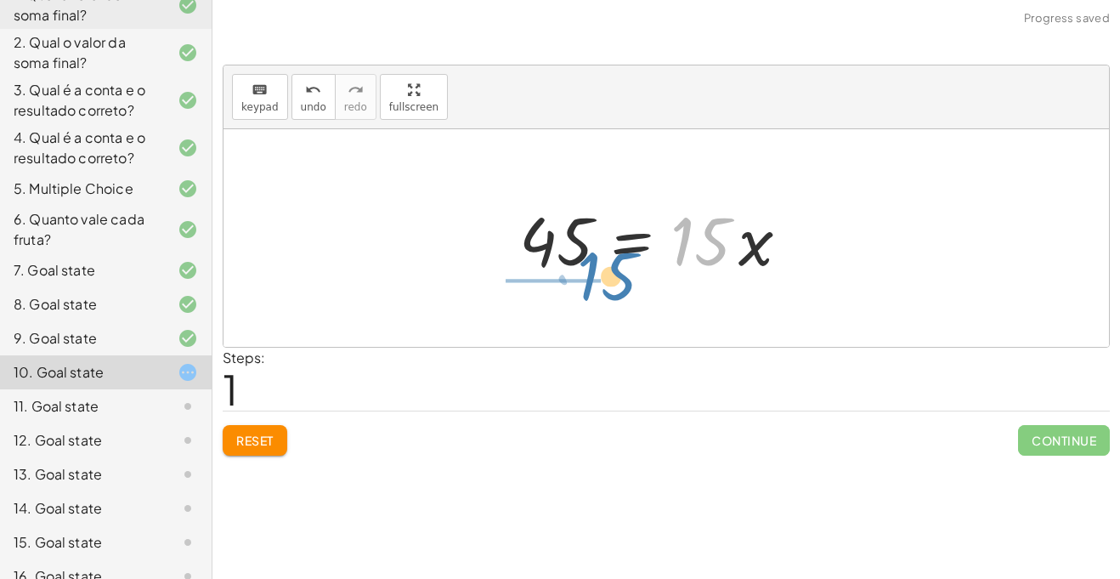
drag, startPoint x: 703, startPoint y: 231, endPoint x: 604, endPoint y: 272, distance: 106.7
click at [604, 272] on div at bounding box center [661, 239] width 300 height 88
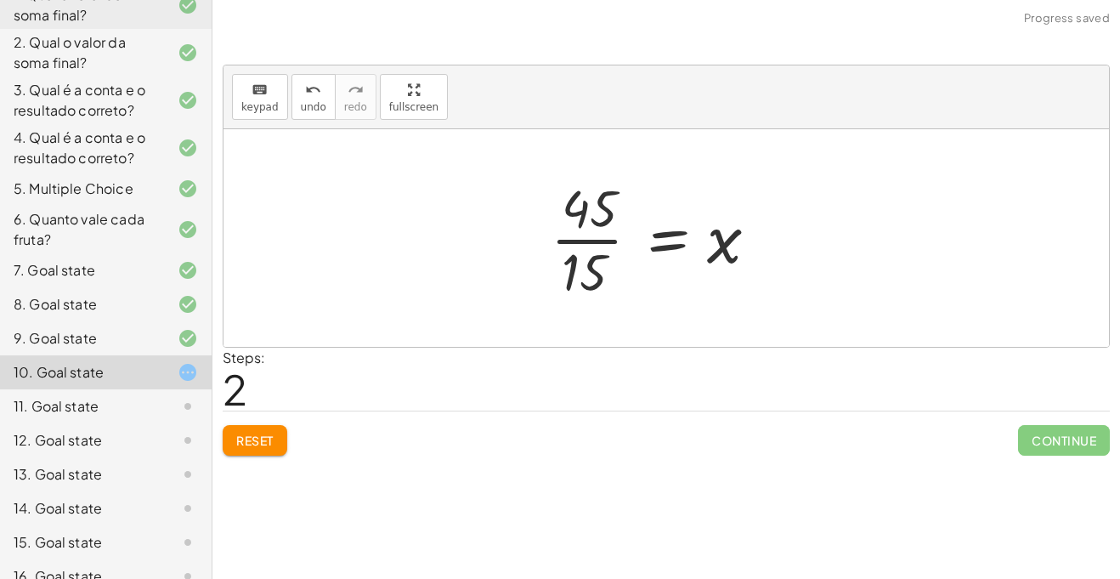
click at [563, 238] on div at bounding box center [660, 238] width 237 height 131
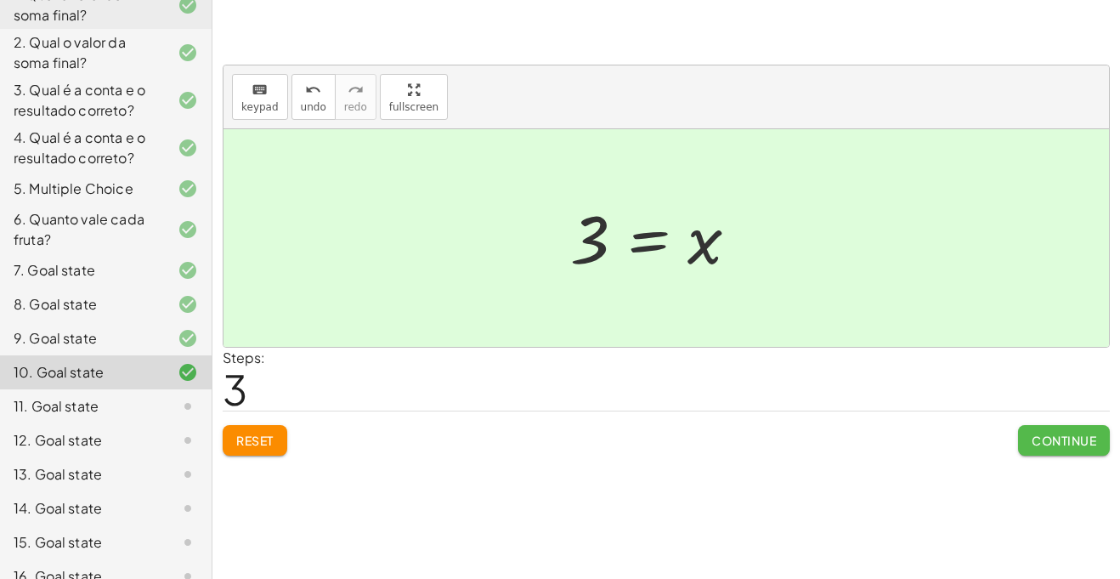
click at [1050, 426] on button "Continue" at bounding box center [1064, 440] width 92 height 31
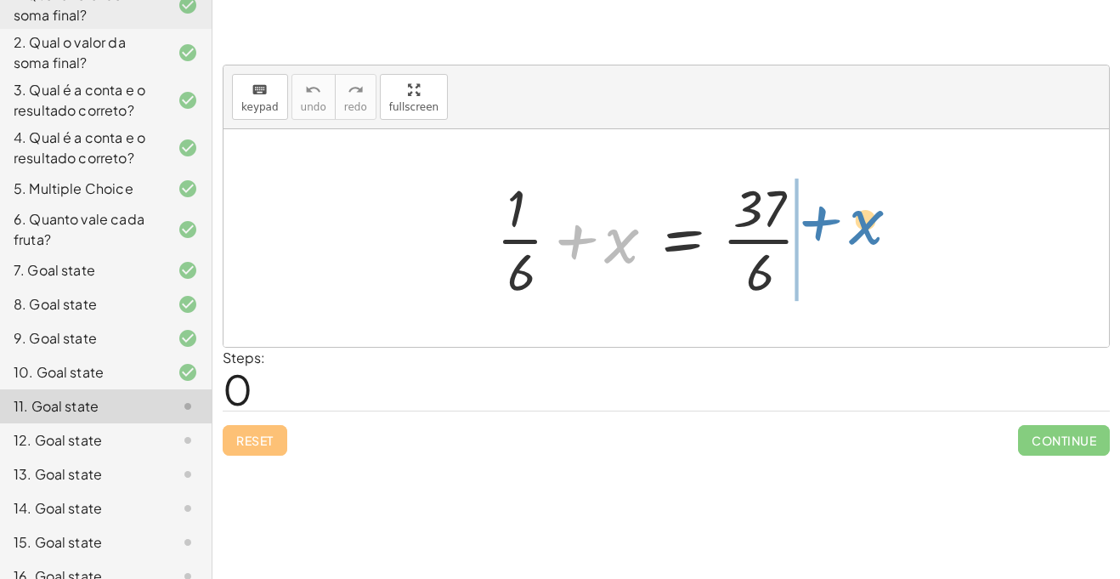
drag, startPoint x: 609, startPoint y: 243, endPoint x: 852, endPoint y: 224, distance: 244.6
click at [852, 224] on div "+ x + · 1 · 6 + x = · 37 · 6" at bounding box center [666, 237] width 391 height 139
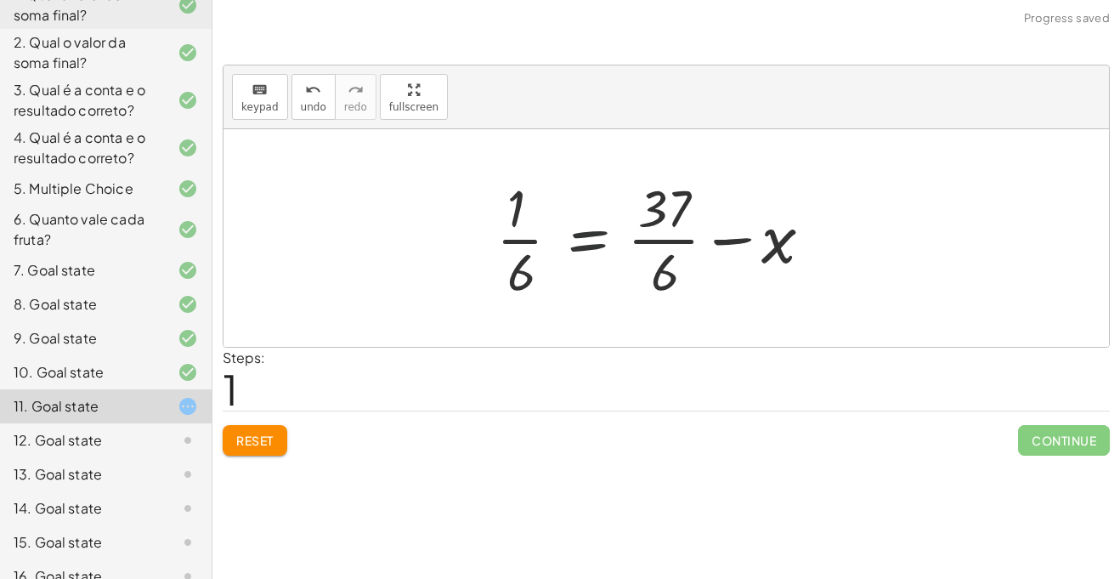
click at [582, 230] on div at bounding box center [661, 238] width 346 height 131
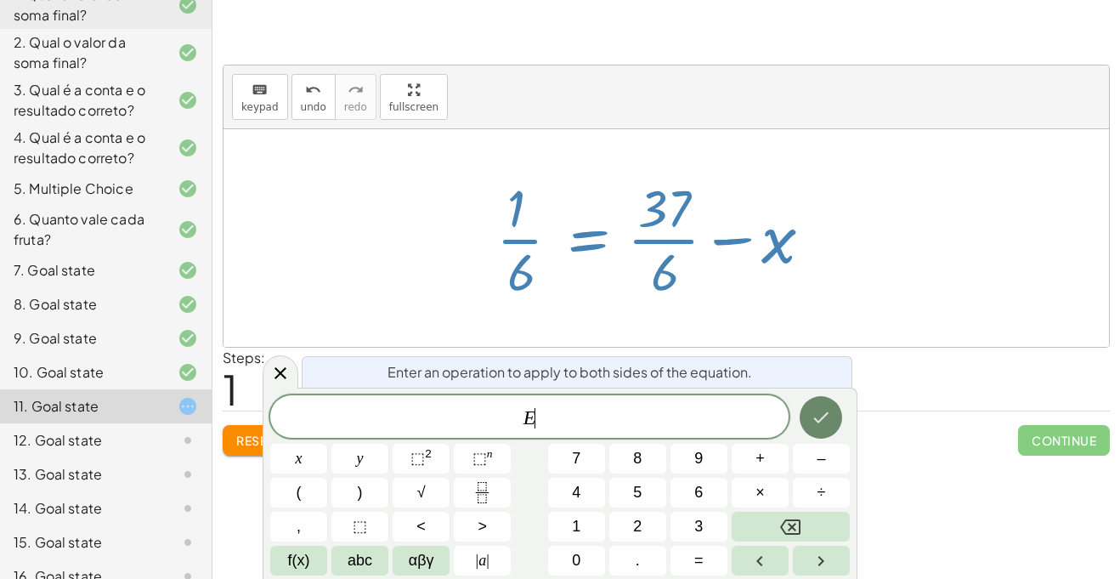
click at [813, 410] on icon "Done" at bounding box center [821, 417] width 20 height 20
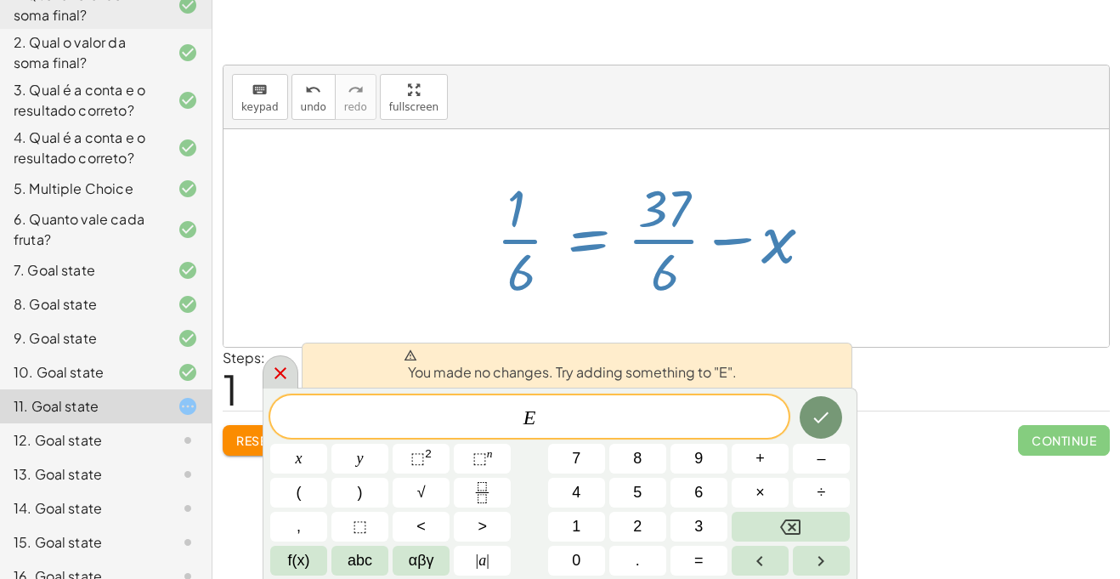
click at [282, 367] on icon at bounding box center [280, 373] width 20 height 20
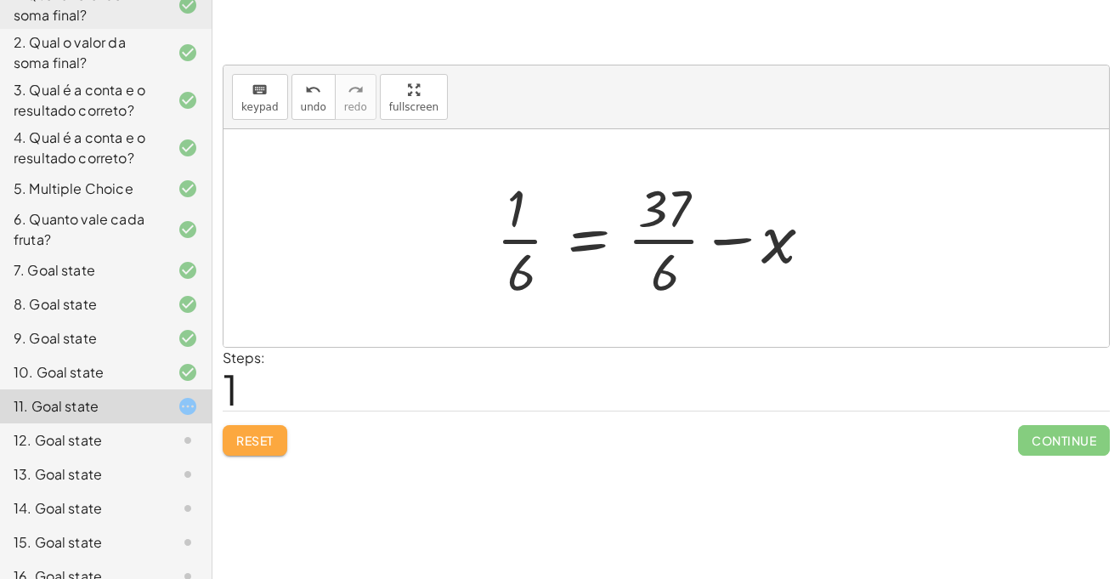
click at [254, 447] on span "Reset" at bounding box center [254, 440] width 37 height 15
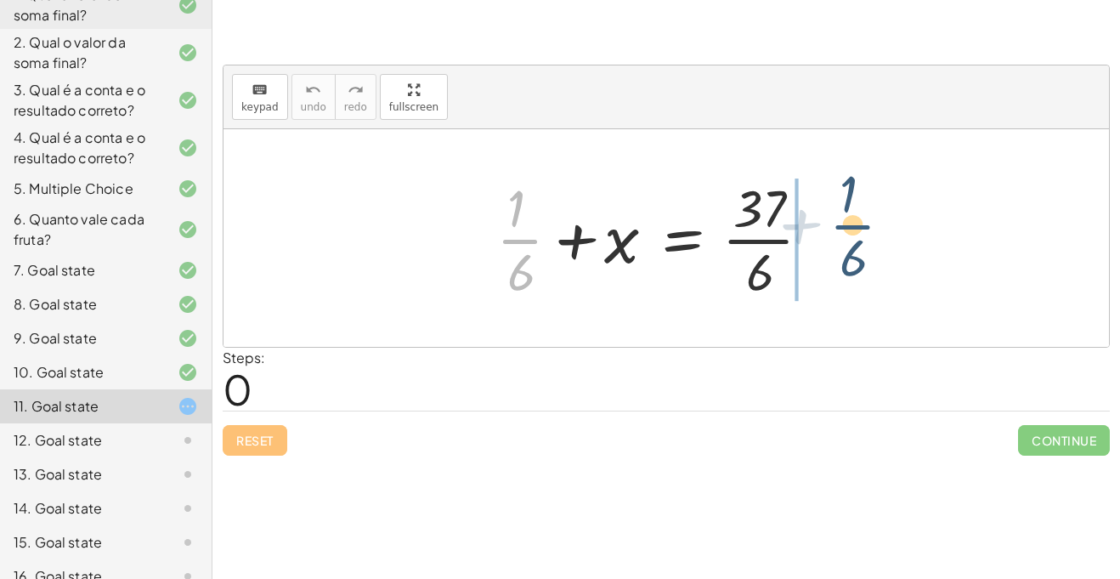
drag, startPoint x: 502, startPoint y: 235, endPoint x: 840, endPoint y: 224, distance: 337.6
click at [840, 224] on div "+ · 1 · 6 + · 1 · 6 + x = · 37 · 6" at bounding box center [666, 237] width 391 height 139
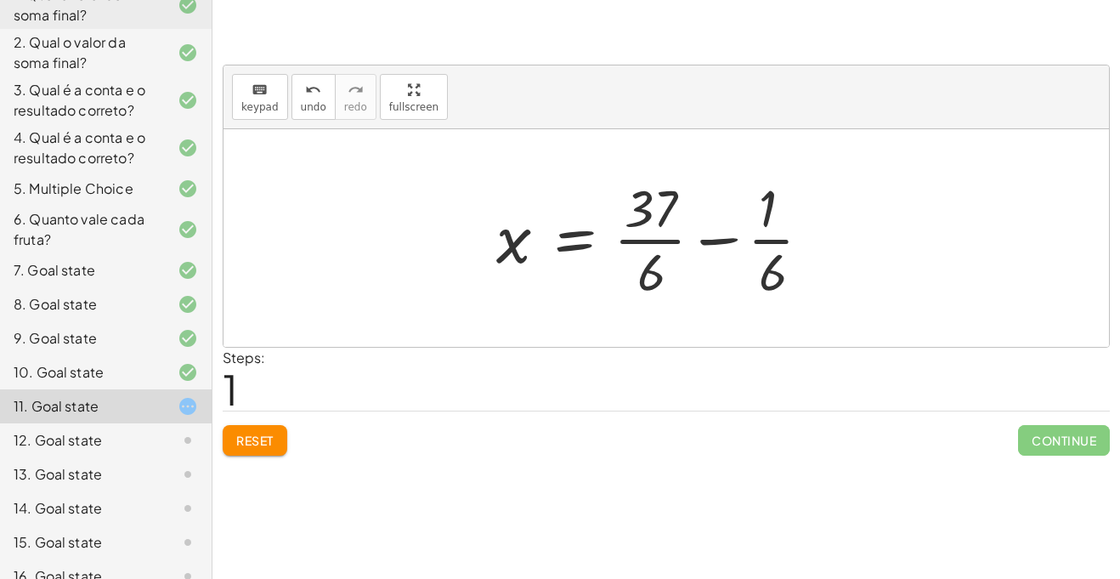
click at [665, 241] on div at bounding box center [661, 238] width 346 height 131
click at [705, 239] on div at bounding box center [661, 238] width 346 height 131
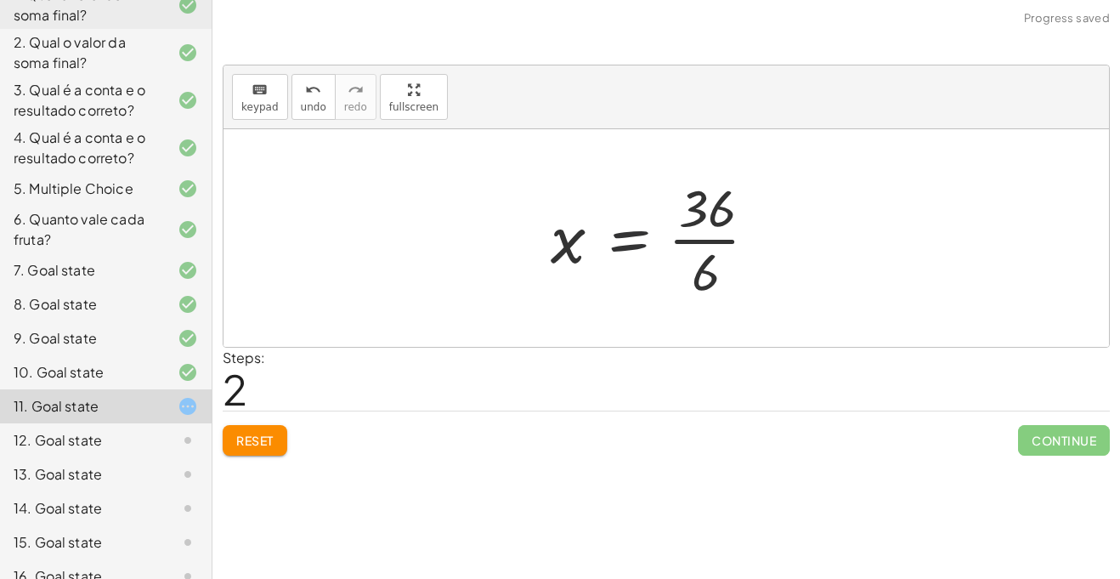
click at [625, 234] on div at bounding box center [660, 238] width 237 height 131
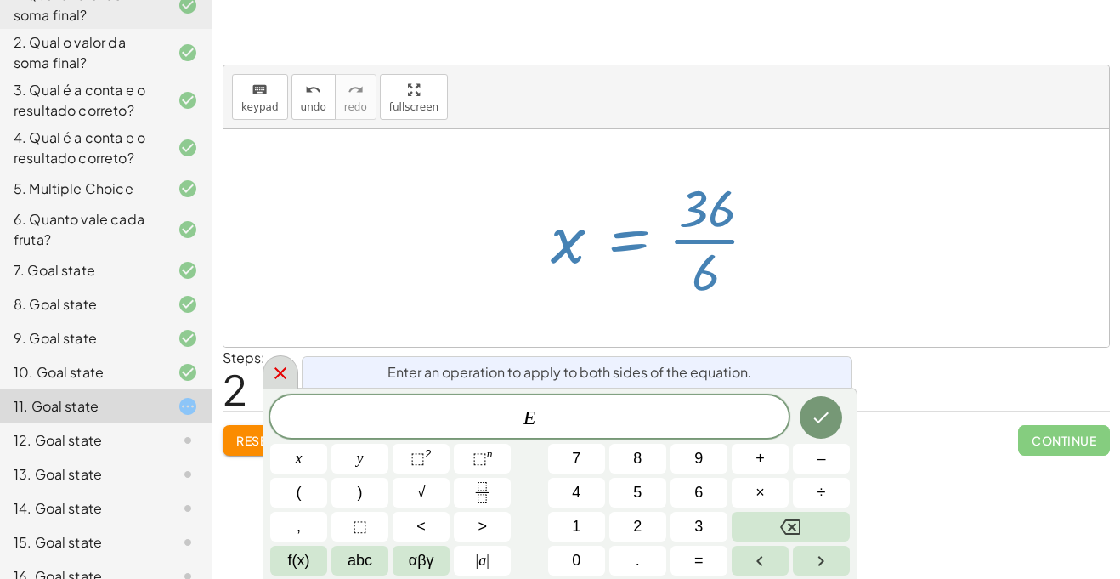
click at [267, 376] on div at bounding box center [281, 371] width 36 height 33
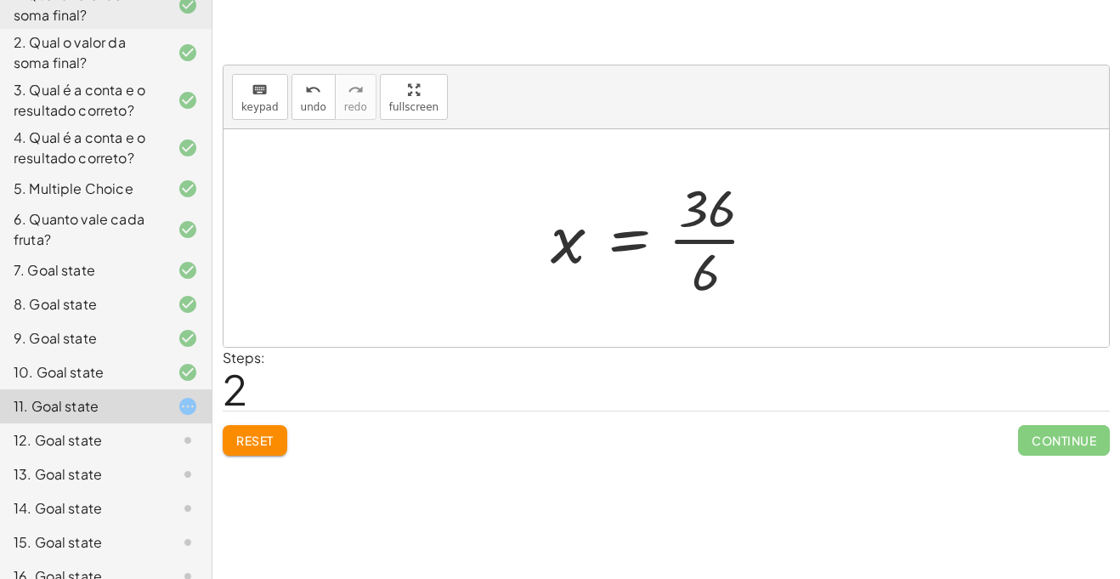
click at [699, 240] on div at bounding box center [660, 238] width 237 height 131
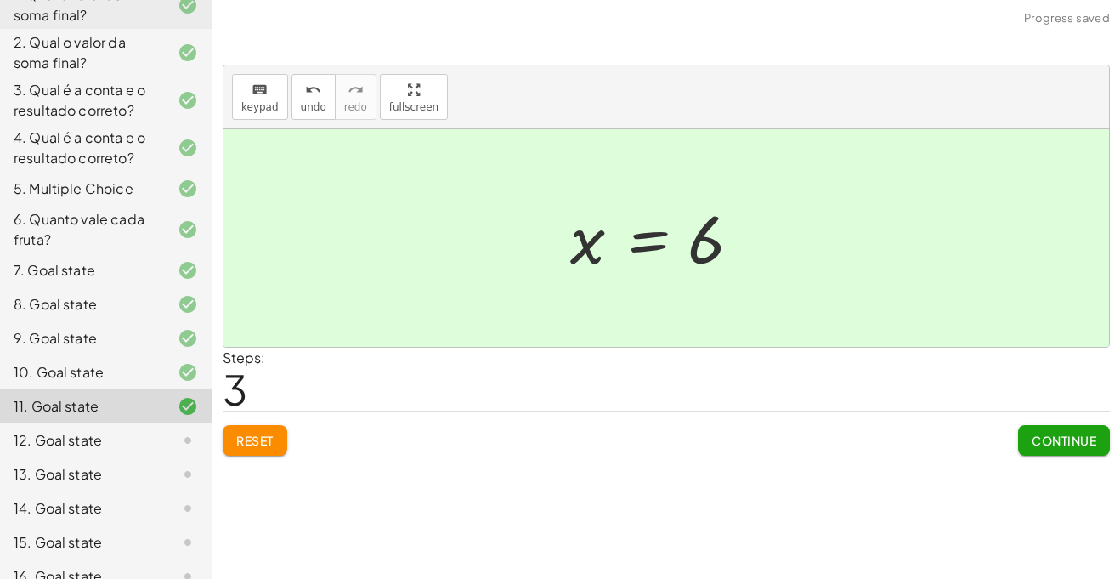
click at [1058, 451] on button "Continue" at bounding box center [1064, 440] width 92 height 31
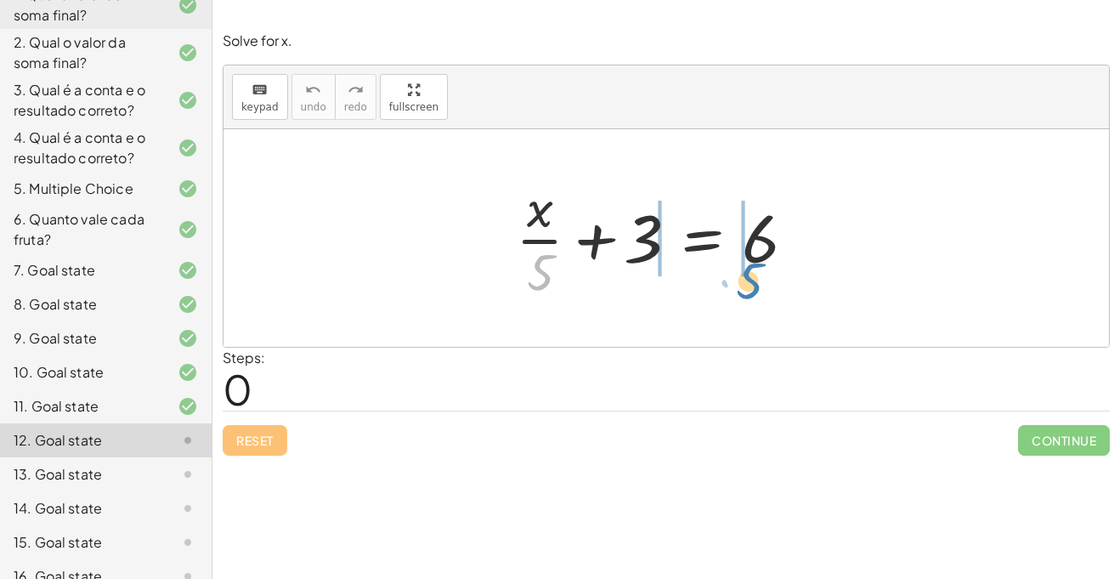
drag, startPoint x: 546, startPoint y: 270, endPoint x: 756, endPoint y: 279, distance: 210.1
click at [756, 279] on div at bounding box center [660, 238] width 307 height 131
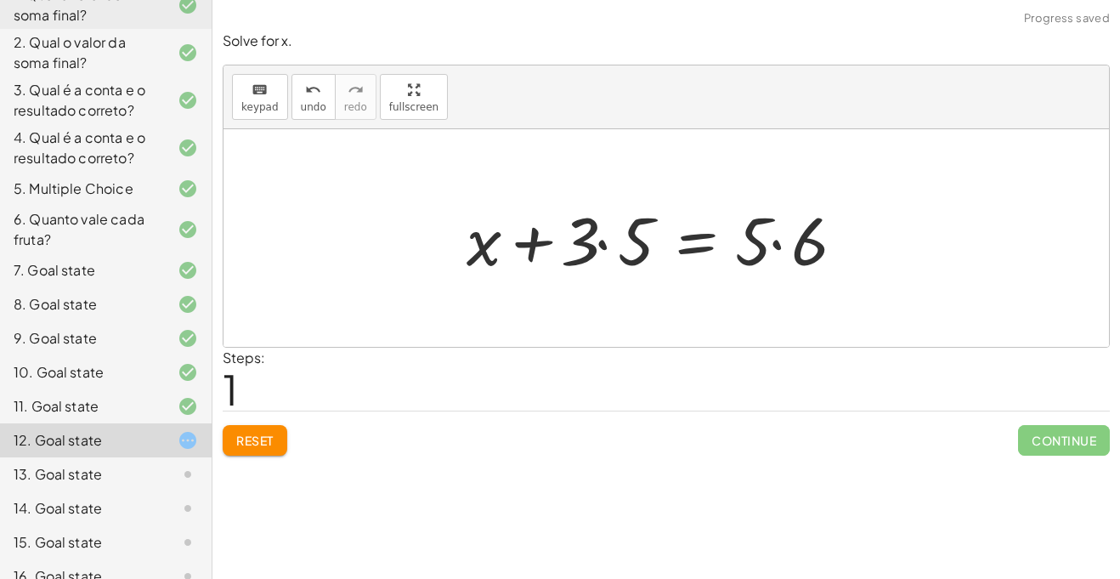
drag, startPoint x: 301, startPoint y: 433, endPoint x: 281, endPoint y: 429, distance: 19.8
click at [281, 429] on div "Reset Continue" at bounding box center [666, 432] width 887 height 45
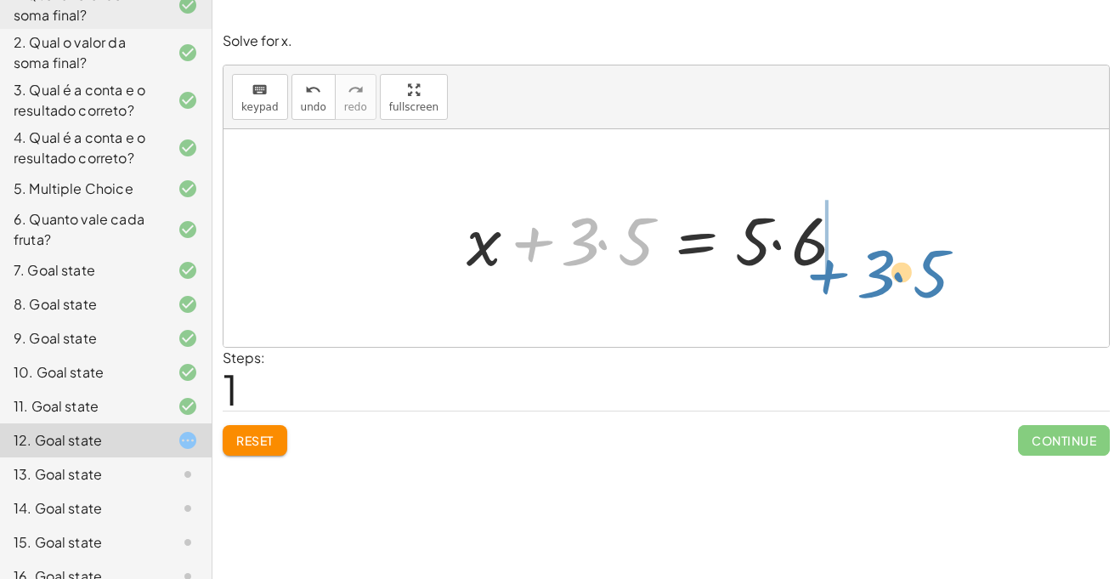
drag, startPoint x: 541, startPoint y: 234, endPoint x: 832, endPoint y: 257, distance: 291.6
click at [832, 257] on div at bounding box center [660, 239] width 405 height 88
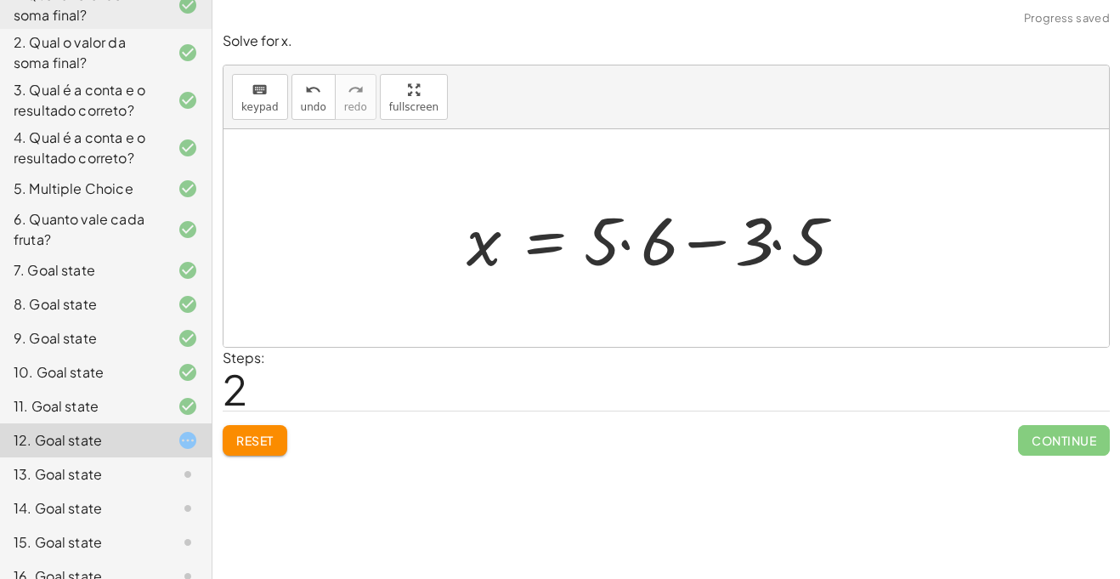
click at [628, 243] on div at bounding box center [660, 239] width 405 height 88
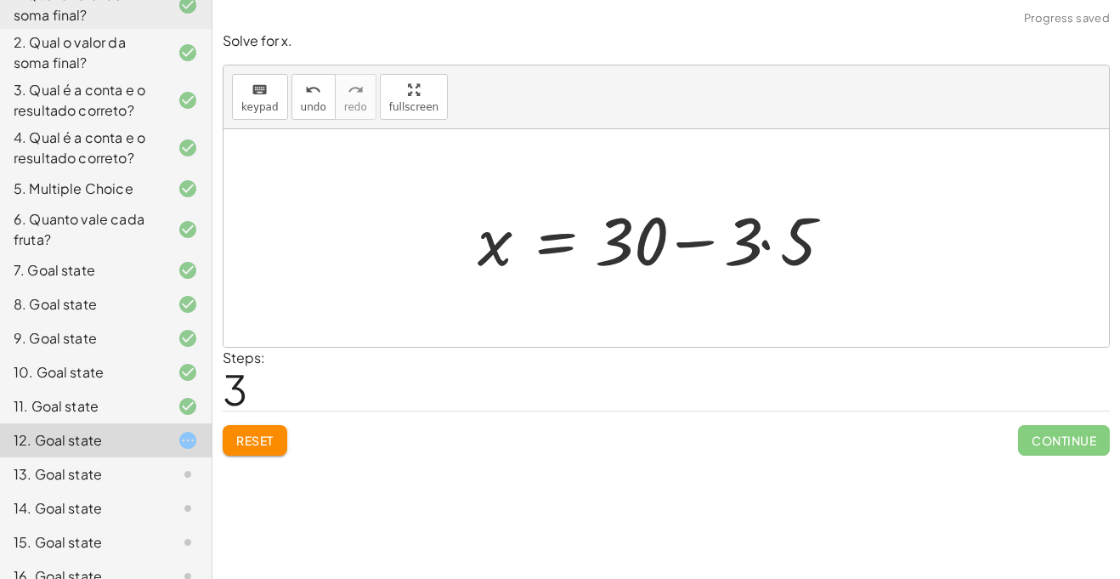
click at [689, 241] on div at bounding box center [660, 239] width 383 height 88
click at [763, 242] on div at bounding box center [660, 239] width 383 height 88
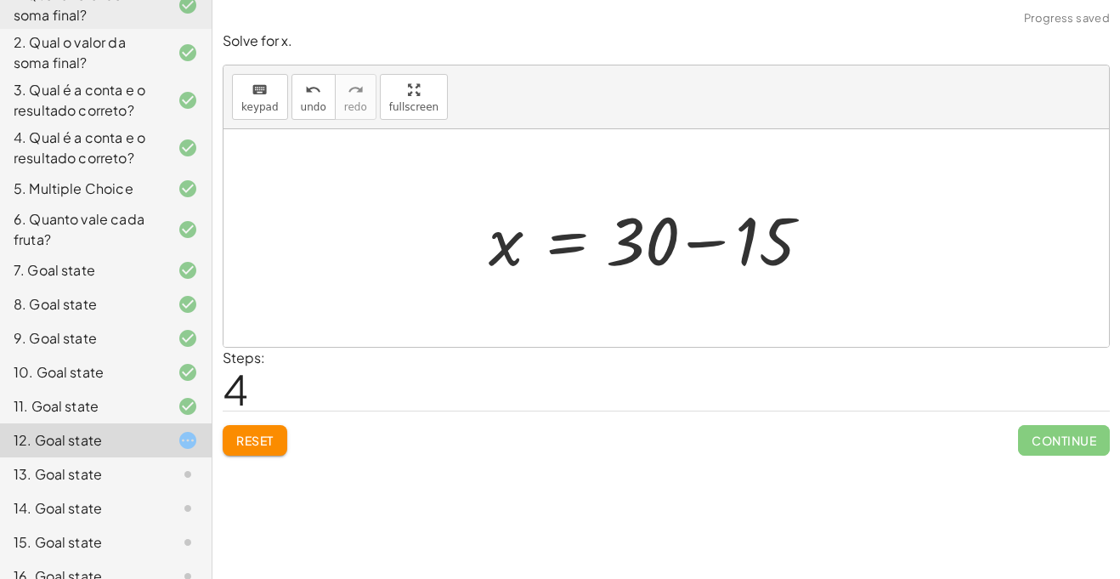
click at [713, 237] on div at bounding box center [660, 239] width 361 height 88
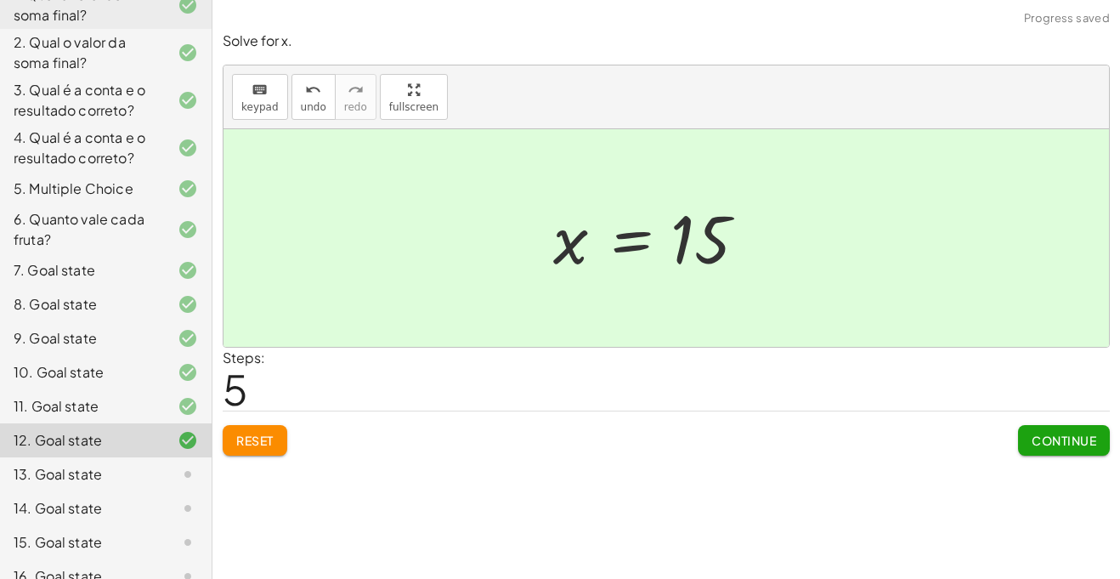
click at [1060, 435] on span "Continue" at bounding box center [1064, 440] width 65 height 15
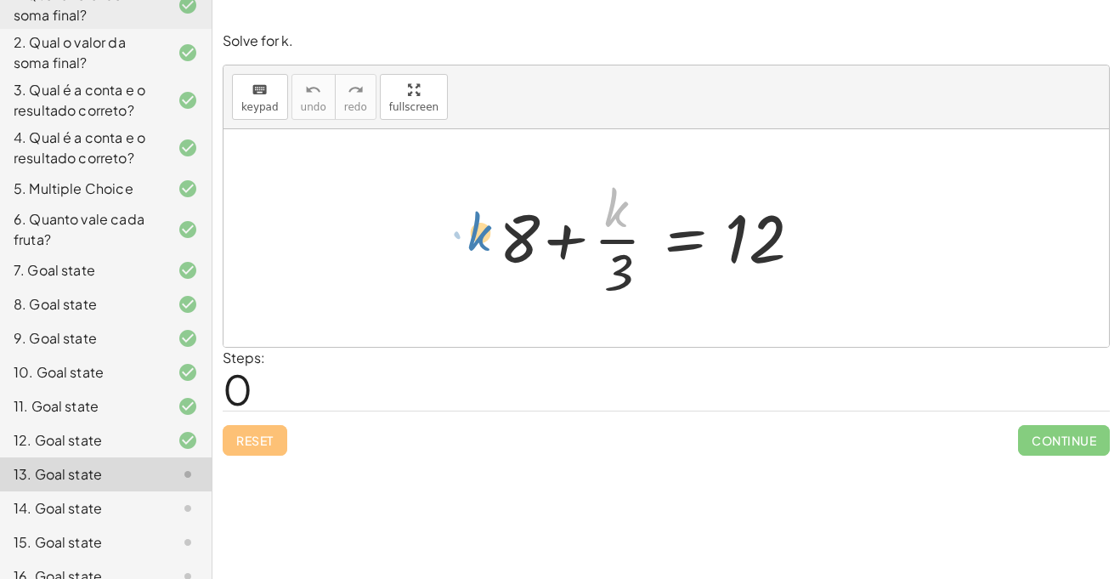
drag, startPoint x: 618, startPoint y: 211, endPoint x: 478, endPoint y: 233, distance: 142.0
drag, startPoint x: 617, startPoint y: 263, endPoint x: 806, endPoint y: 228, distance: 191.9
click at [806, 228] on div at bounding box center [660, 238] width 341 height 131
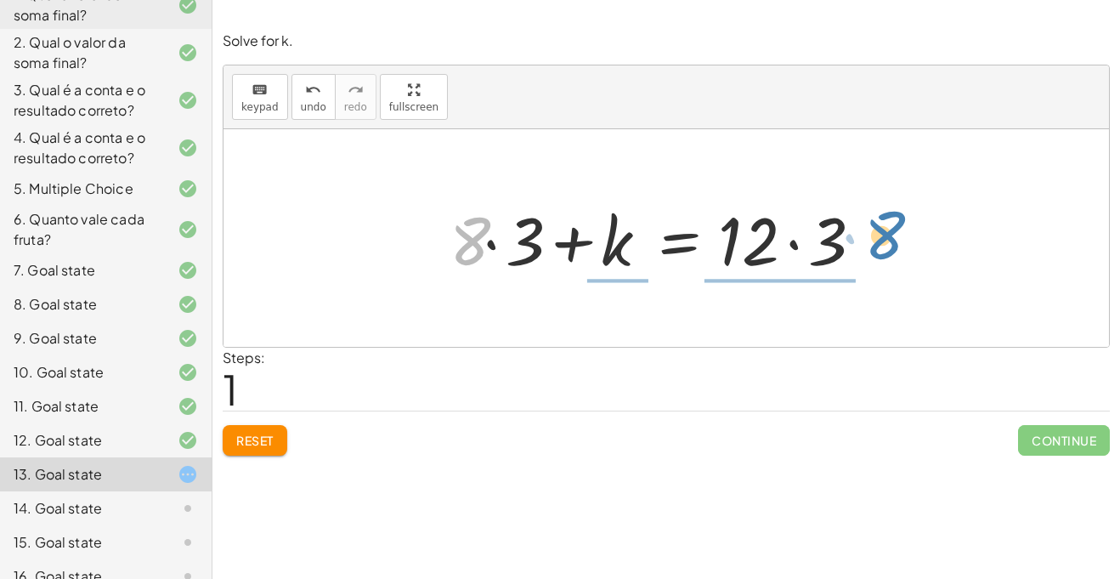
drag, startPoint x: 472, startPoint y: 237, endPoint x: 886, endPoint y: 231, distance: 414.8
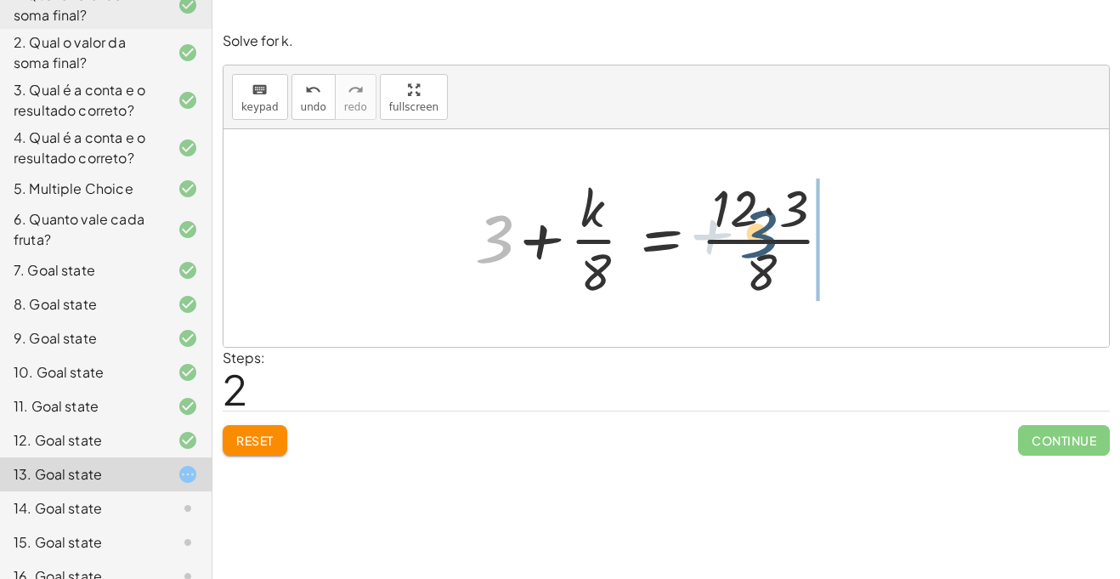
drag, startPoint x: 505, startPoint y: 235, endPoint x: 820, endPoint y: 239, distance: 315.3
click at [820, 239] on div at bounding box center [661, 238] width 388 height 131
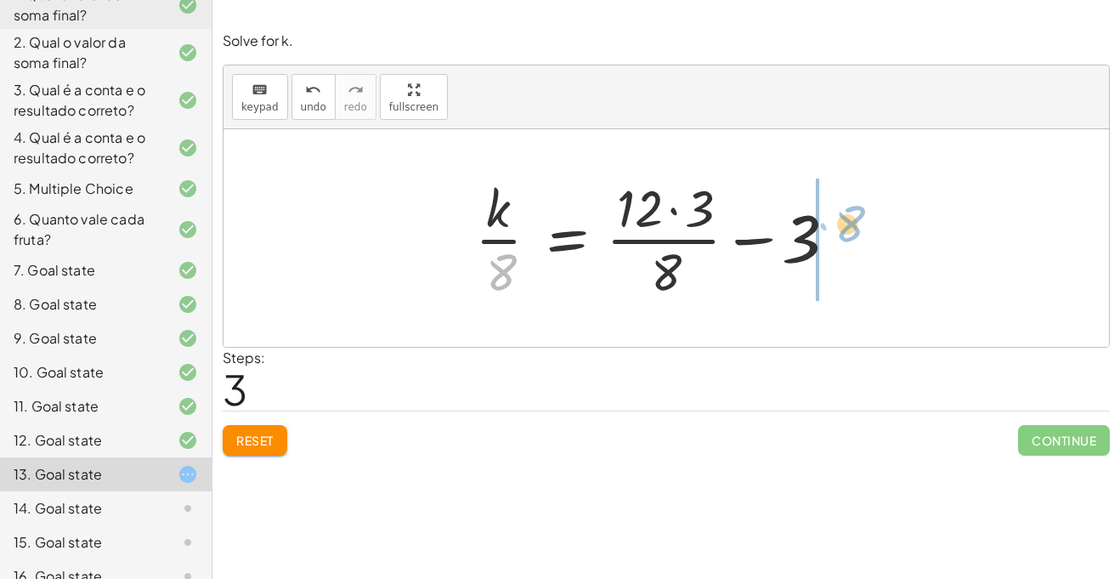
drag, startPoint x: 510, startPoint y: 277, endPoint x: 858, endPoint y: 231, distance: 350.6
click at [858, 231] on div "+ 8 + · k · 3 = 12 + · 8 · 3 + k = · 12 · 3 + 3 + · k · 8 = · 12 · 3 · 8 · 8 k …" at bounding box center [666, 237] width 433 height 139
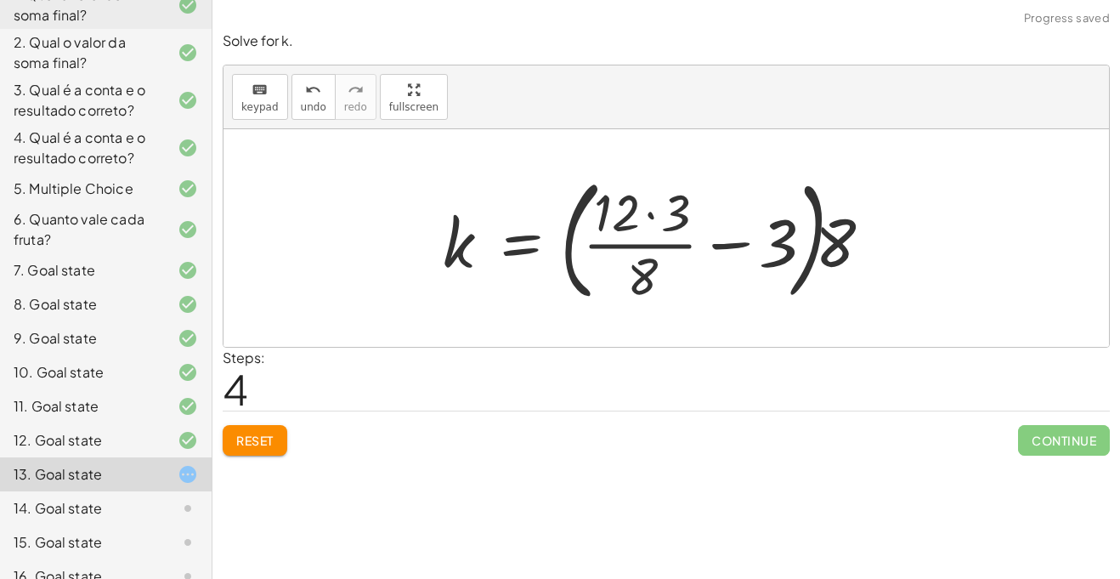
click at [620, 240] on div at bounding box center [660, 237] width 453 height 141
click at [739, 241] on div at bounding box center [660, 237] width 453 height 141
click at [826, 232] on div at bounding box center [660, 237] width 453 height 141
click at [257, 439] on span "Reset" at bounding box center [254, 440] width 37 height 15
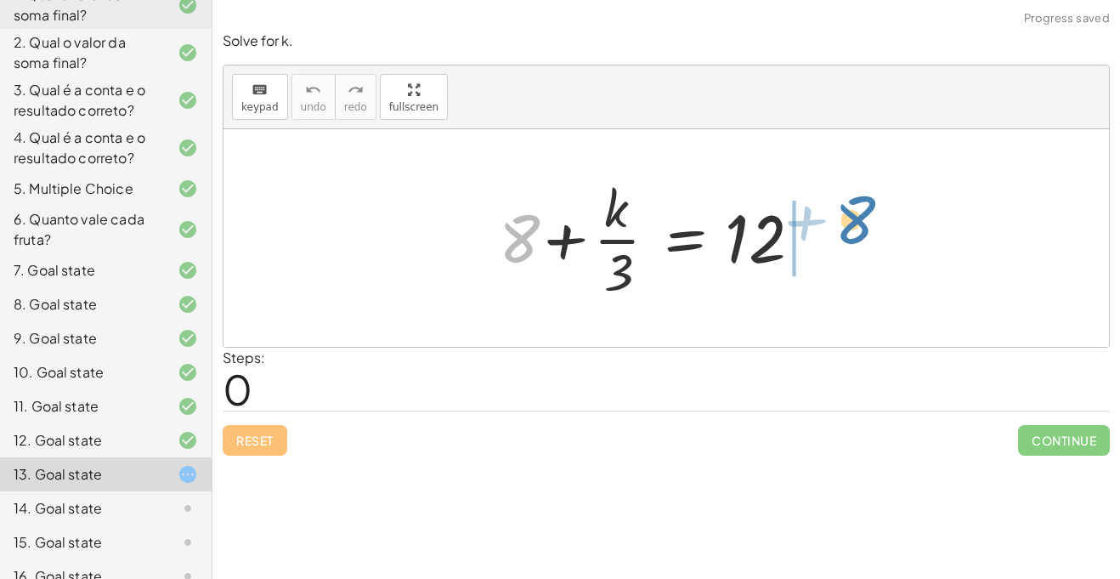
drag, startPoint x: 512, startPoint y: 234, endPoint x: 848, endPoint y: 216, distance: 336.2
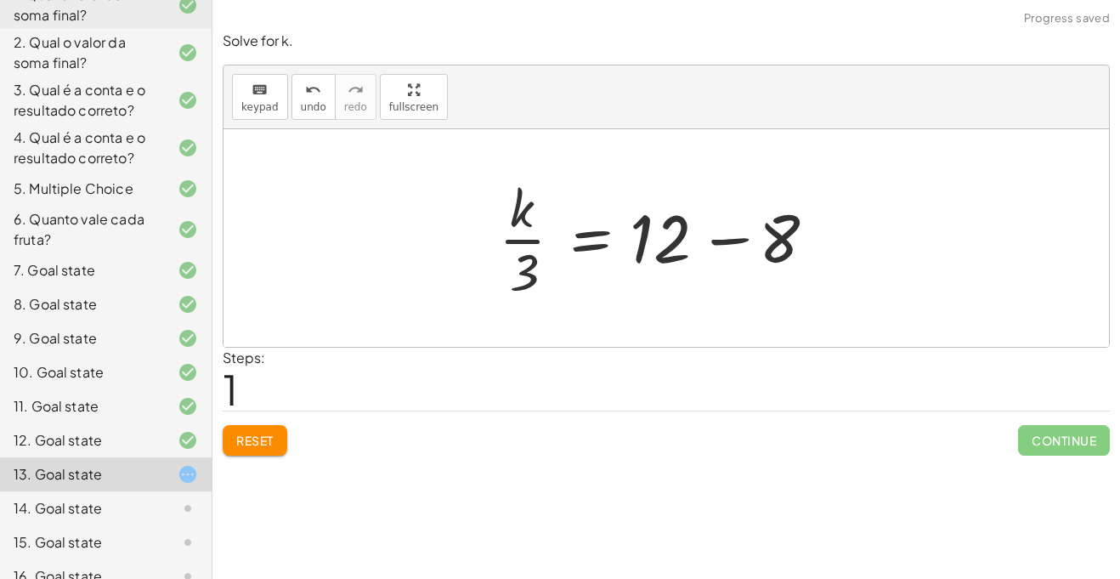
click at [735, 241] on div at bounding box center [660, 238] width 341 height 131
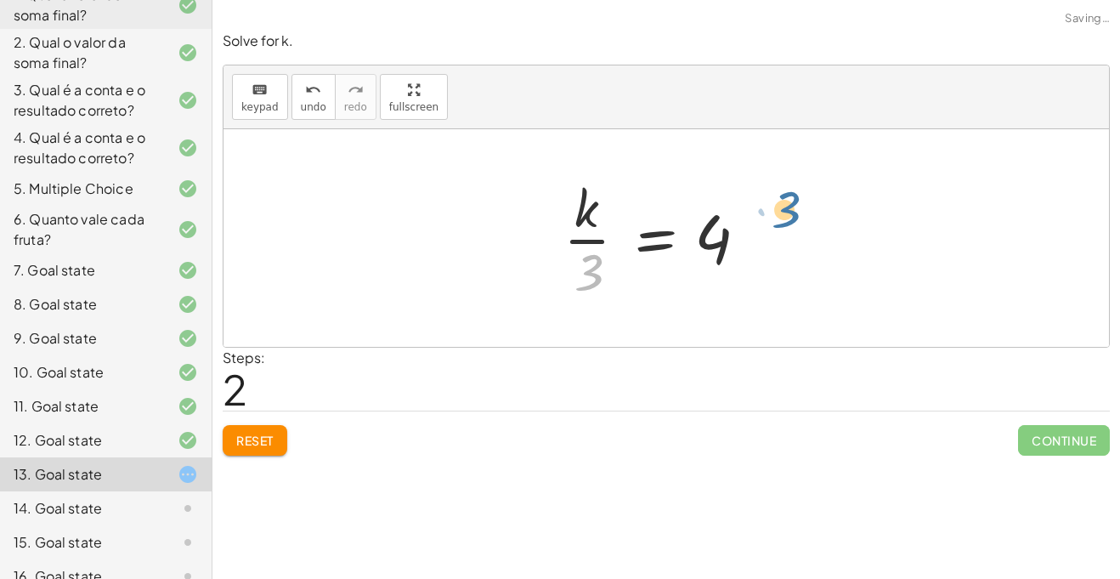
drag, startPoint x: 592, startPoint y: 270, endPoint x: 792, endPoint y: 207, distance: 209.4
drag, startPoint x: 579, startPoint y: 272, endPoint x: 681, endPoint y: 242, distance: 106.2
click at [681, 242] on div at bounding box center [661, 238] width 212 height 131
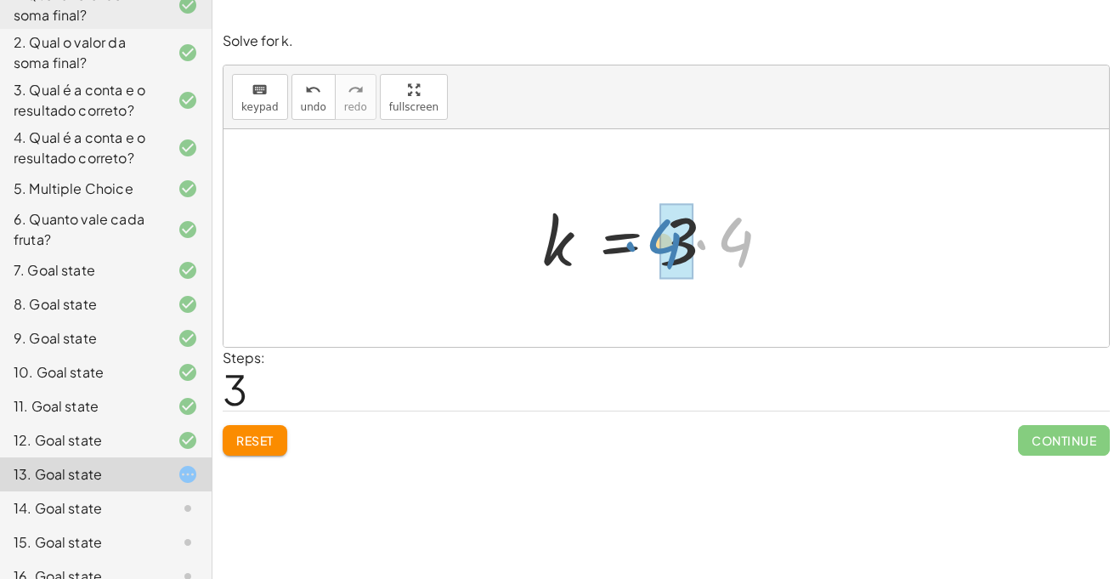
drag, startPoint x: 700, startPoint y: 241, endPoint x: 628, endPoint y: 244, distance: 72.3
click at [628, 244] on div at bounding box center [661, 239] width 255 height 88
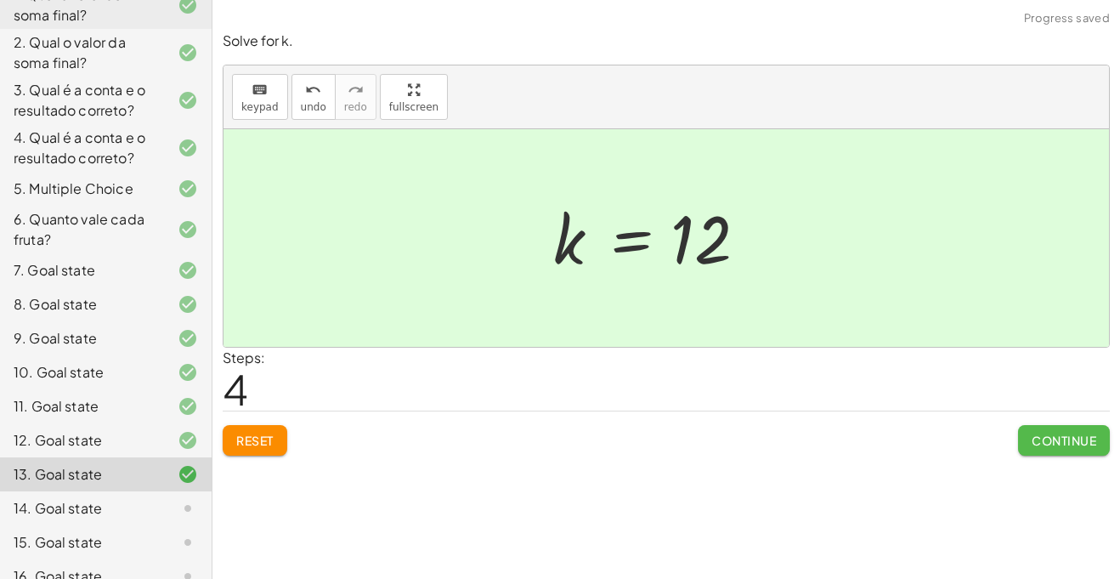
click at [1056, 425] on button "Continue" at bounding box center [1064, 440] width 92 height 31
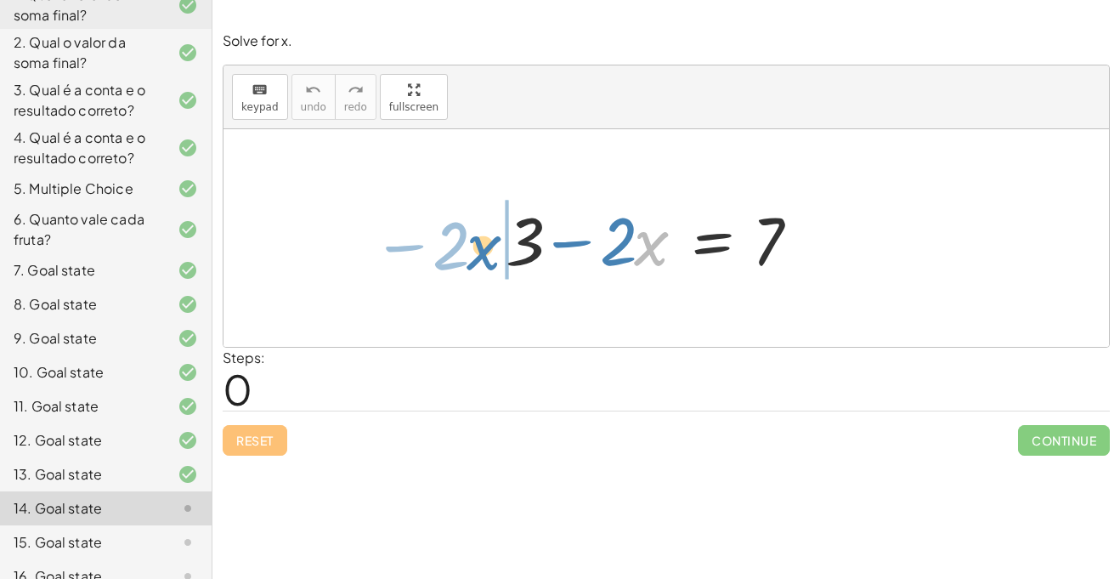
drag, startPoint x: 648, startPoint y: 250, endPoint x: 518, endPoint y: 252, distance: 130.0
click at [518, 252] on div at bounding box center [660, 239] width 327 height 88
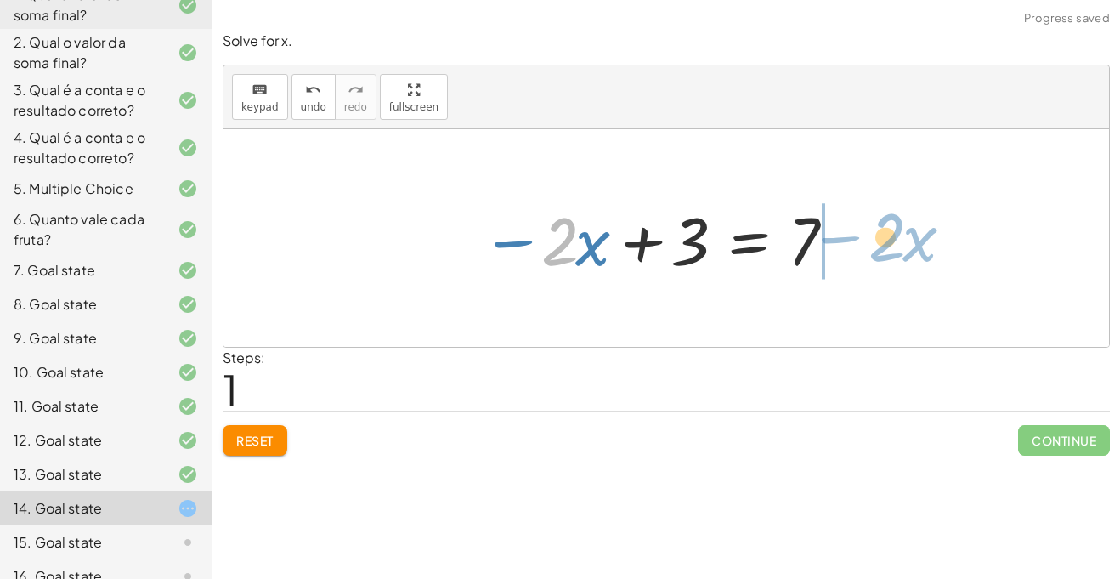
drag, startPoint x: 562, startPoint y: 241, endPoint x: 885, endPoint y: 240, distance: 323.0
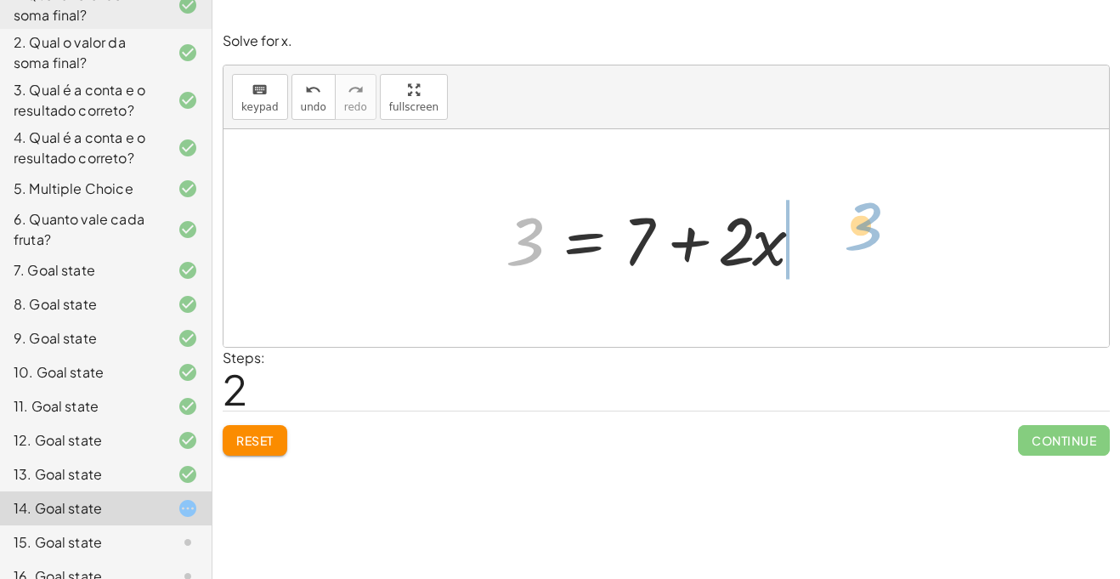
drag, startPoint x: 519, startPoint y: 235, endPoint x: 851, endPoint y: 220, distance: 331.8
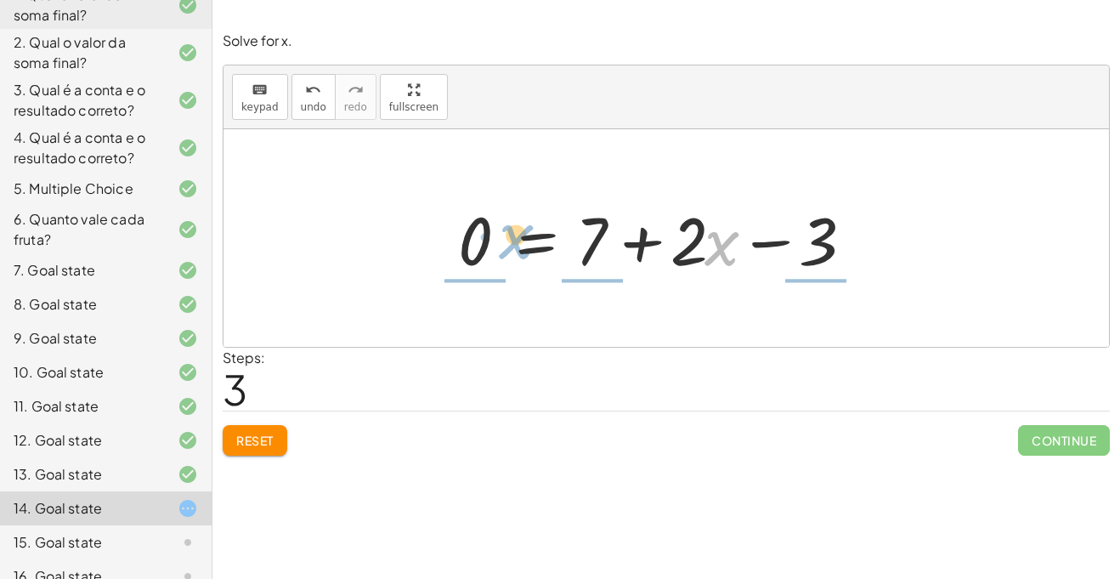
drag, startPoint x: 726, startPoint y: 248, endPoint x: 520, endPoint y: 241, distance: 205.8
click at [520, 241] on div at bounding box center [661, 239] width 422 height 88
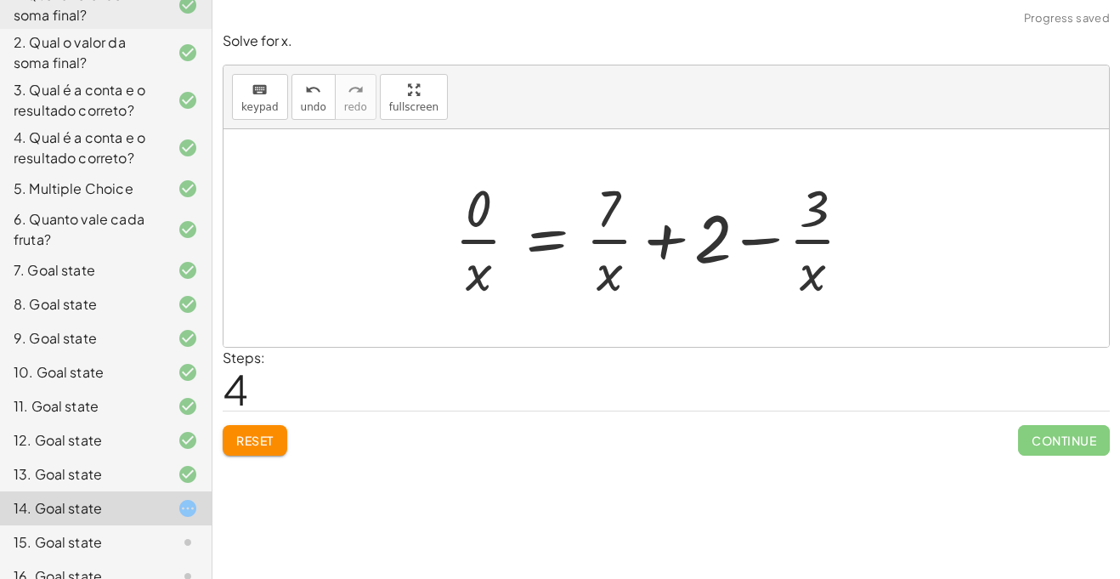
click at [259, 449] on button "Reset" at bounding box center [255, 440] width 65 height 31
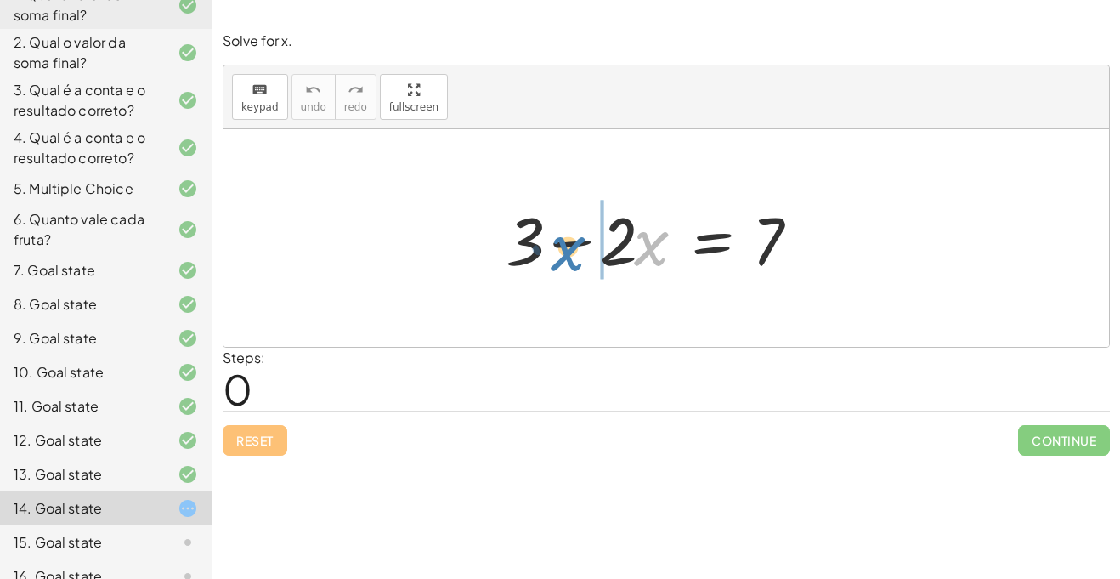
drag, startPoint x: 666, startPoint y: 263, endPoint x: 576, endPoint y: 265, distance: 90.1
click at [576, 265] on div at bounding box center [660, 239] width 327 height 88
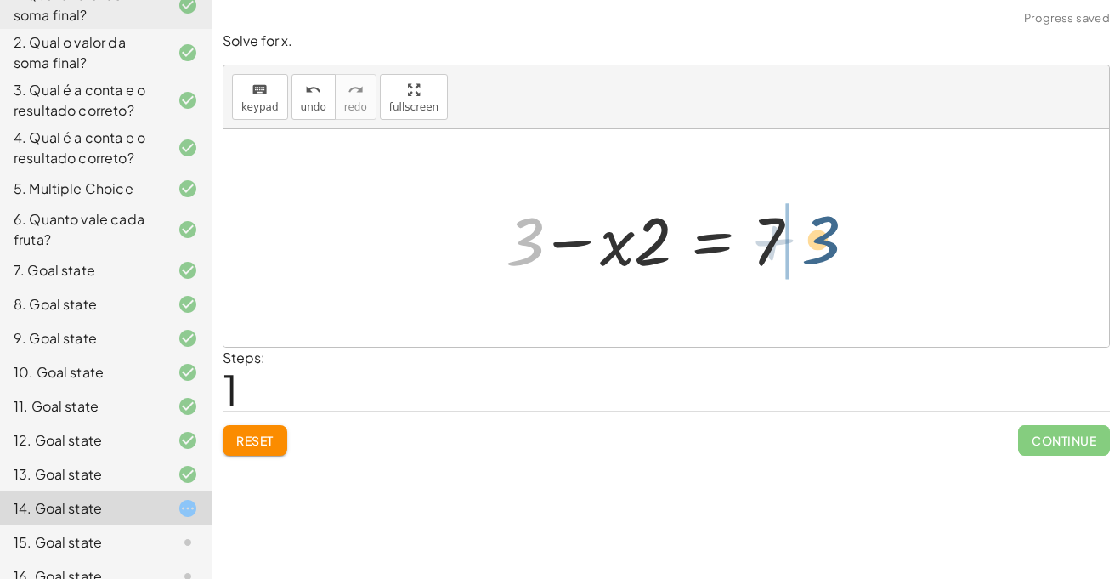
drag, startPoint x: 537, startPoint y: 248, endPoint x: 840, endPoint y: 246, distance: 302.6
click at [840, 246] on div "+ 3 − · 2 · x = 7 + 3 + 3 − · 2 · x = 7" at bounding box center [666, 238] width 372 height 96
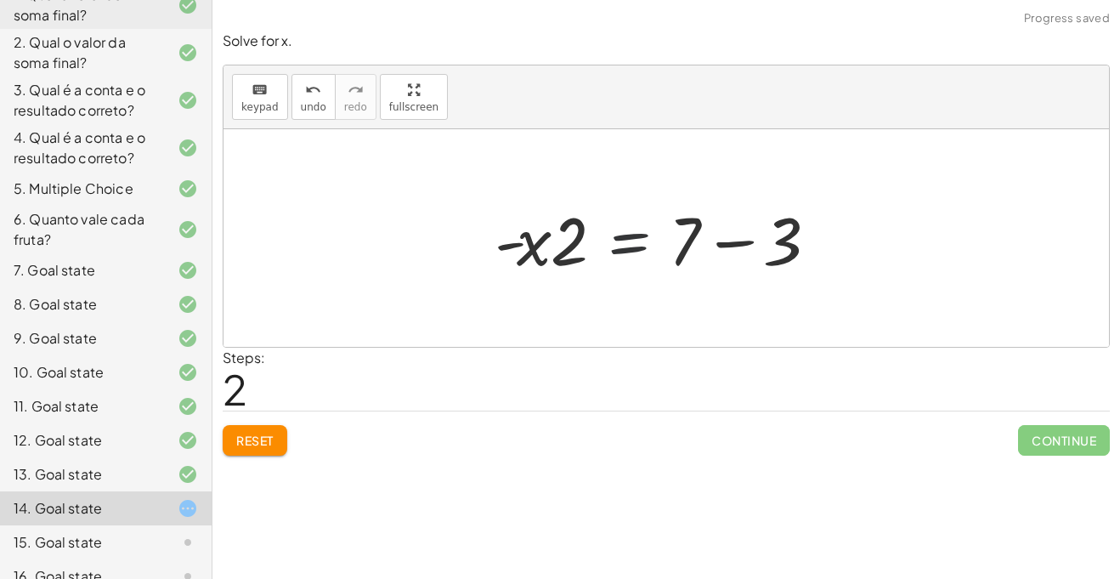
click at [616, 265] on div at bounding box center [660, 239] width 349 height 88
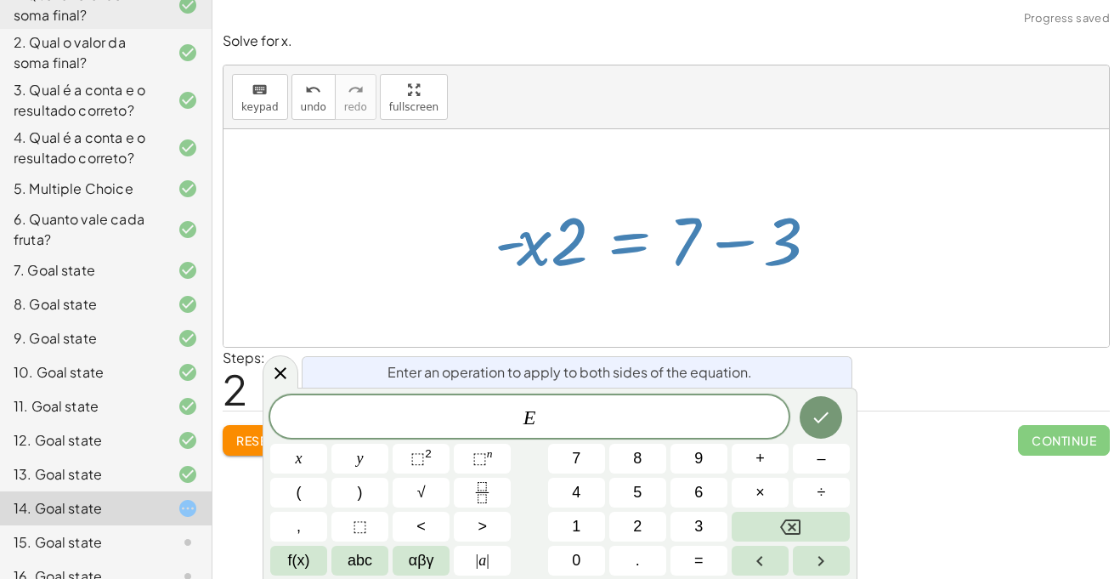
drag, startPoint x: 566, startPoint y: 258, endPoint x: 431, endPoint y: 331, distance: 154.0
click at [431, 331] on div "+ 3 − · 2 · x = 7 + 3 − · x · 2 = 7 3 · 2 · x = 7 - + −" at bounding box center [667, 238] width 886 height 218
click at [271, 357] on div at bounding box center [281, 371] width 36 height 33
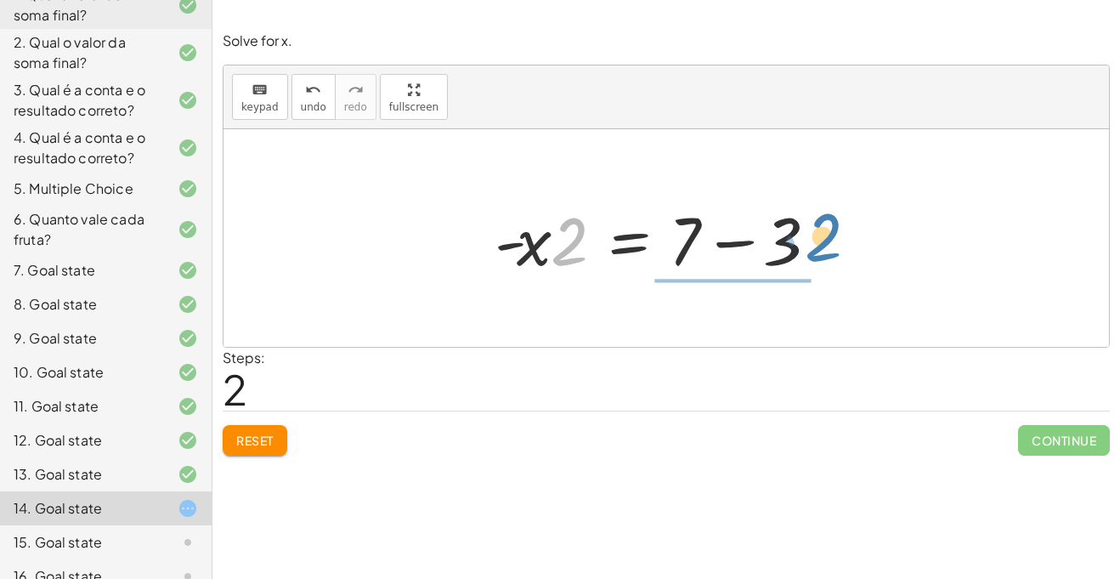
drag, startPoint x: 567, startPoint y: 251, endPoint x: 821, endPoint y: 242, distance: 254.3
click at [821, 242] on div at bounding box center [660, 239] width 349 height 88
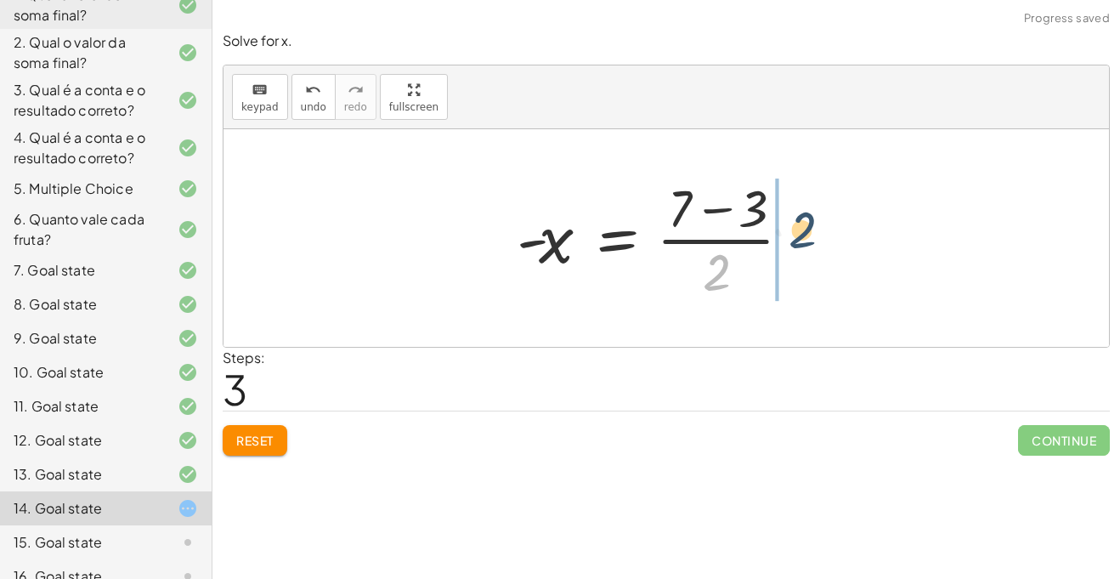
drag, startPoint x: 707, startPoint y: 286, endPoint x: 839, endPoint y: 211, distance: 151.5
click at [839, 211] on div "+ 3 − · 2 · x = 7 + 3 − · x · 2 = 7 · - x · 2 = + 7 − 3 · 2 3 · 2 x = 7 - + − ·…" at bounding box center [666, 237] width 350 height 139
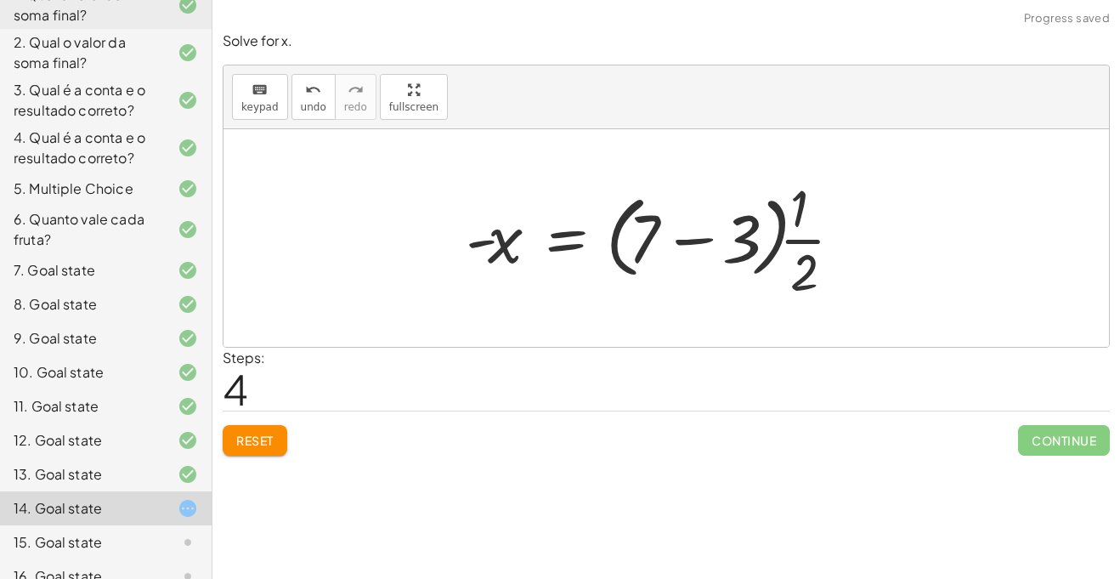
click at [708, 244] on div at bounding box center [661, 238] width 408 height 131
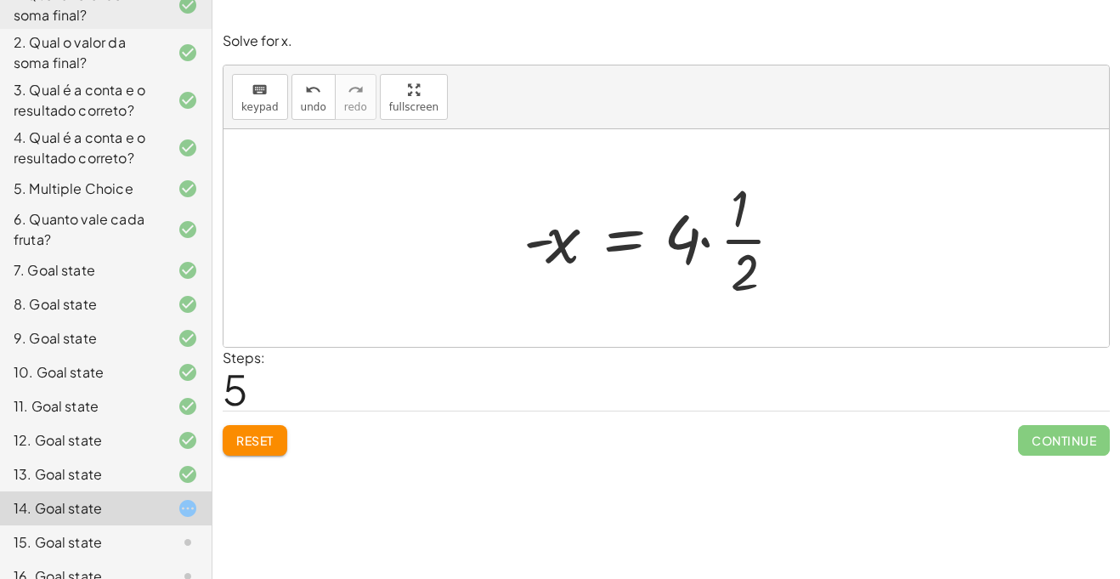
click at [282, 429] on button "Reset" at bounding box center [255, 440] width 65 height 31
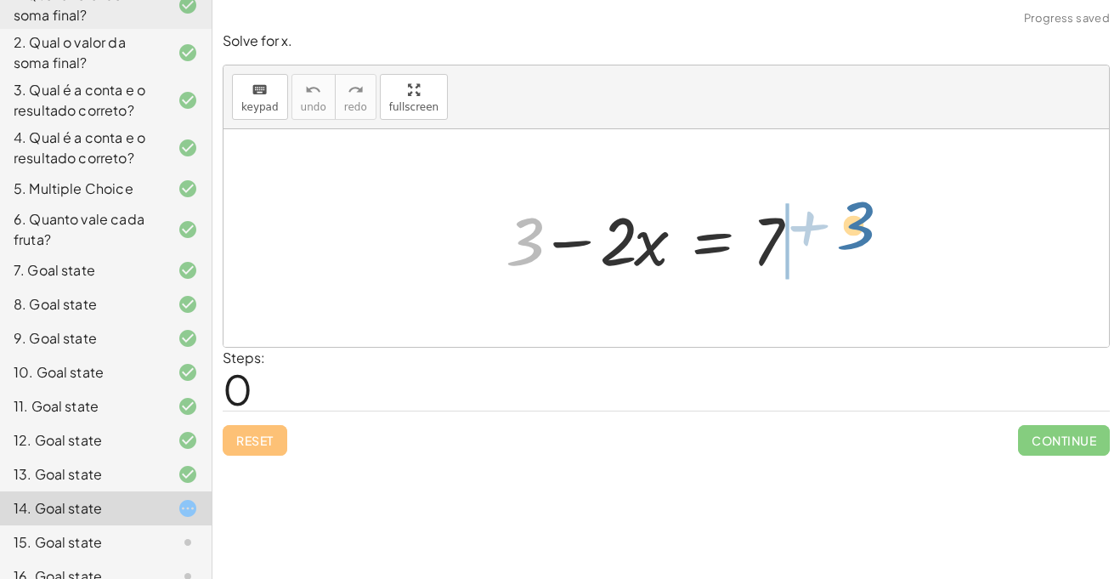
drag, startPoint x: 536, startPoint y: 254, endPoint x: 868, endPoint y: 240, distance: 331.8
click at [868, 240] on div "+ 3 + 3 − · 2 · x = 7" at bounding box center [667, 238] width 886 height 218
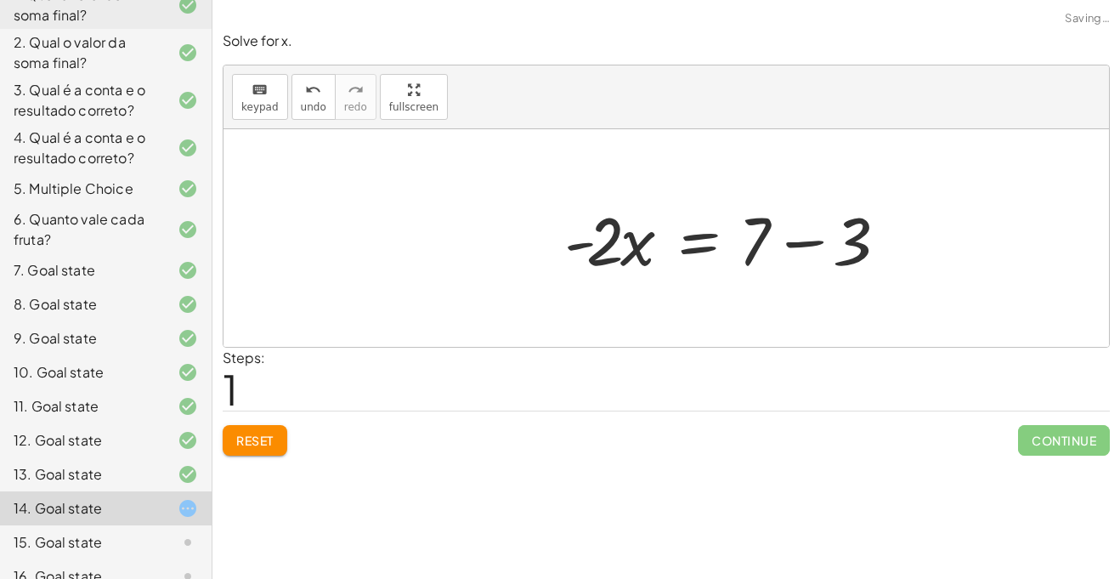
click at [799, 239] on div at bounding box center [730, 239] width 349 height 88
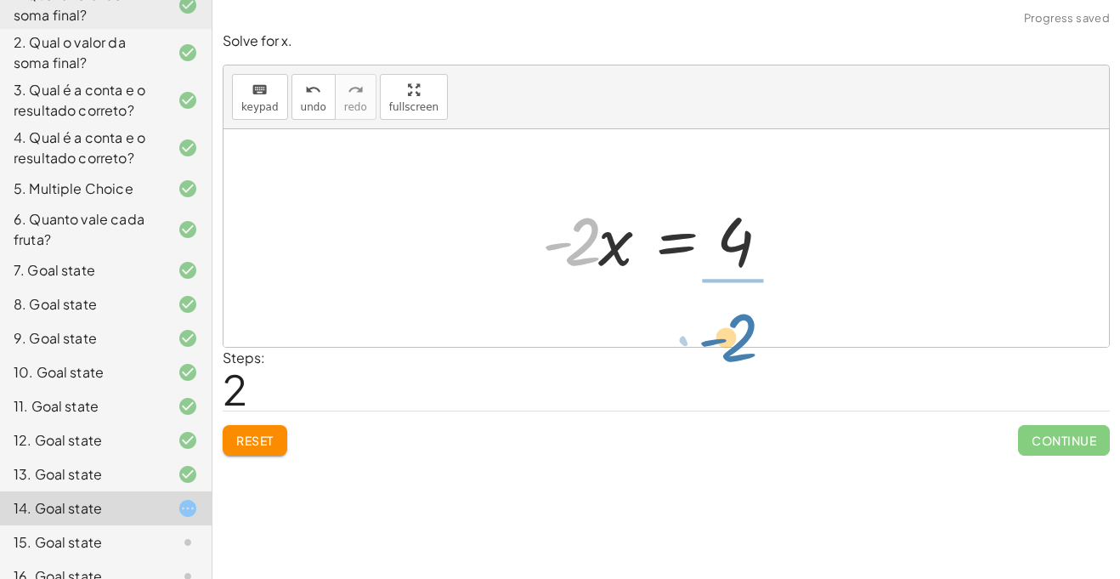
drag, startPoint x: 570, startPoint y: 252, endPoint x: 725, endPoint y: 338, distance: 176.9
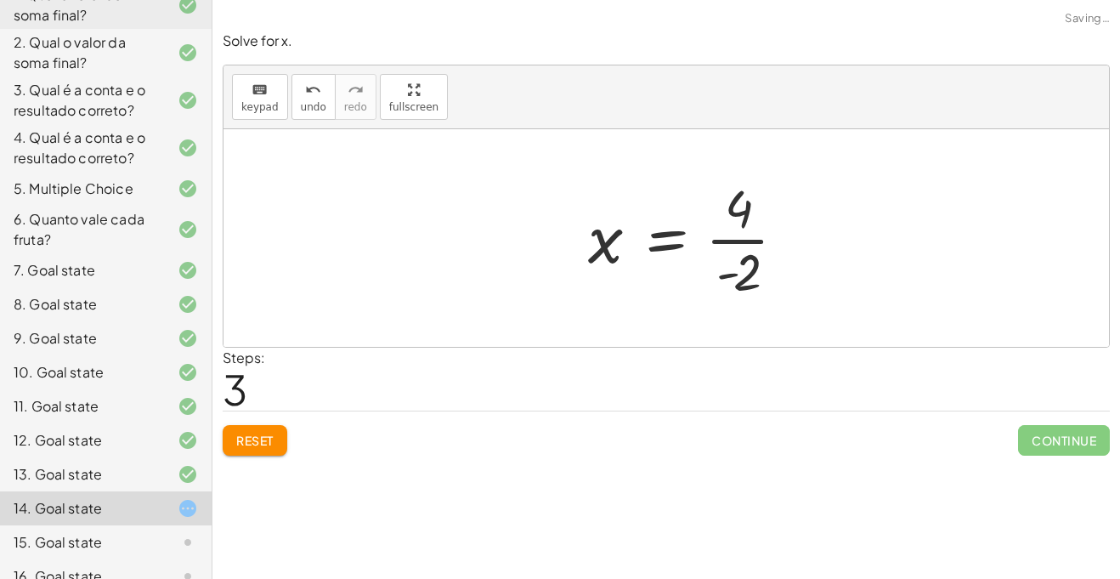
click at [742, 229] on div at bounding box center [694, 238] width 229 height 131
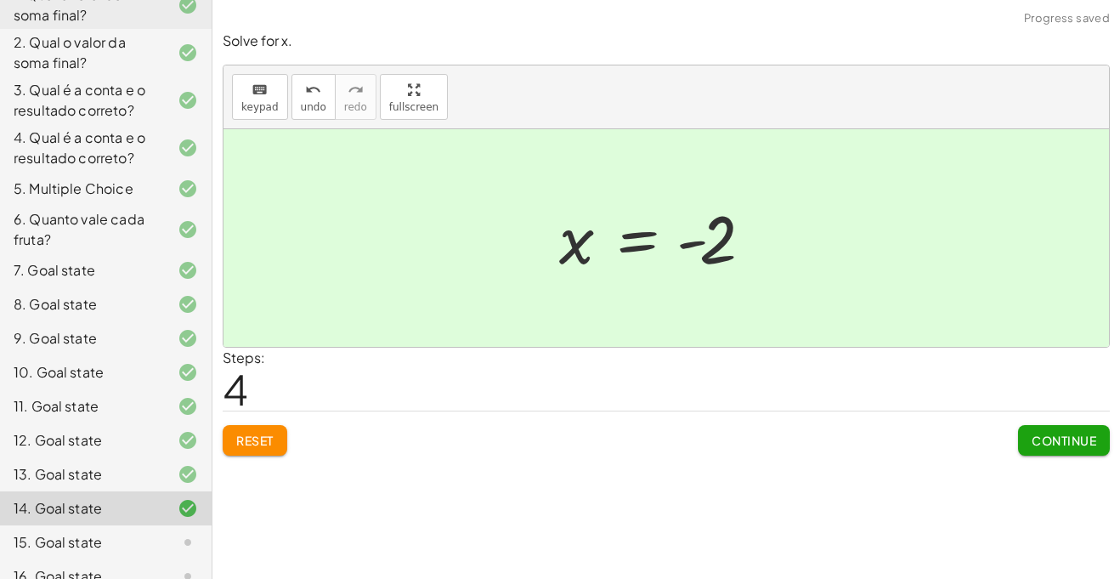
click at [1011, 433] on div "Reset Continue" at bounding box center [666, 432] width 887 height 45
click at [1084, 467] on div "6 10 12 16 Continue 26 30 20 27 Continue 4 + 3 x 12 = 84 3 + 2 x 12 = 27 4 + 3 …" at bounding box center [666, 289] width 908 height 579
click at [1057, 442] on span "Continue" at bounding box center [1064, 440] width 65 height 15
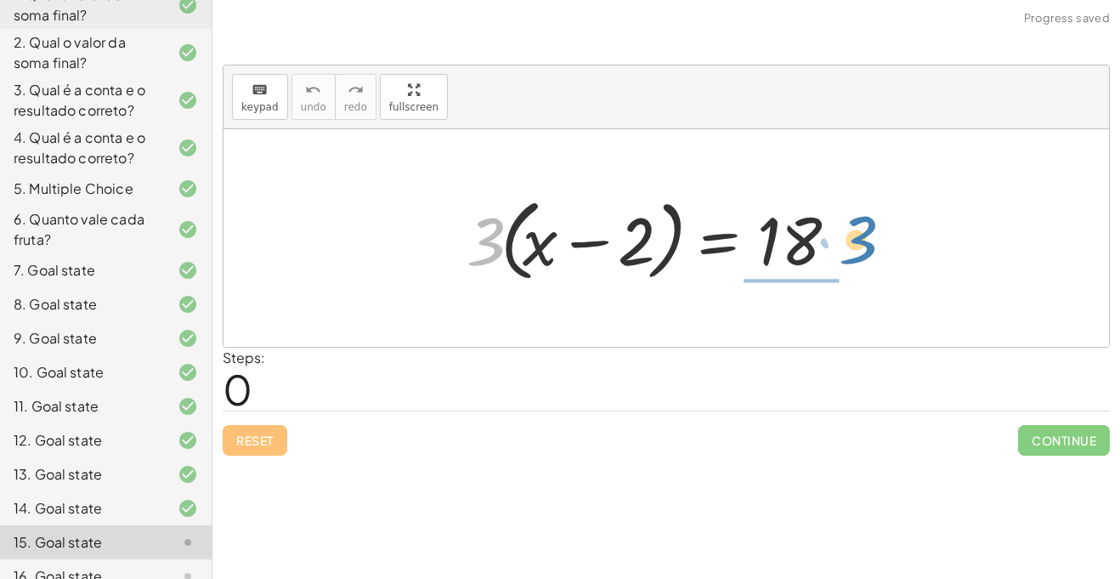
drag, startPoint x: 477, startPoint y: 240, endPoint x: 848, endPoint y: 238, distance: 371.4
click at [848, 238] on div at bounding box center [660, 239] width 405 height 98
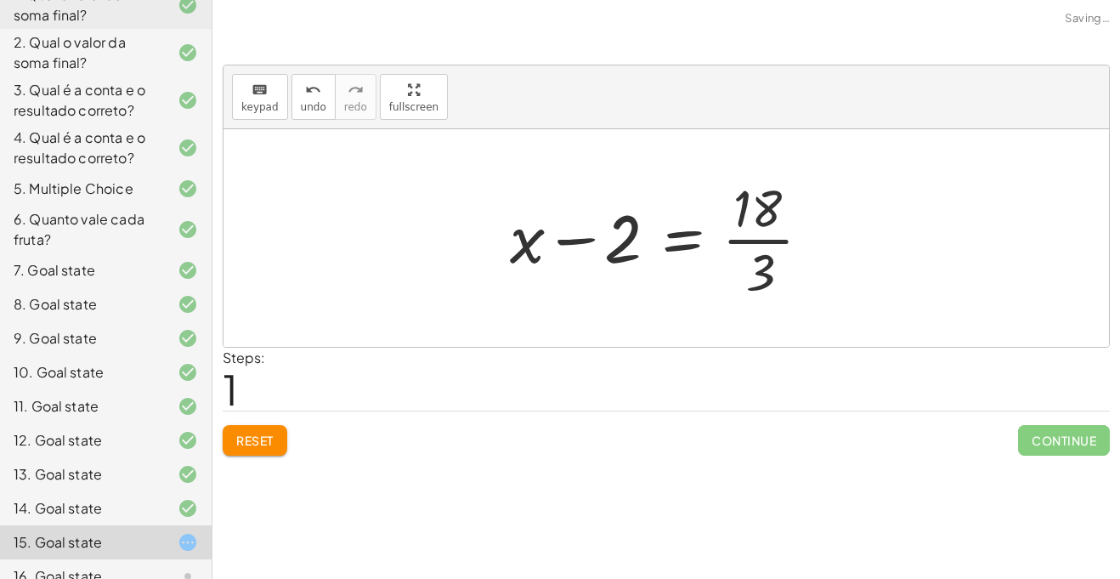
click at [805, 253] on div at bounding box center [667, 238] width 332 height 131
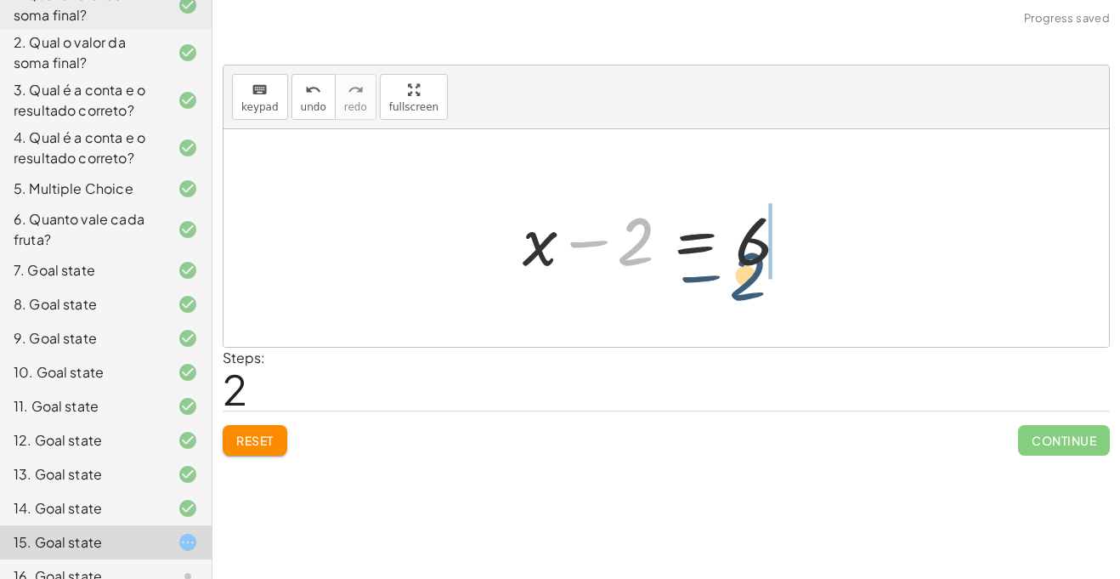
drag, startPoint x: 640, startPoint y: 251, endPoint x: 774, endPoint y: 295, distance: 141.4
click at [774, 295] on div "· 3 · ( + x − 2 ) = 18 + x − 2 = · 18 · 3 − 2 + x − 2 = 6" at bounding box center [667, 238] width 886 height 218
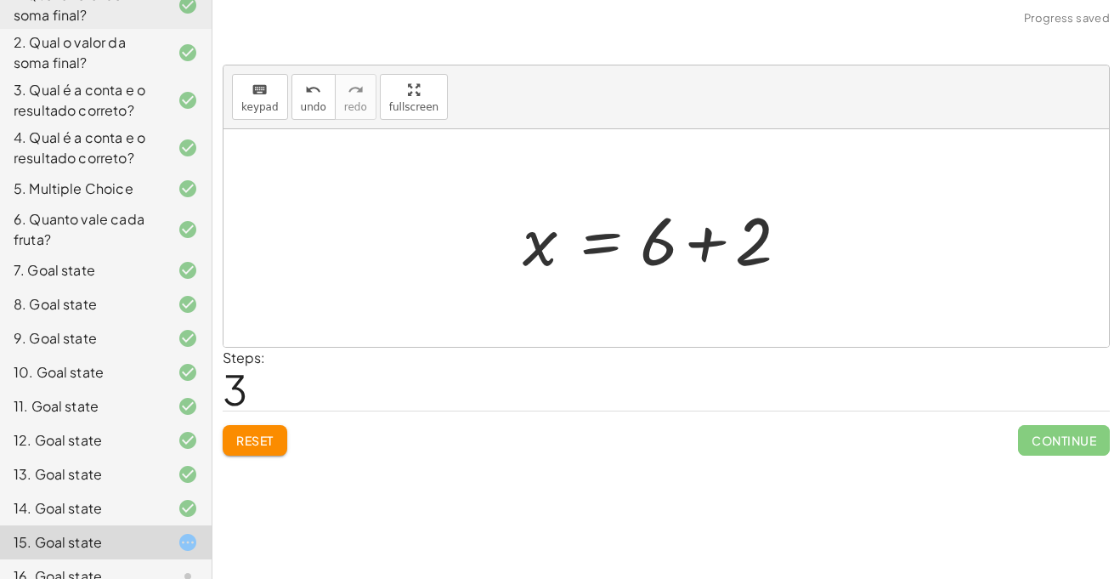
click at [773, 238] on div at bounding box center [660, 239] width 293 height 88
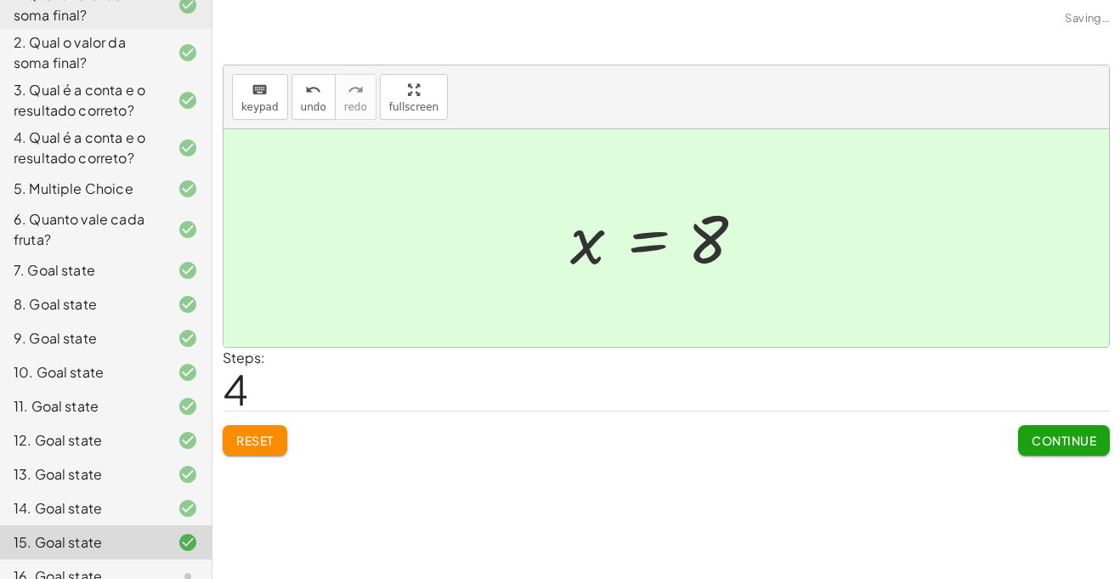
click at [1032, 433] on span "Continue" at bounding box center [1064, 440] width 65 height 15
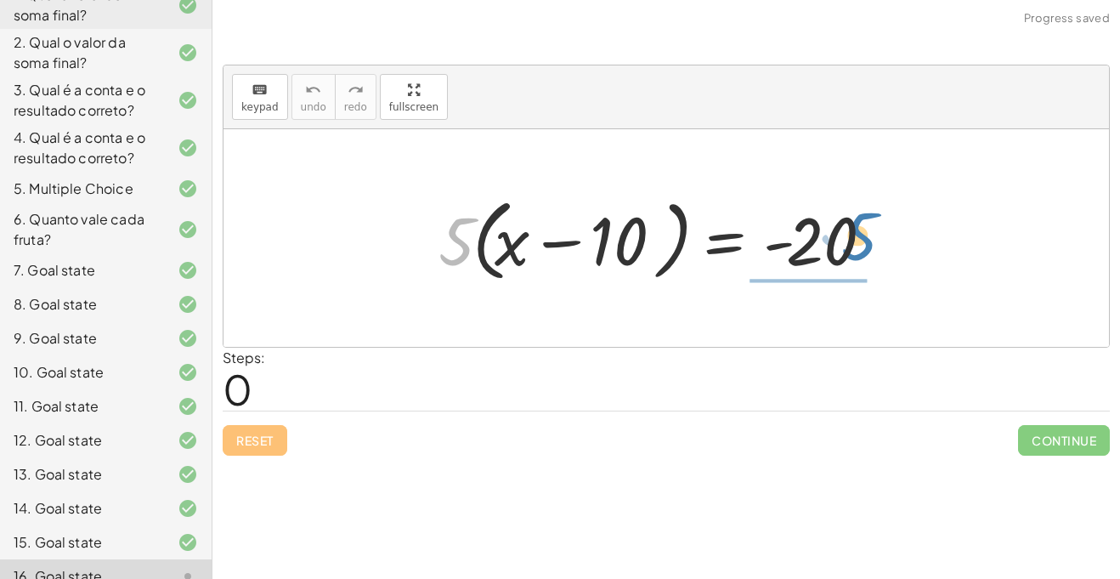
drag, startPoint x: 464, startPoint y: 237, endPoint x: 868, endPoint y: 231, distance: 403.7
click at [868, 231] on div at bounding box center [661, 239] width 462 height 98
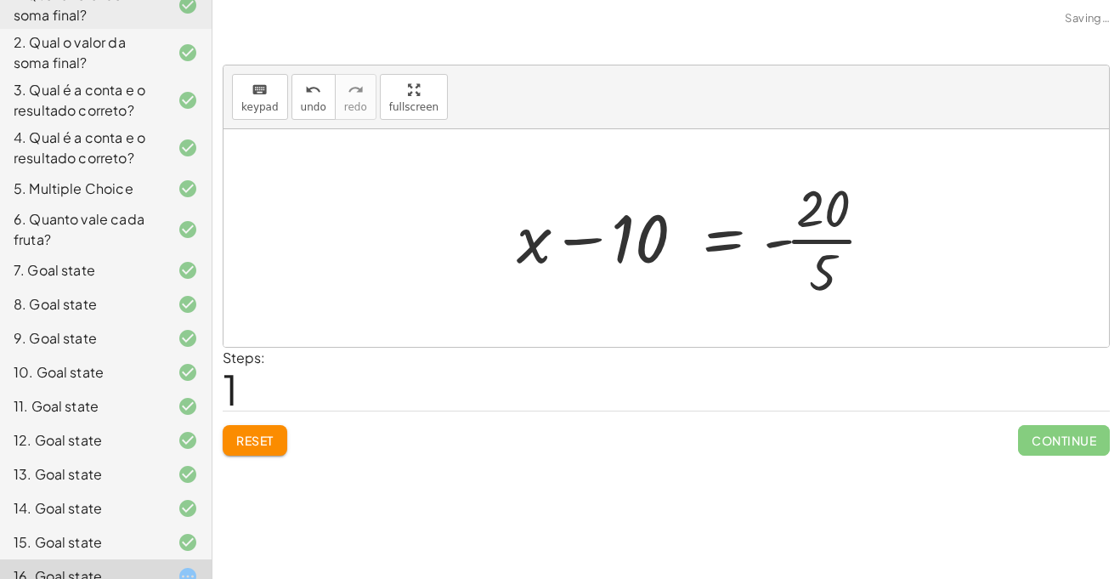
click at [839, 240] on div at bounding box center [702, 238] width 388 height 131
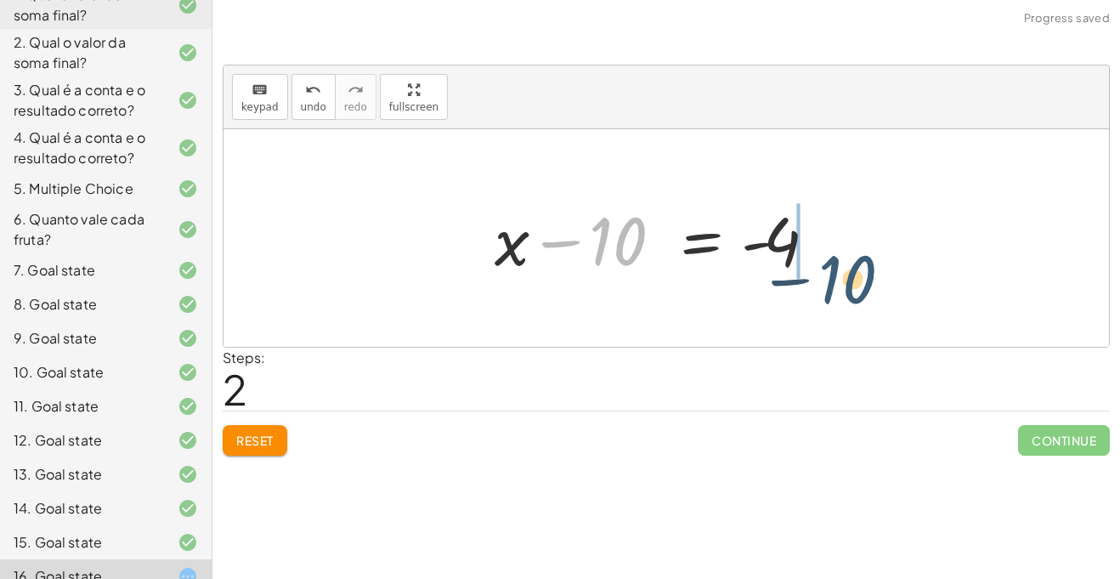
drag, startPoint x: 594, startPoint y: 252, endPoint x: 822, endPoint y: 290, distance: 231.0
click at [822, 290] on div "· 5 · ( + x − 10 ) = - 20 + x − 10 = - · 20 · 5 − 10 + x − 10 = - 4" at bounding box center [667, 238] width 886 height 218
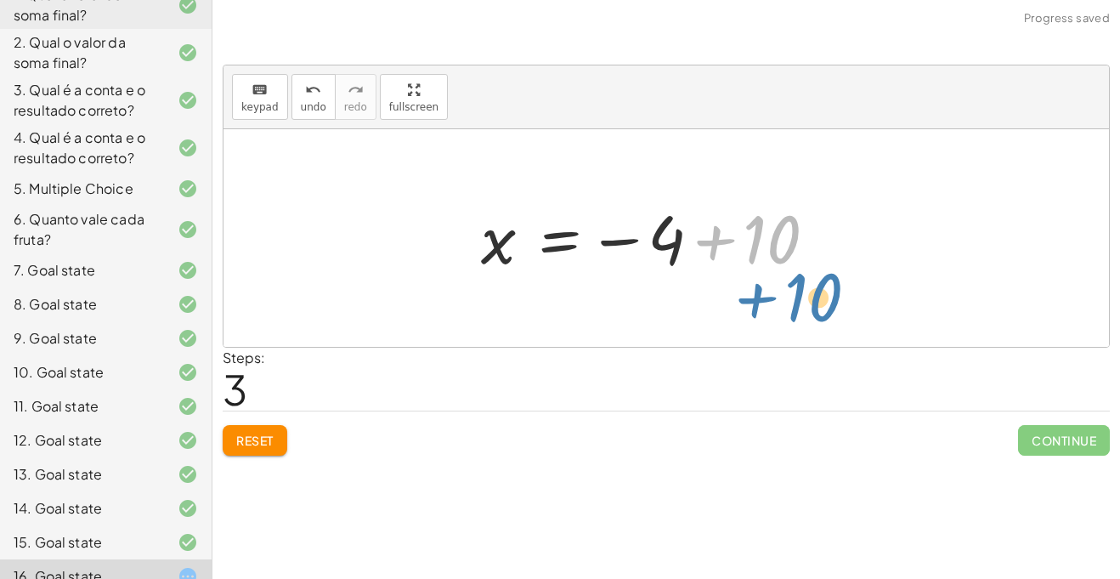
drag, startPoint x: 784, startPoint y: 244, endPoint x: 828, endPoint y: 302, distance: 72.8
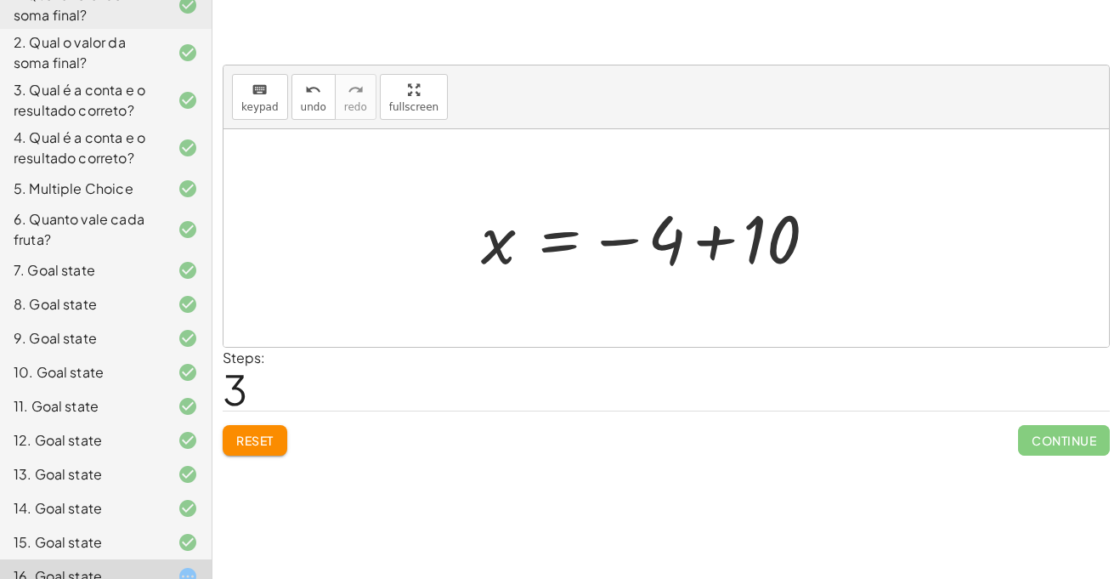
click at [698, 243] on div at bounding box center [661, 238] width 377 height 84
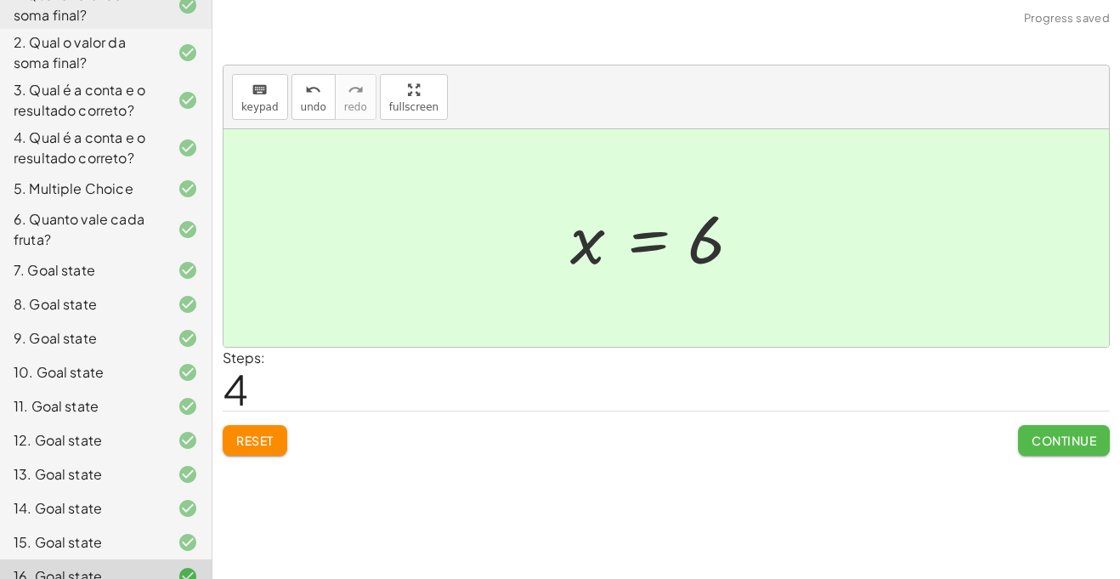
click at [1034, 438] on span "Continue" at bounding box center [1064, 440] width 65 height 15
